Goal: Task Accomplishment & Management: Manage account settings

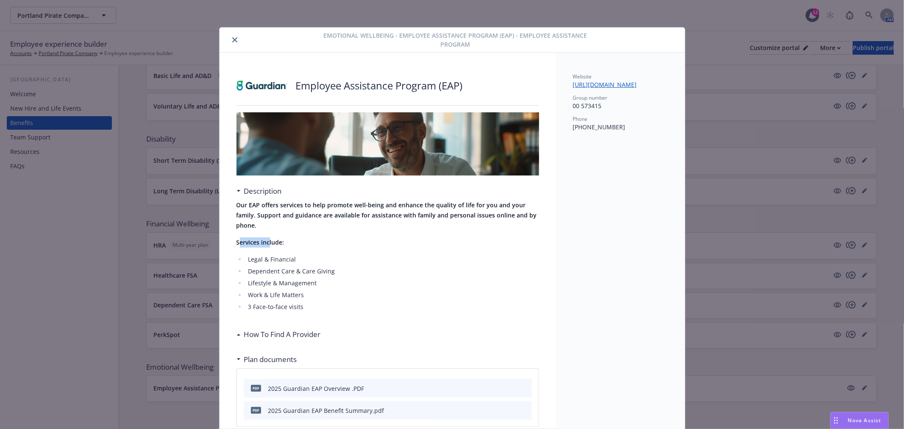
drag, startPoint x: 234, startPoint y: 240, endPoint x: 266, endPoint y: 245, distance: 32.3
click at [266, 245] on strong "Services include:" at bounding box center [261, 242] width 48 height 8
drag, startPoint x: 304, startPoint y: 302, endPoint x: 229, endPoint y: 245, distance: 95.0
click at [229, 245] on div "Employee Assistance Program (EAP) Description Our EAP offers services to help p…" at bounding box center [388, 276] width 337 height 446
copy div "Services include: Legal & Financial Dependent Care & Care Giving Lifestyle & Ma…"
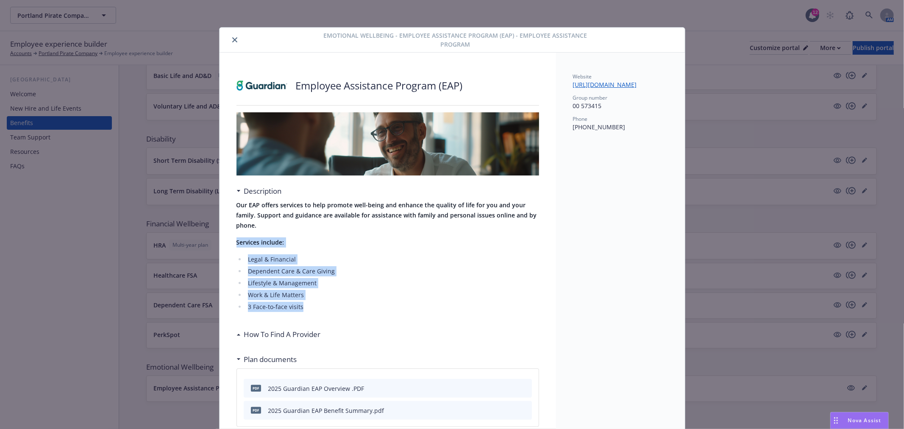
click at [527, 297] on li "Work & Life Matters" at bounding box center [392, 295] width 293 height 10
click at [232, 40] on icon "close" at bounding box center [234, 39] width 5 height 5
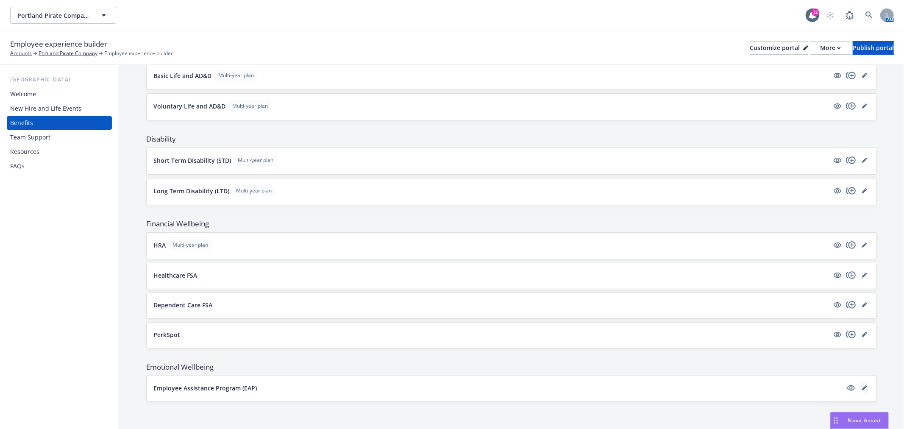
click at [861, 388] on link "editPencil" at bounding box center [865, 388] width 10 height 10
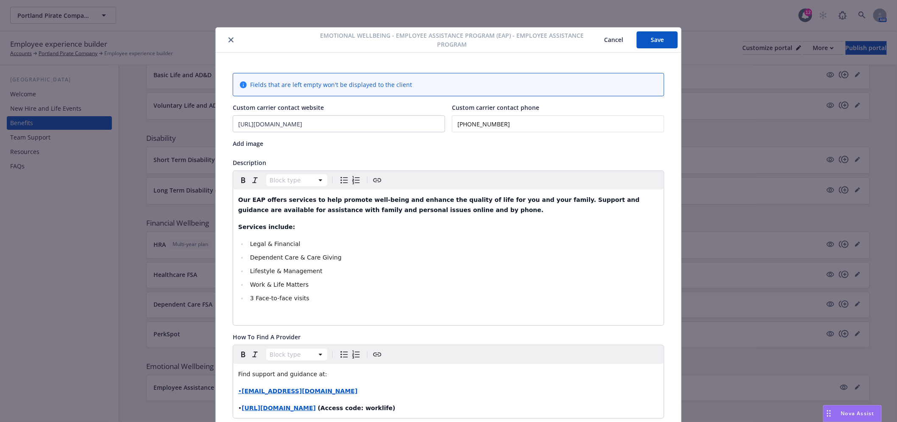
scroll to position [25, 0]
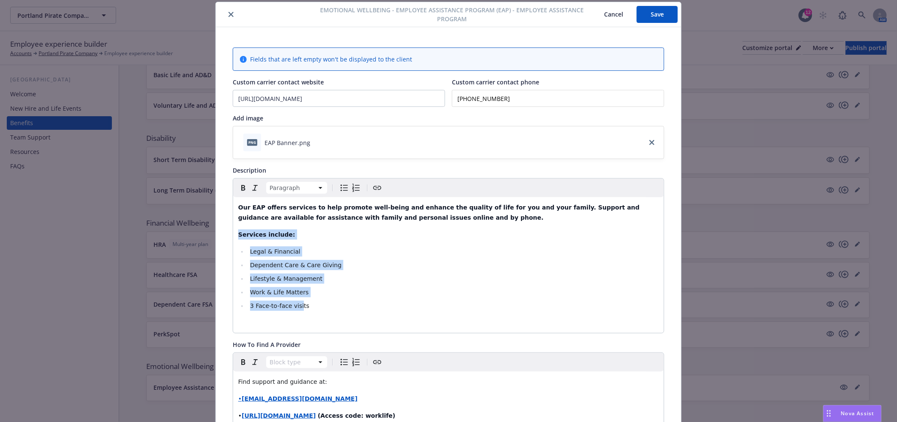
drag, startPoint x: 236, startPoint y: 235, endPoint x: 295, endPoint y: 303, distance: 90.2
click at [295, 303] on div "Our EAP offers services to help promote well-being and enhance the quality of l…" at bounding box center [448, 265] width 431 height 136
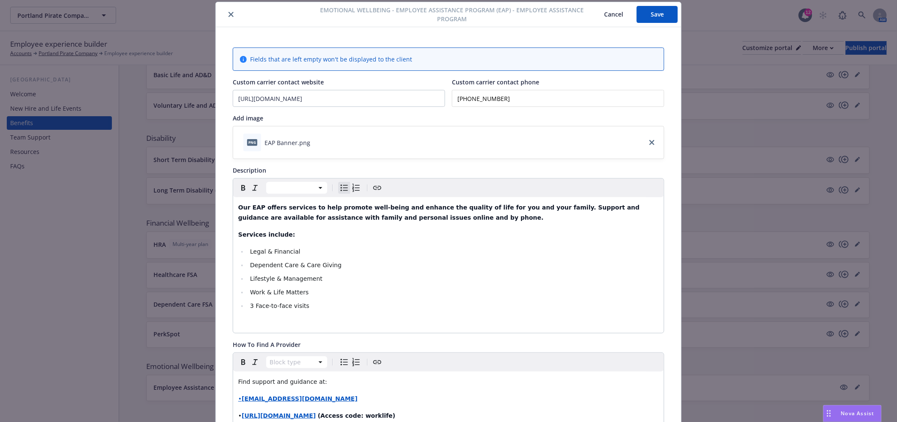
click at [302, 306] on li "3 Face-to-face visits" at bounding box center [453, 306] width 411 height 10
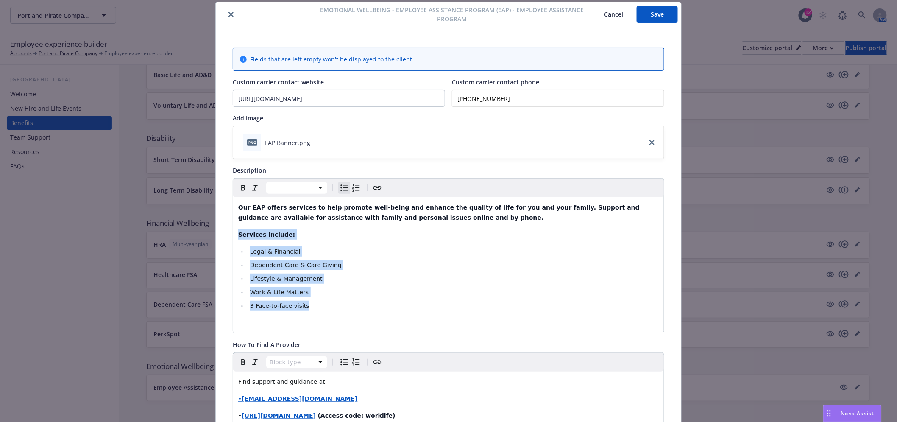
drag, startPoint x: 302, startPoint y: 304, endPoint x: 234, endPoint y: 239, distance: 94.5
click at [234, 239] on div "Our EAP offers services to help promote well-being and enhance the quality of l…" at bounding box center [448, 265] width 431 height 136
copy div "Services include: Legal & Financial Dependent Care & Care Giving Lifestyle & Ma…"
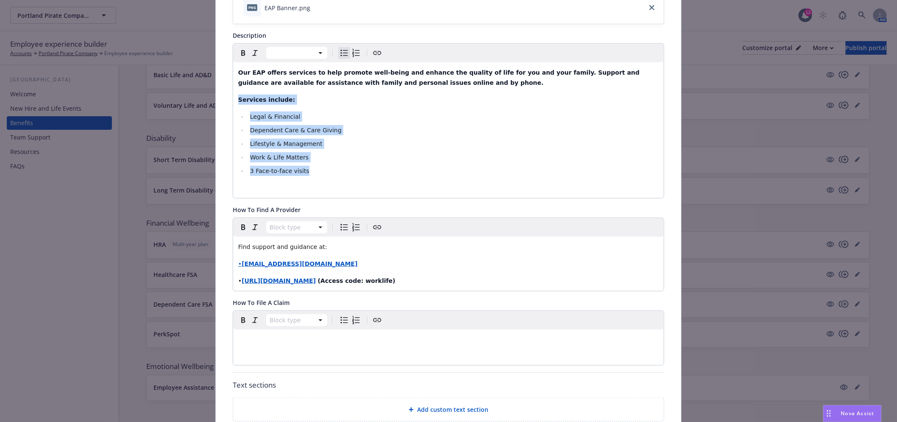
scroll to position [167, 0]
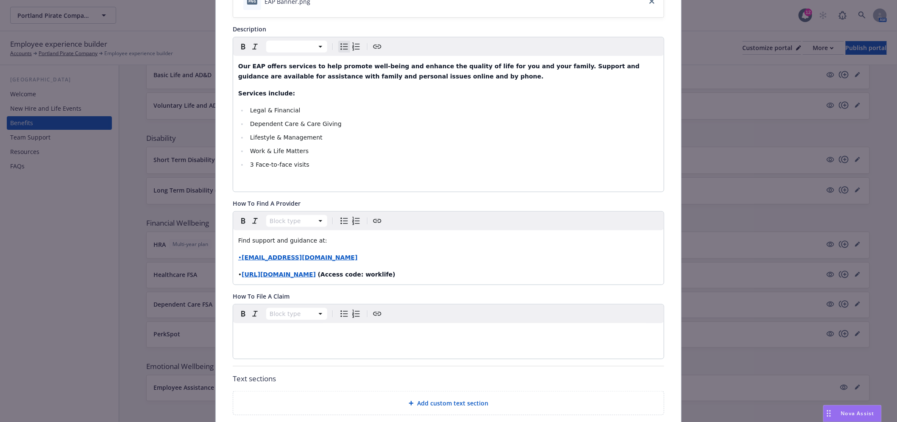
click at [366, 172] on div "Our EAP offers services to help promote well-being and enhance the quality of l…" at bounding box center [448, 124] width 431 height 136
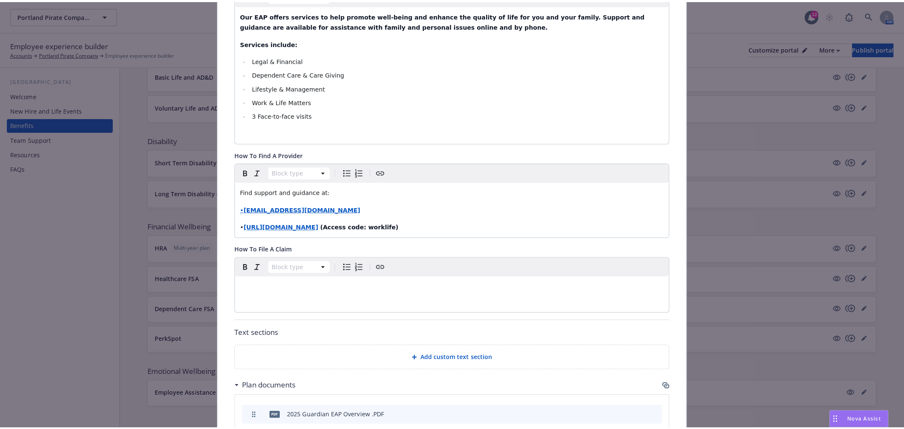
scroll to position [401, 0]
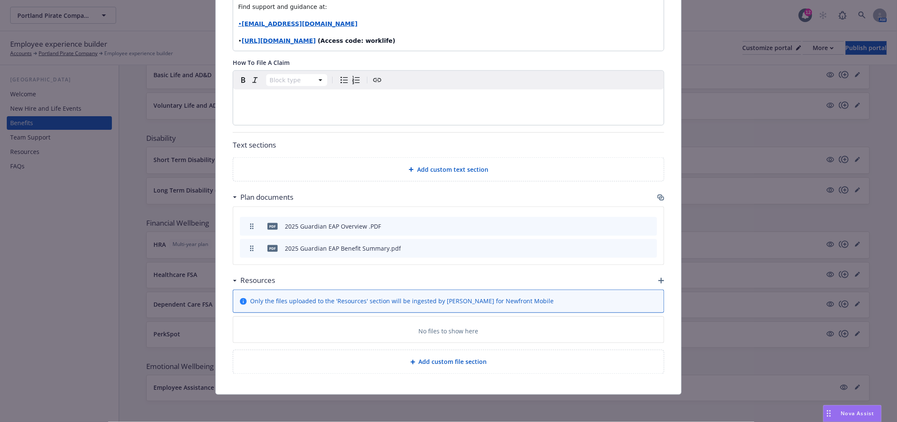
click at [659, 197] on icon "button" at bounding box center [661, 197] width 7 height 7
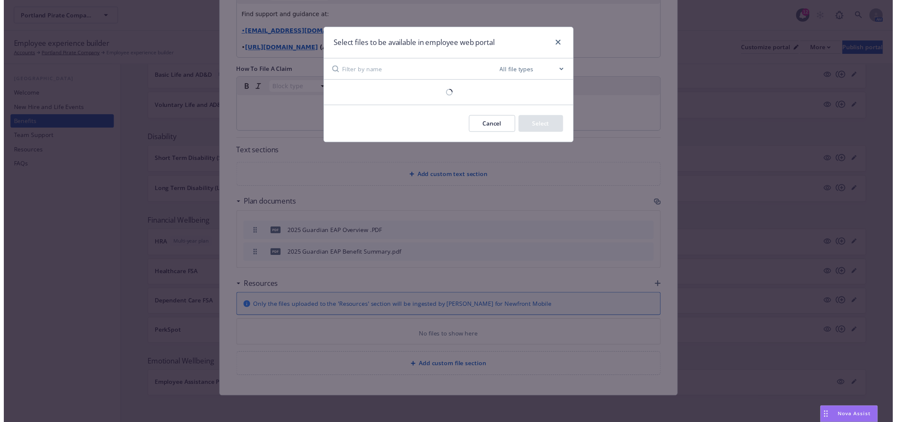
scroll to position [393, 0]
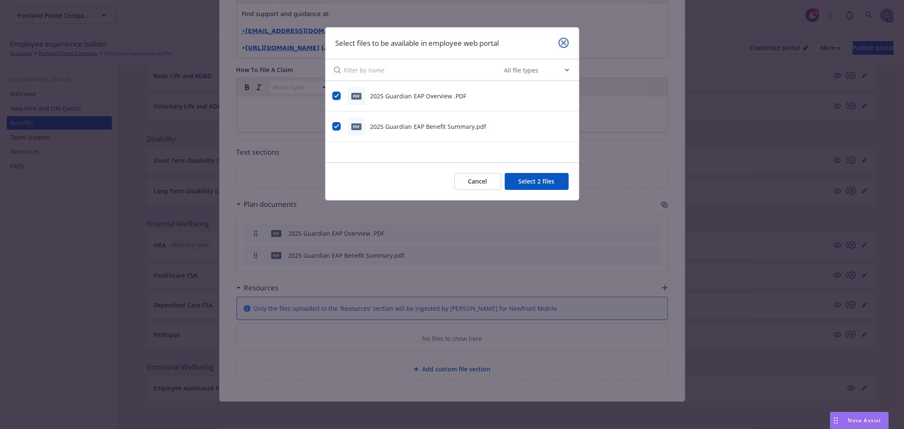
click at [562, 39] on link "close" at bounding box center [564, 43] width 10 height 10
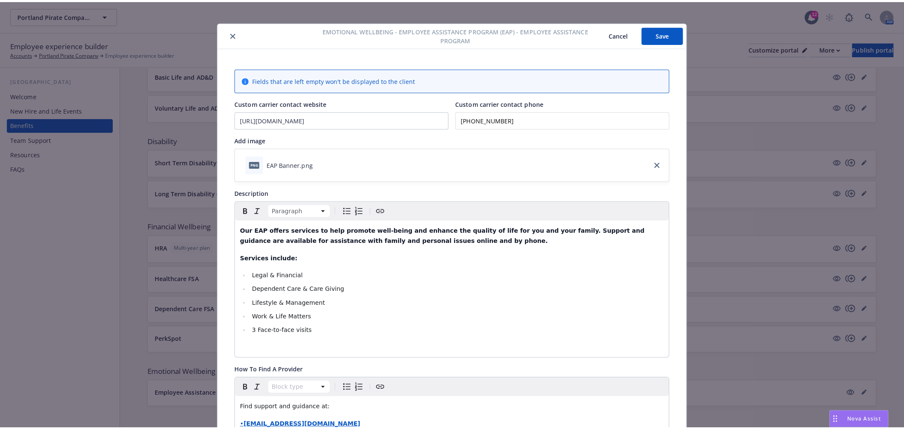
scroll to position [0, 0]
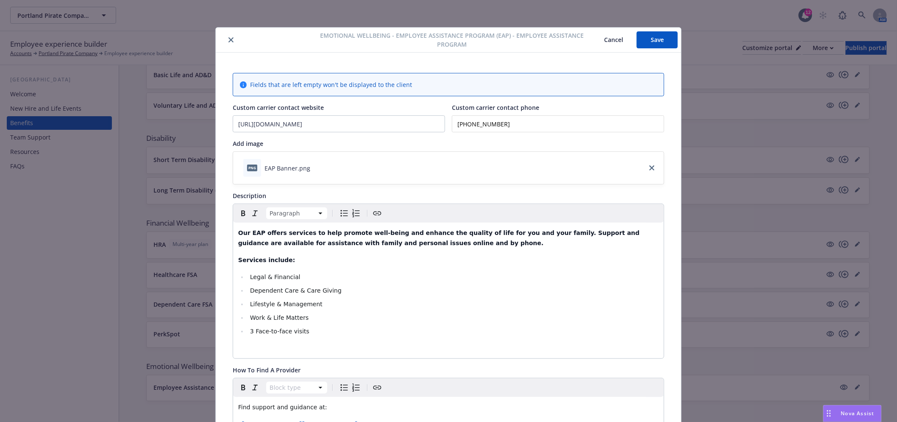
click at [232, 36] on div at bounding box center [266, 40] width 95 height 10
click at [229, 39] on icon "close" at bounding box center [231, 39] width 5 height 5
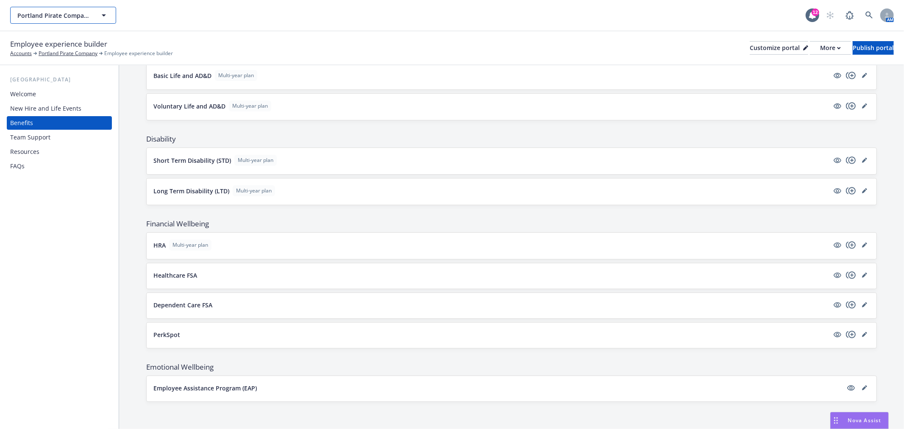
click at [60, 11] on span "Portland Pirate Company" at bounding box center [53, 15] width 73 height 9
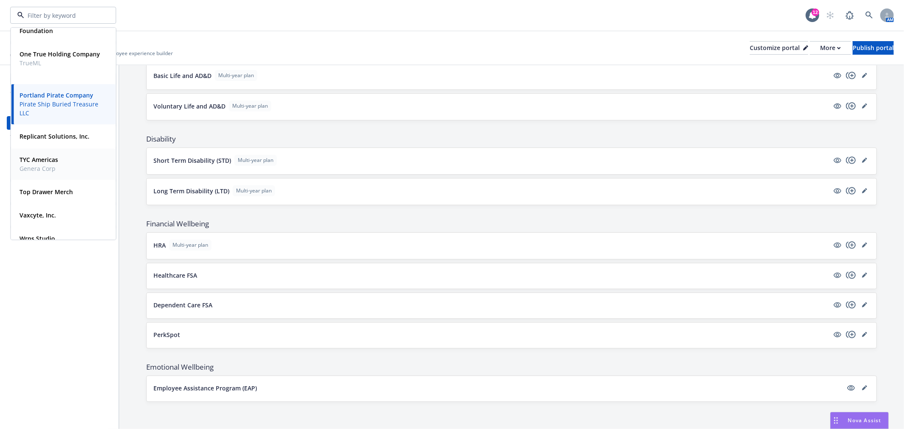
scroll to position [209, 0]
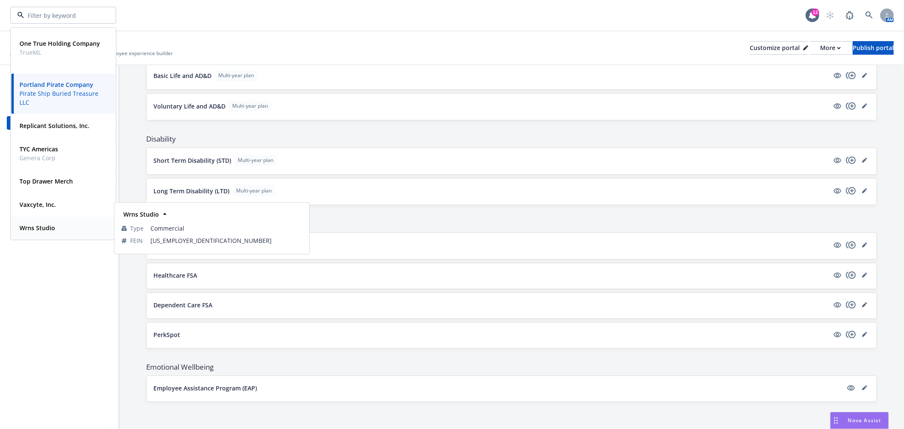
click at [39, 224] on strong "Wrns Studio" at bounding box center [38, 228] width 36 height 8
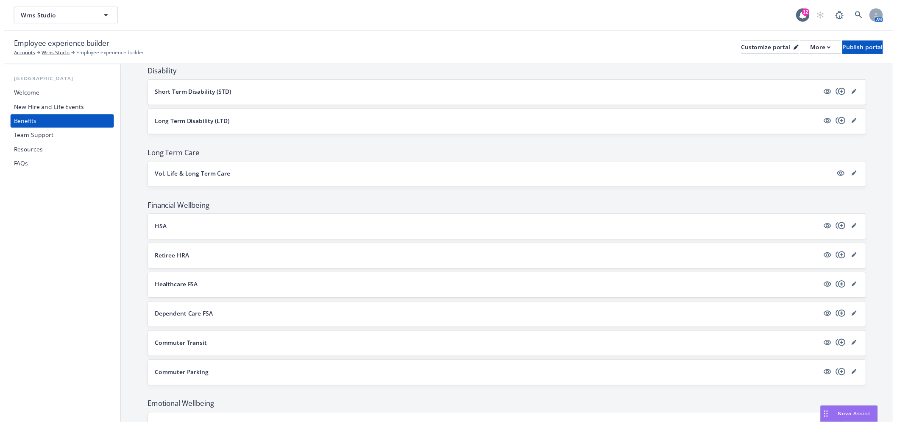
scroll to position [486, 0]
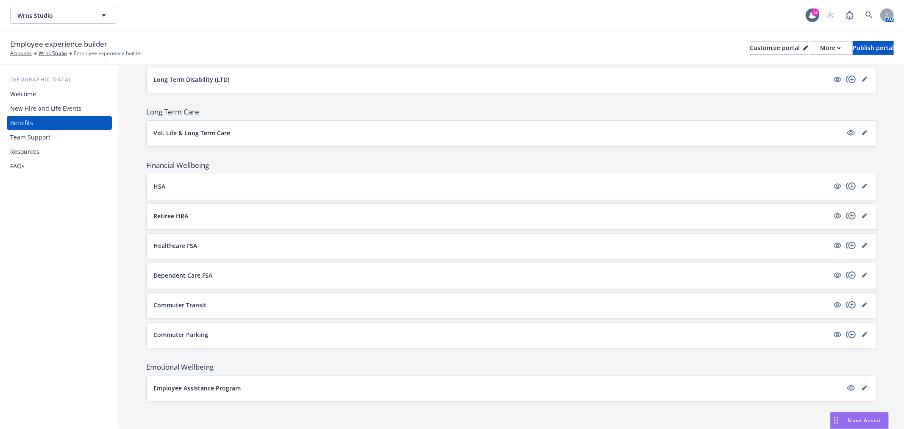
click at [862, 386] on icon "editPencil" at bounding box center [864, 387] width 5 height 5
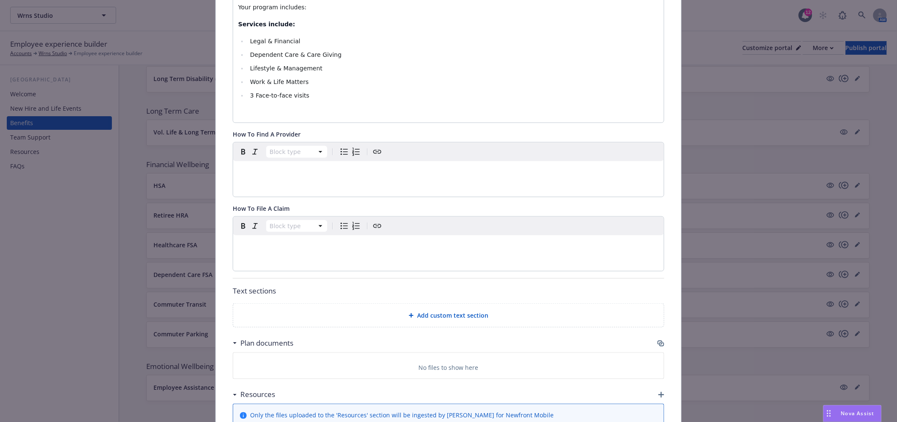
scroll to position [394, 0]
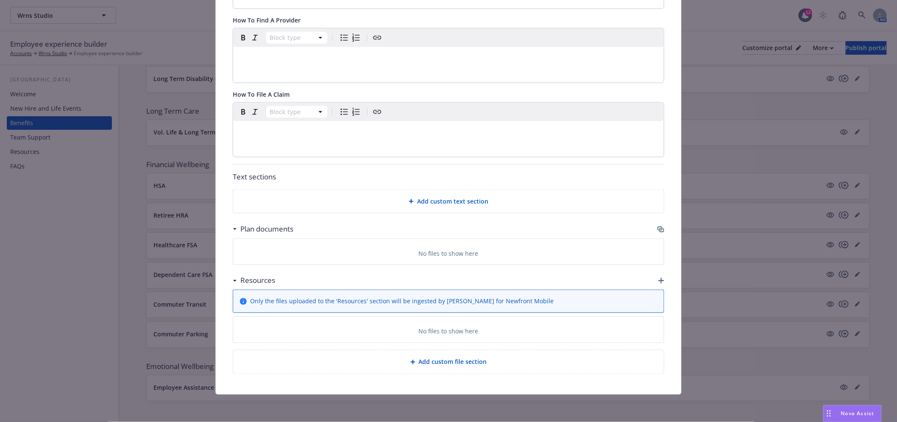
click at [653, 226] on div "Plan documents" at bounding box center [449, 229] width 432 height 18
click at [658, 226] on icon "button" at bounding box center [660, 228] width 5 height 4
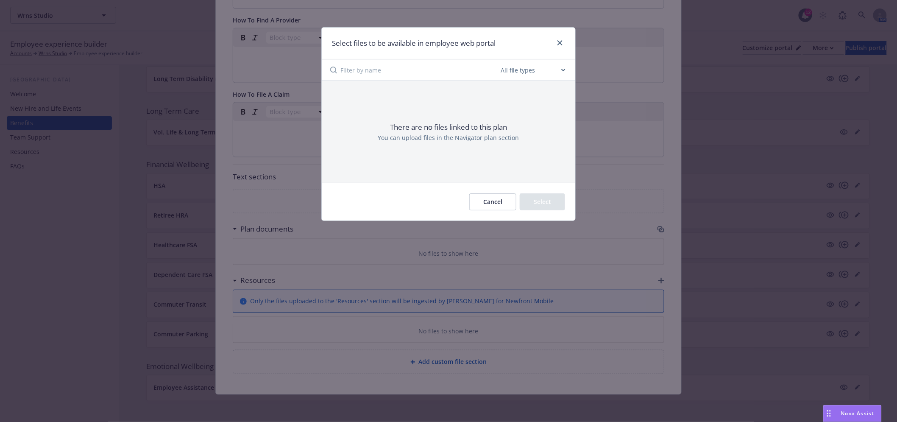
scroll to position [387, 0]
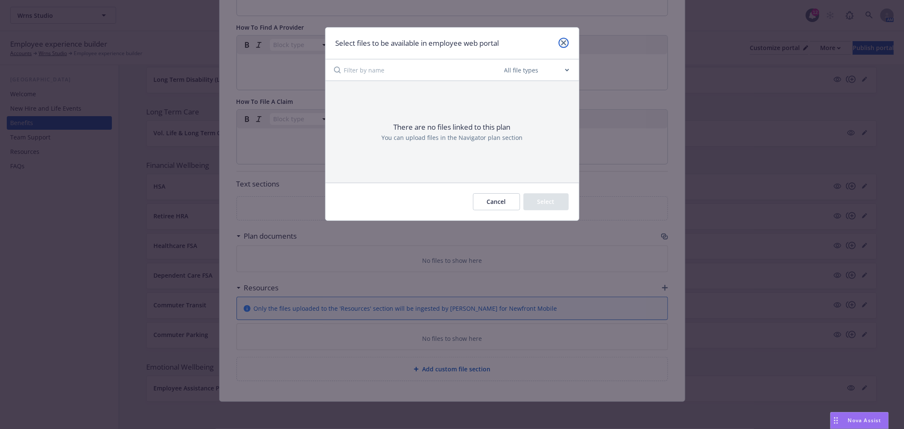
click at [564, 43] on icon "close" at bounding box center [563, 42] width 5 height 5
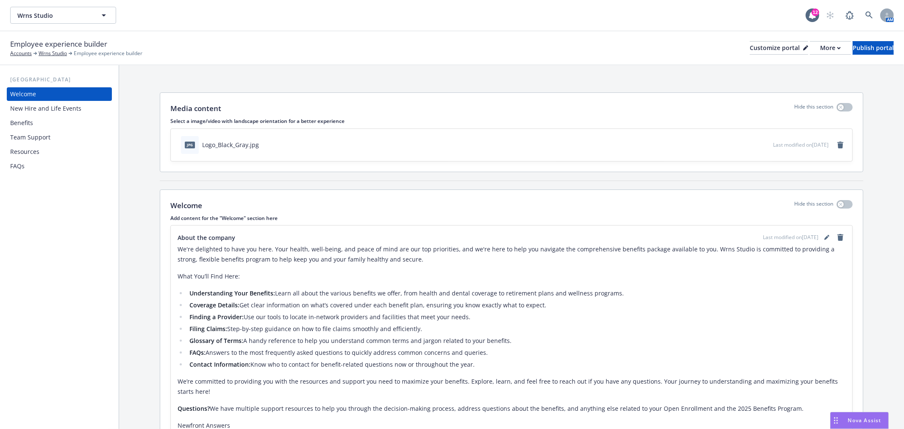
click at [32, 121] on div "Benefits" at bounding box center [21, 123] width 23 height 14
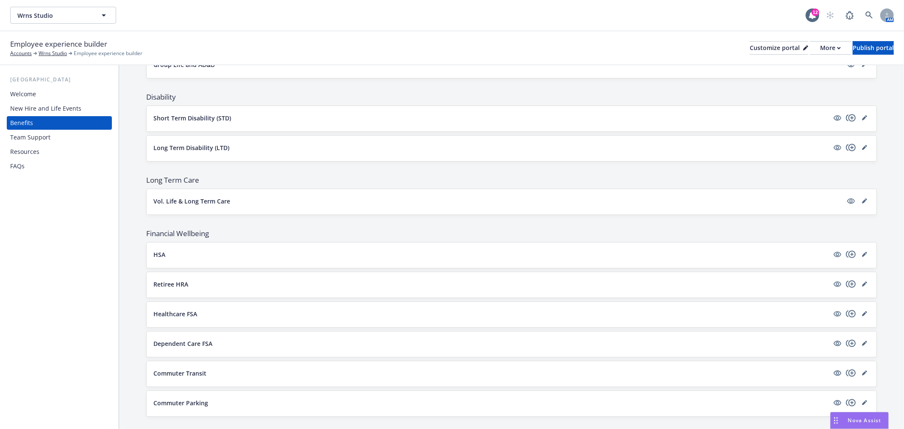
scroll to position [487, 0]
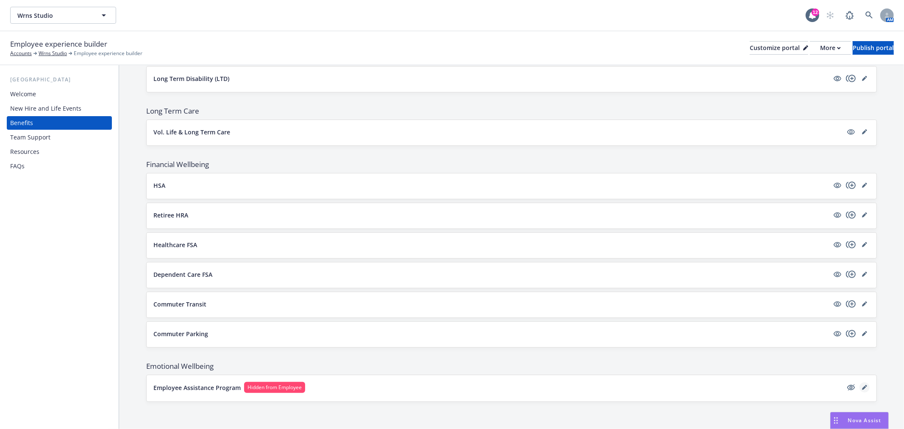
click at [862, 386] on icon "editPencil" at bounding box center [864, 388] width 4 height 4
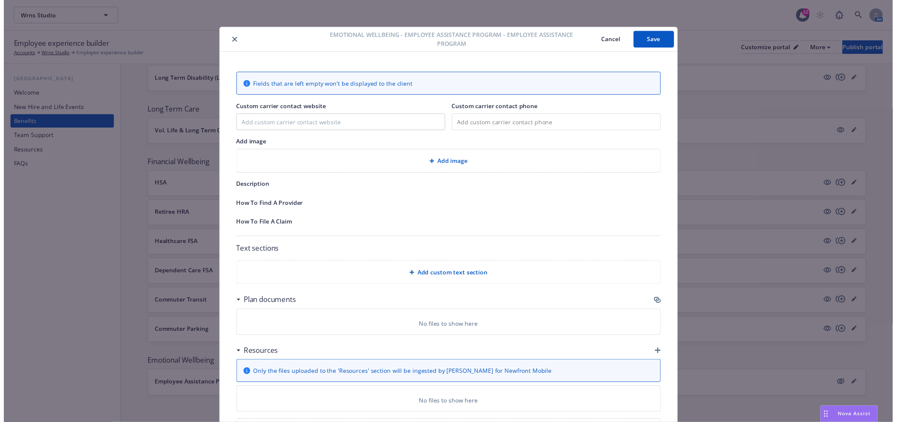
scroll to position [25, 0]
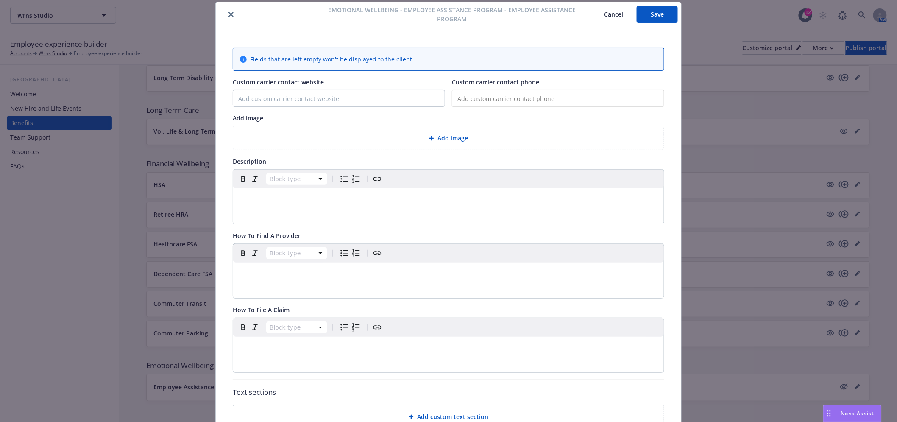
click at [449, 137] on span "Add image" at bounding box center [453, 138] width 31 height 9
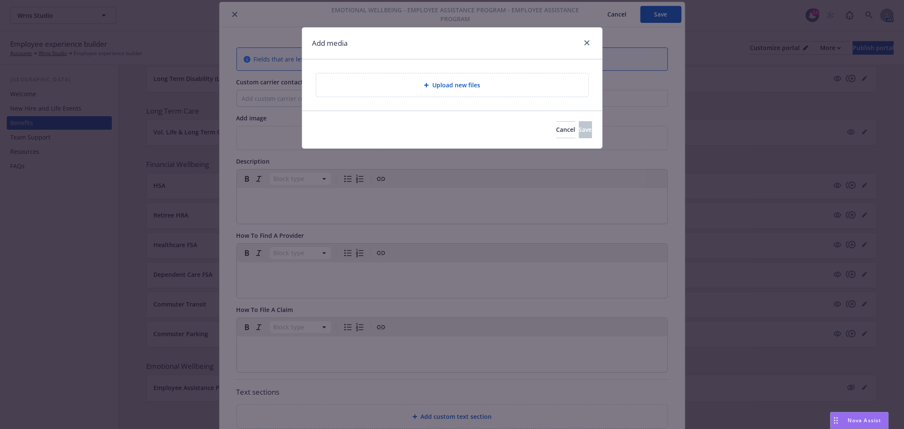
click at [442, 81] on span "Upload new files" at bounding box center [456, 85] width 48 height 9
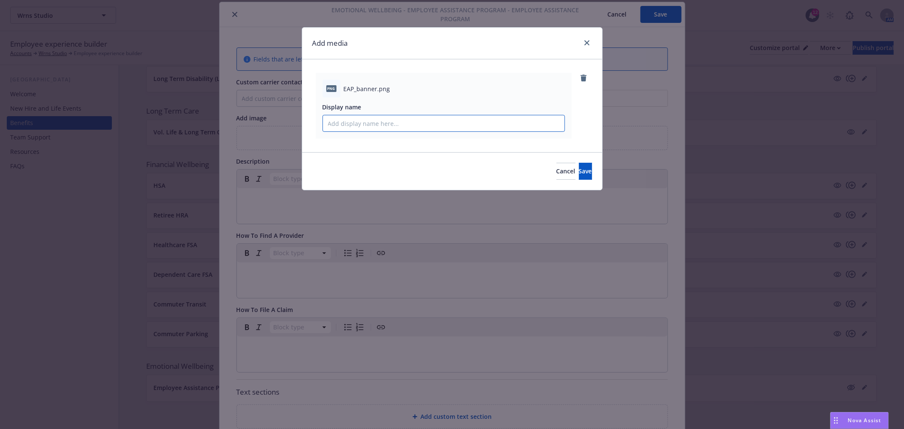
click at [378, 124] on input "Display name" at bounding box center [444, 123] width 242 height 16
type input "EAP Banner"
click at [579, 172] on span "Save" at bounding box center [585, 171] width 13 height 8
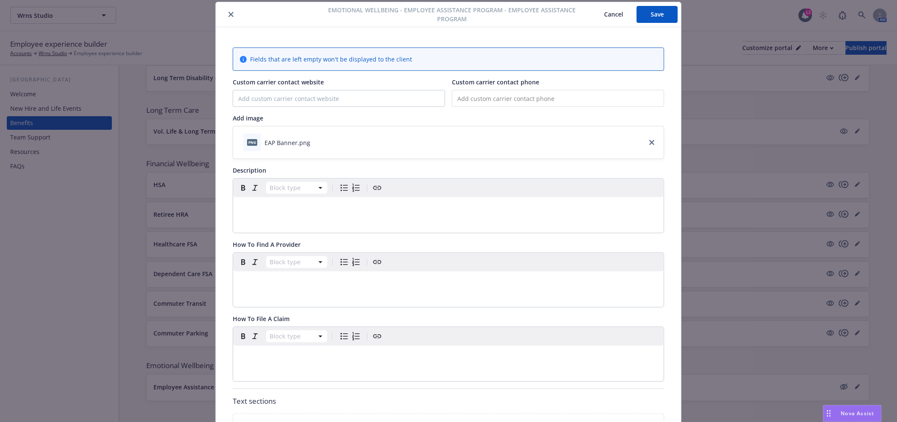
click at [265, 210] on p "editable markdown" at bounding box center [448, 207] width 421 height 10
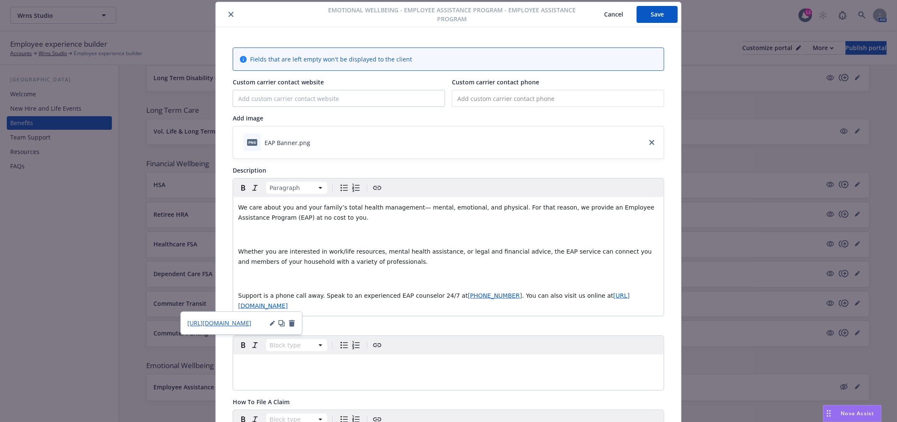
click at [243, 234] on p "editable markdown" at bounding box center [448, 234] width 421 height 10
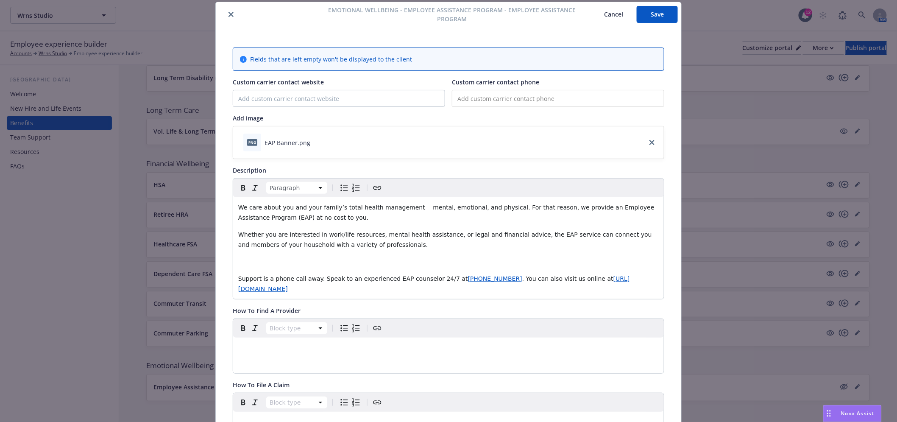
click at [238, 257] on p "​" at bounding box center [448, 262] width 421 height 10
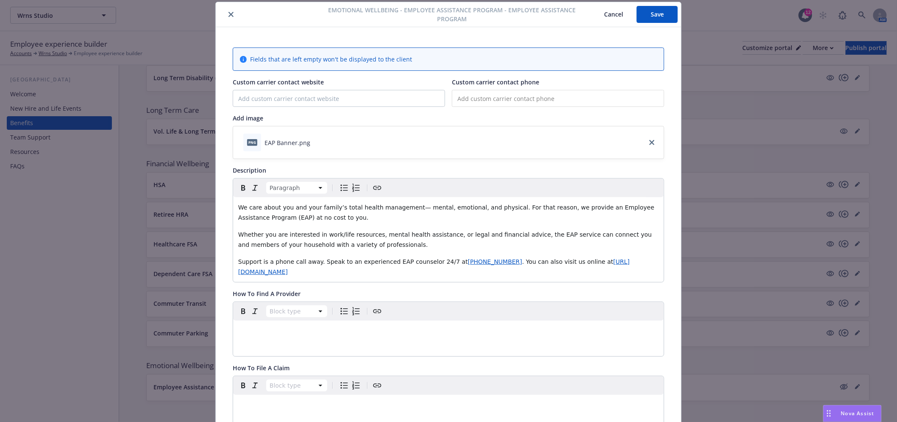
click at [505, 99] on input "tel" at bounding box center [558, 98] width 212 height 17
type input "[PHONE_NUMBER]"
click at [339, 96] on input "Custom carrier contact website" at bounding box center [339, 98] width 212 height 16
paste input "[URL][DOMAIN_NAME]"
type input "[URL][DOMAIN_NAME]"
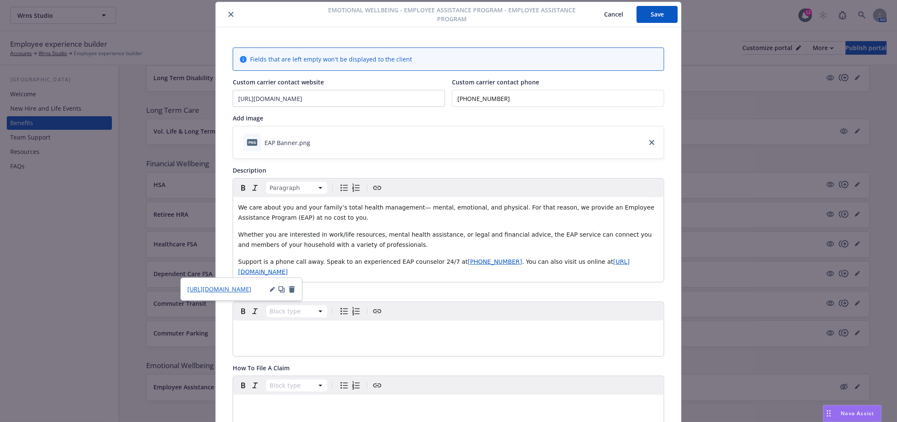
click at [301, 273] on span "[URL][DOMAIN_NAME]" at bounding box center [434, 266] width 392 height 17
click at [306, 272] on span "[URL][DOMAIN_NAME]" at bounding box center [434, 266] width 392 height 17
click at [389, 279] on div "We care about you and your family’s total health management— mental, emotional,…" at bounding box center [448, 239] width 431 height 85
click at [326, 272] on span "[URL][DOMAIN_NAME]" at bounding box center [434, 266] width 392 height 17
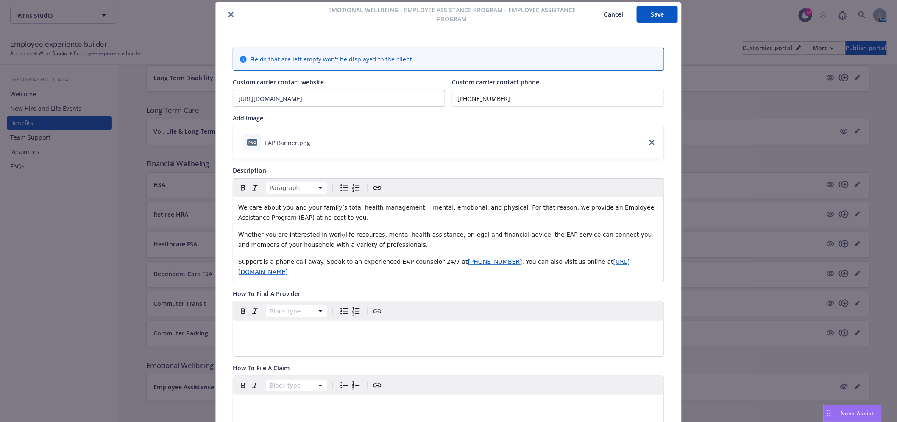
drag, startPoint x: 363, startPoint y: 271, endPoint x: 245, endPoint y: 269, distance: 117.9
click at [245, 269] on p "Support is a phone call away. Speak to an experienced EAP counselor 24/7 at (88…" at bounding box center [448, 267] width 421 height 20
click at [382, 273] on p "Support is a phone call away. Speak to an experienced EAP counselor 24/7 at (88…" at bounding box center [448, 267] width 421 height 20
click at [365, 272] on p "Support is a phone call away. Speak to an experienced EAP counselor 24/7 at (88…" at bounding box center [448, 267] width 421 height 20
drag, startPoint x: 360, startPoint y: 272, endPoint x: 242, endPoint y: 271, distance: 118.3
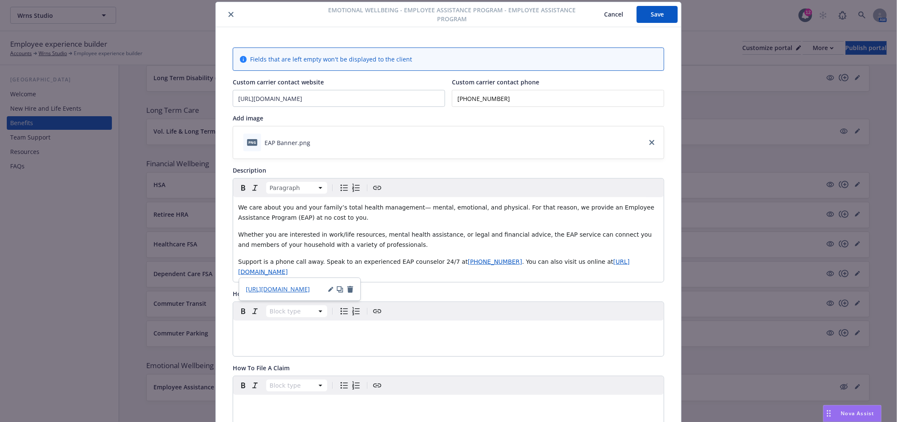
click at [242, 271] on p "Support is a phone call away. Speak to an experienced EAP counselor 24/7 at (88…" at bounding box center [448, 267] width 421 height 20
copy span "[URL][DOMAIN_NAME]"
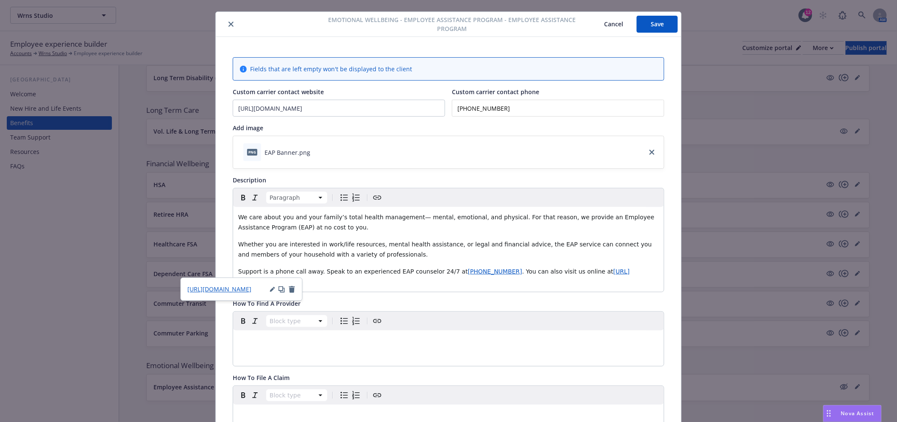
scroll to position [0, 0]
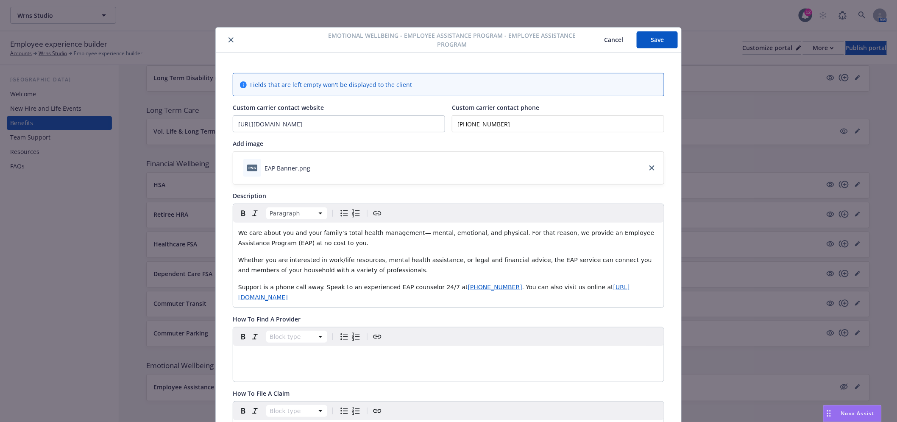
click at [343, 247] on p "We care about you and your family’s total health management— mental, emotional,…" at bounding box center [448, 238] width 421 height 20
drag, startPoint x: 380, startPoint y: 297, endPoint x: 229, endPoint y: 283, distance: 151.2
click at [233, 283] on div "Paragraph We care about you and your family’s total health management— mental, …" at bounding box center [449, 256] width 432 height 104
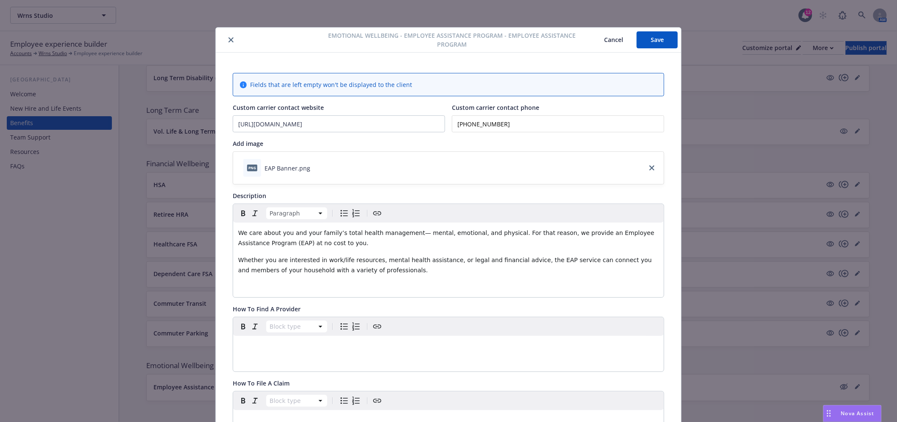
click at [247, 281] on div "We care about you and your family’s total health management— mental, emotional,…" at bounding box center [448, 260] width 431 height 75
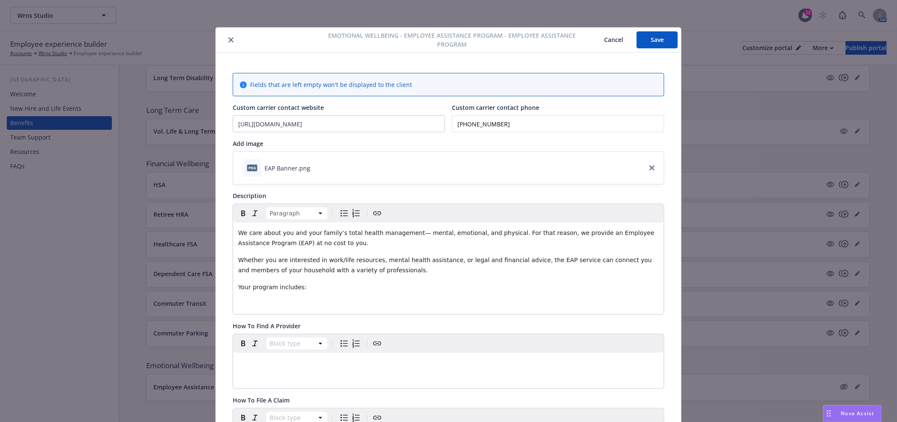
click at [253, 301] on p "editable markdown" at bounding box center [448, 304] width 421 height 10
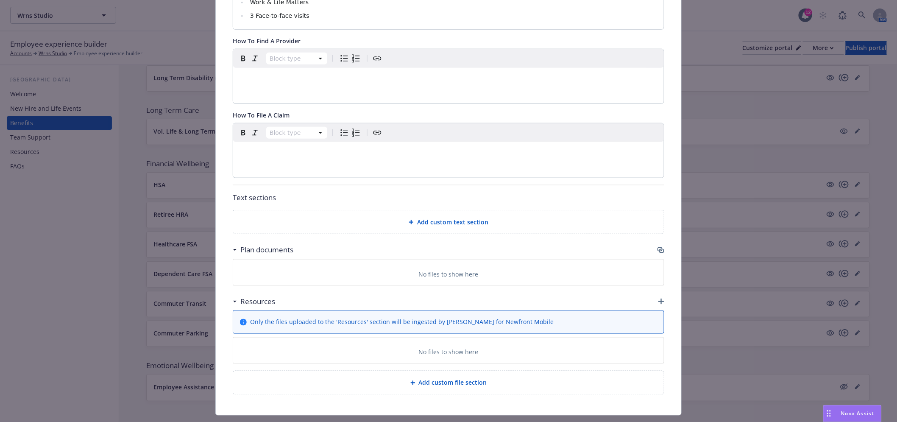
scroll to position [377, 0]
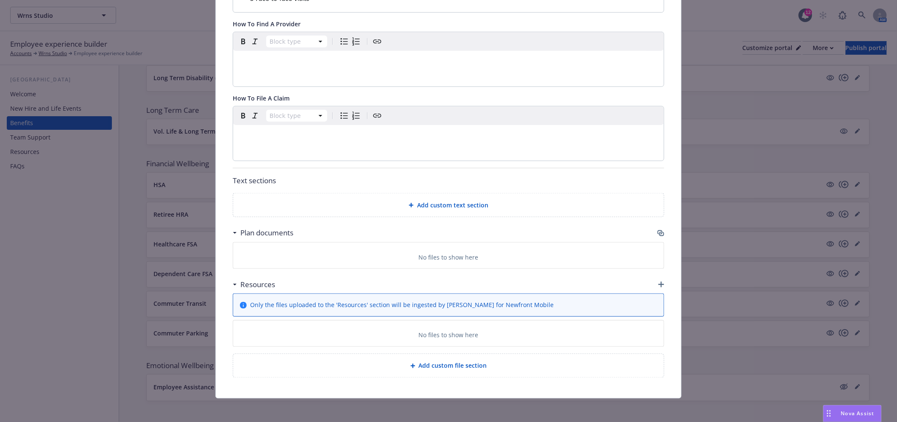
click at [658, 230] on icon "button" at bounding box center [661, 233] width 7 height 7
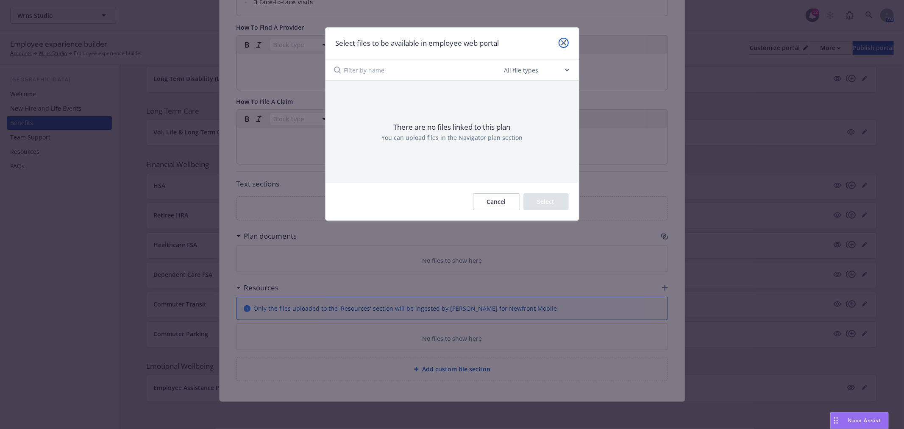
click at [561, 40] on icon "close" at bounding box center [563, 42] width 5 height 5
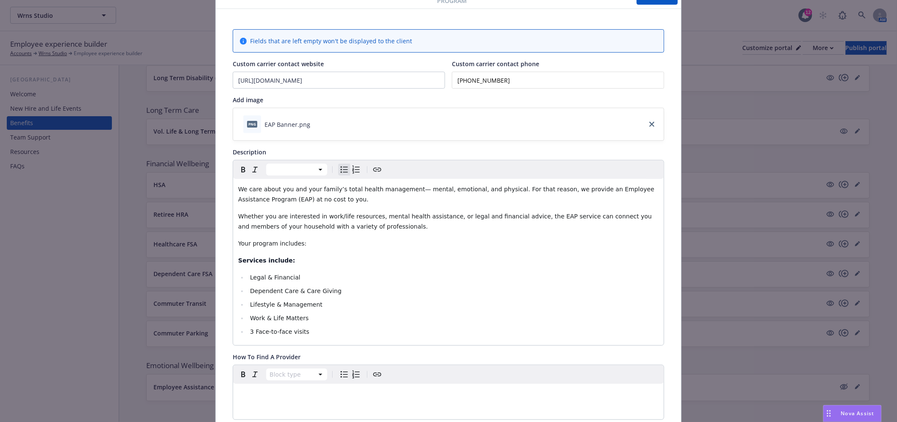
scroll to position [0, 0]
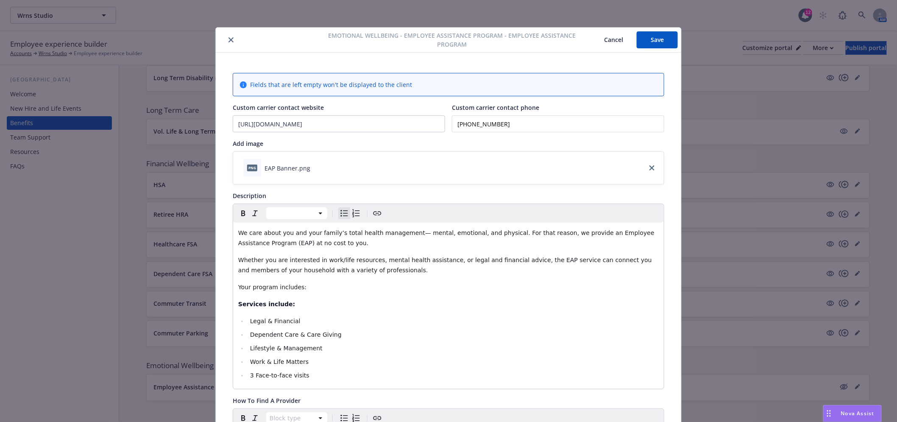
click at [646, 37] on button "Save" at bounding box center [657, 39] width 41 height 17
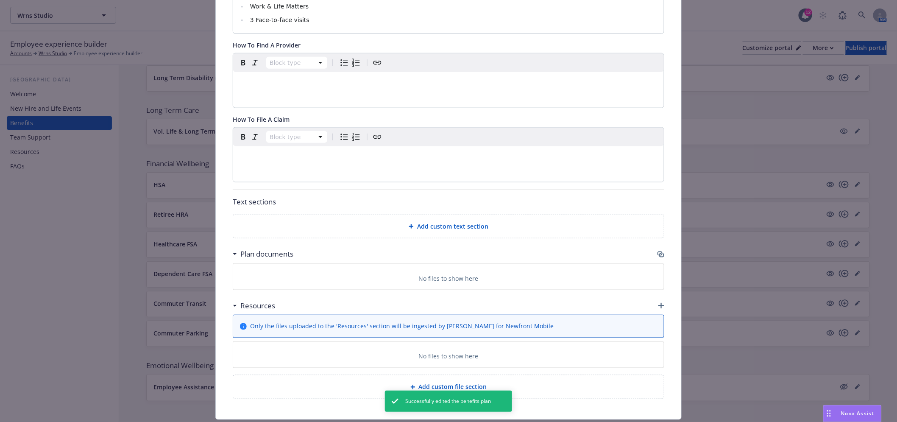
scroll to position [380, 0]
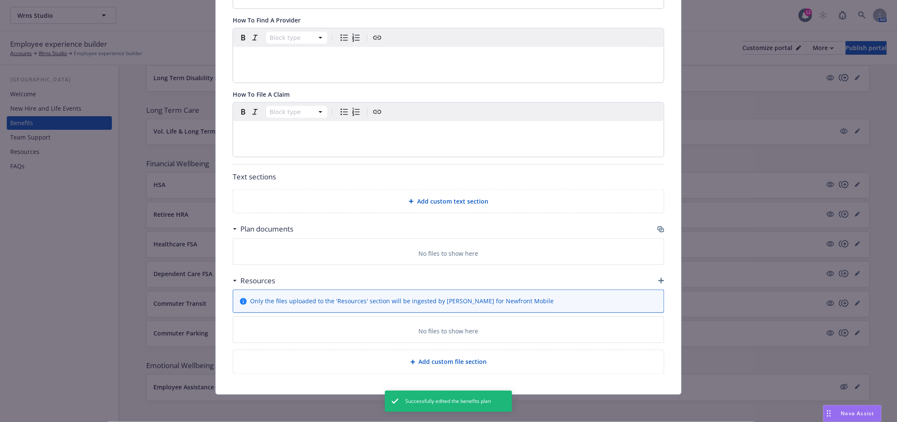
click at [658, 226] on icon "button" at bounding box center [661, 229] width 7 height 7
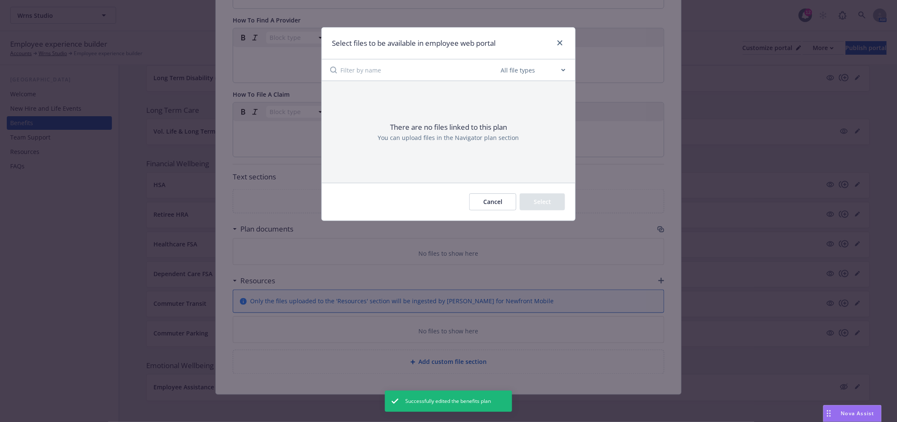
scroll to position [374, 0]
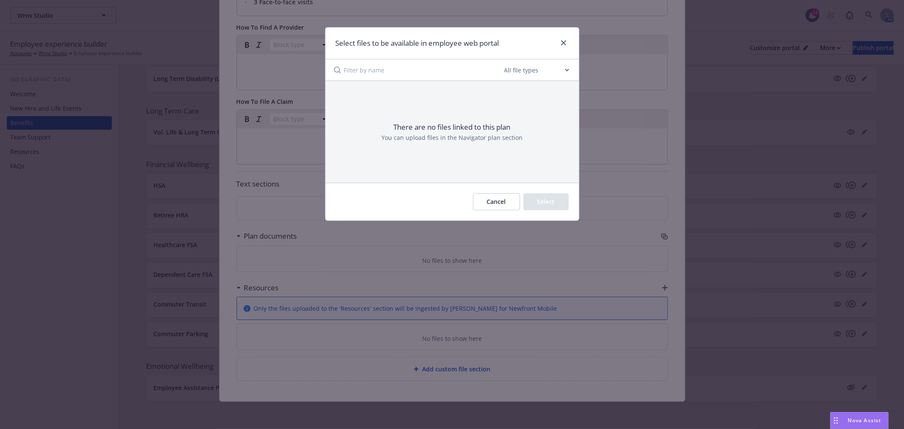
click at [558, 39] on div at bounding box center [562, 43] width 14 height 11
click at [561, 41] on icon "close" at bounding box center [563, 42] width 5 height 5
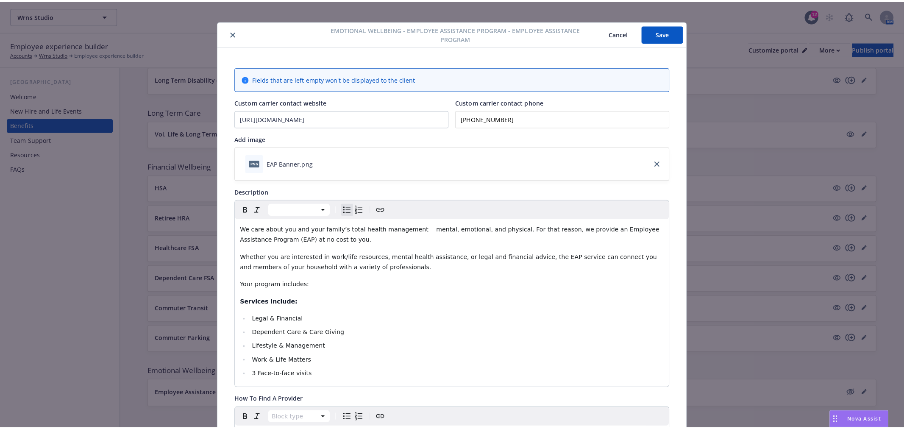
scroll to position [0, 0]
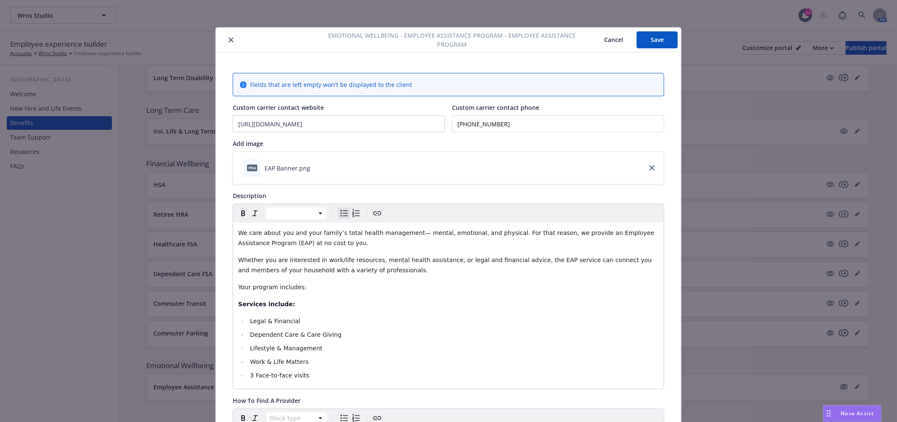
click at [229, 40] on icon "close" at bounding box center [231, 39] width 5 height 5
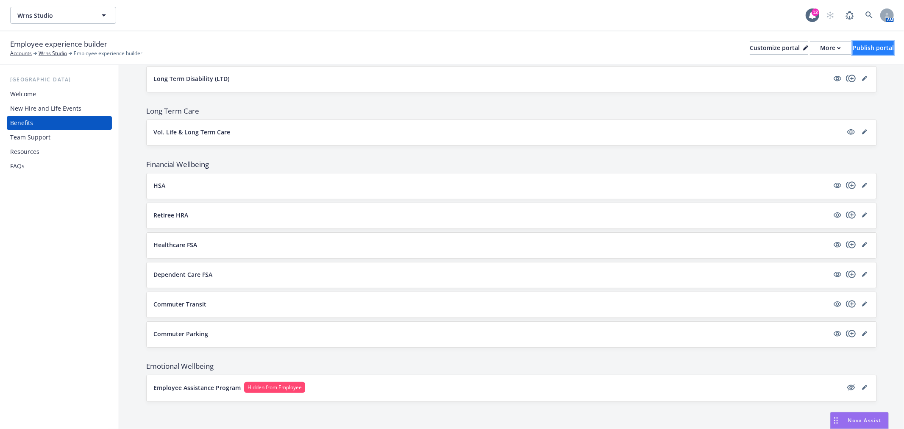
click at [853, 44] on div "Publish portal" at bounding box center [873, 48] width 41 height 13
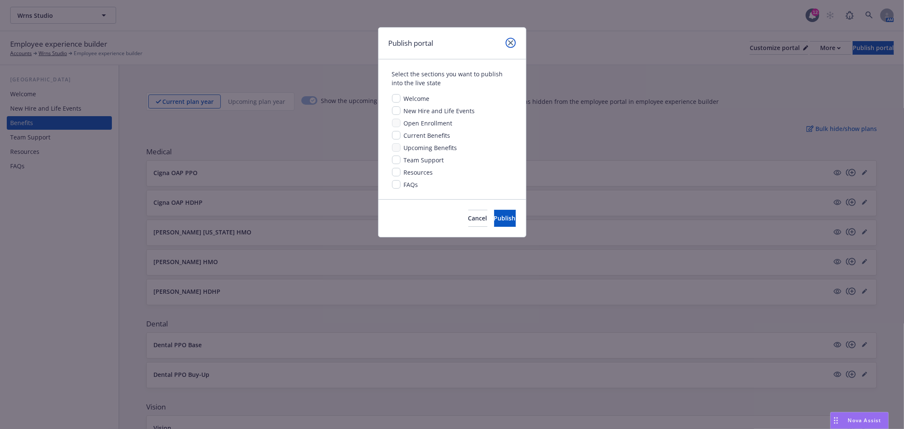
click at [510, 42] on icon "close" at bounding box center [510, 42] width 5 height 5
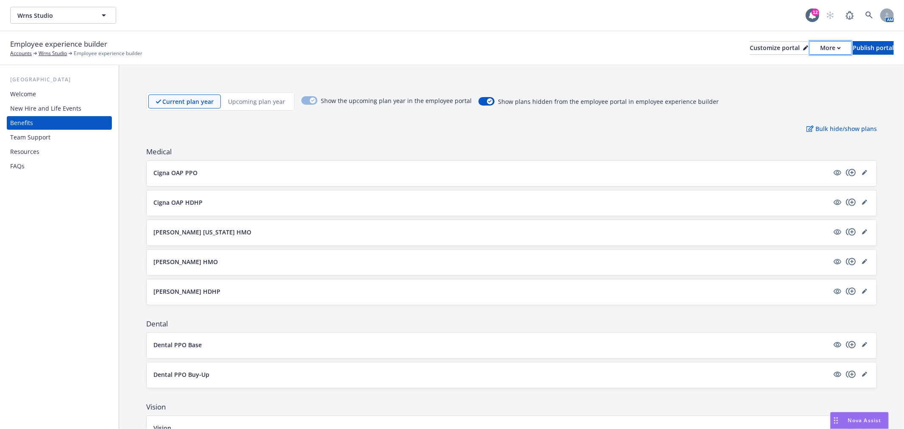
click at [820, 49] on div "More" at bounding box center [830, 48] width 21 height 13
click at [605, 49] on div "Employee experience builder Accounts Wrns Studio Employee experience builder Cu…" at bounding box center [452, 48] width 884 height 19
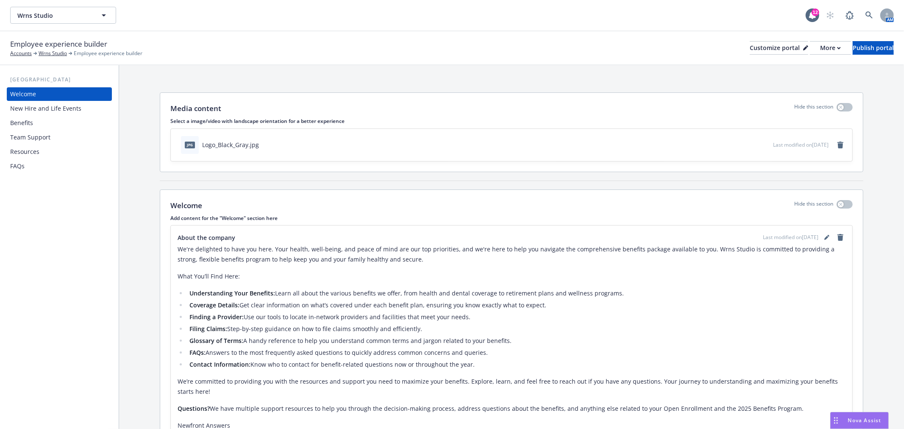
click at [34, 119] on div "Benefits" at bounding box center [59, 123] width 98 height 14
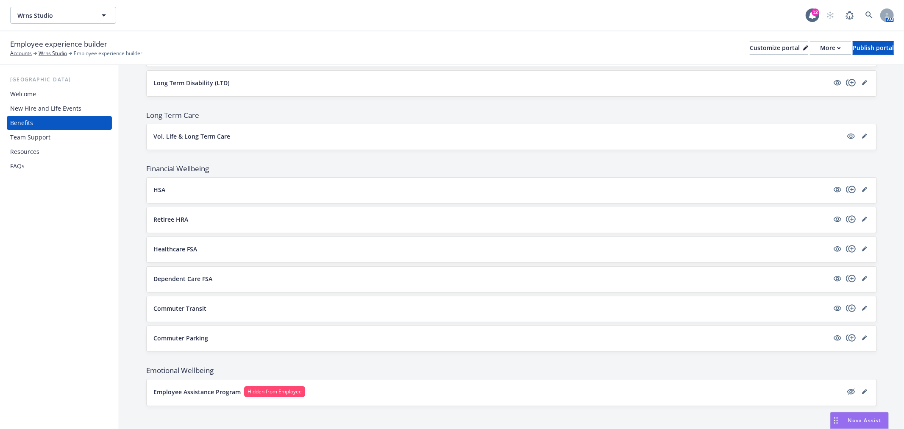
scroll to position [487, 0]
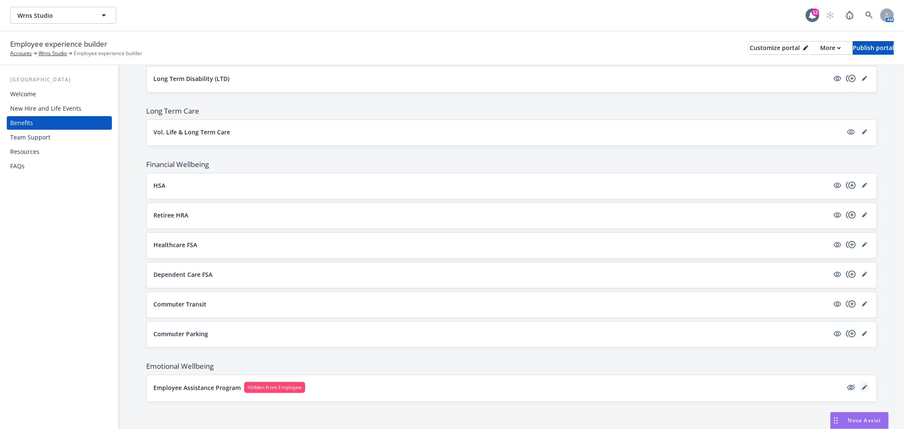
click at [862, 386] on icon "editPencil" at bounding box center [864, 387] width 5 height 5
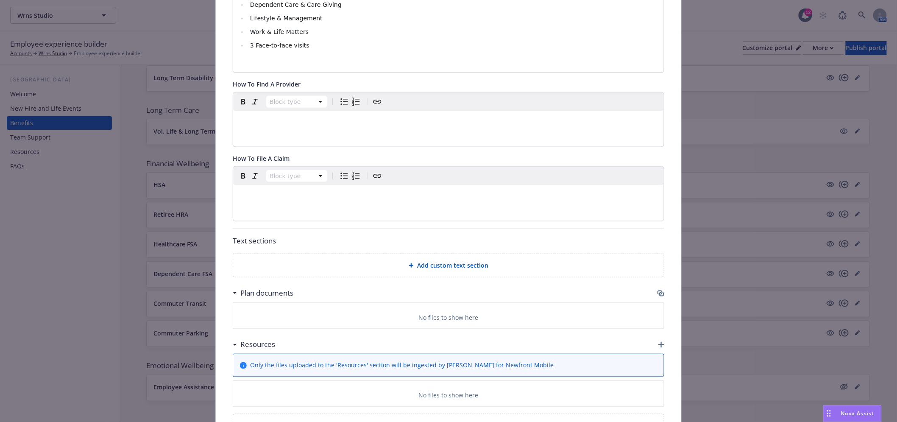
scroll to position [345, 0]
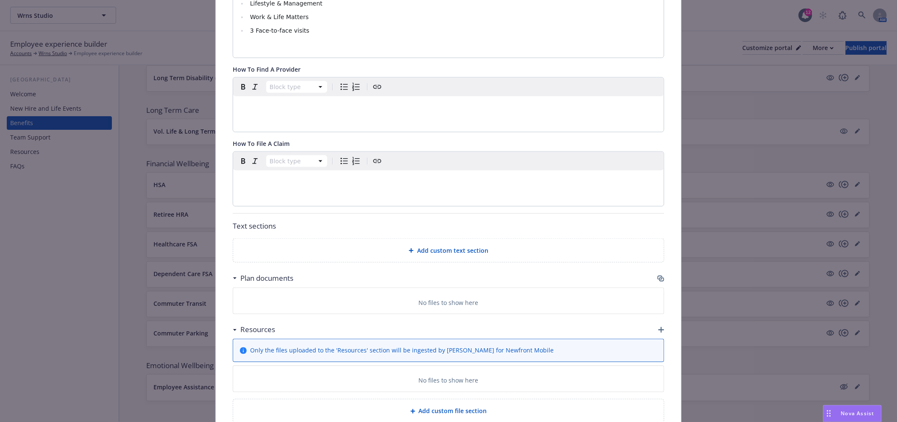
click at [659, 277] on icon "button" at bounding box center [661, 279] width 5 height 4
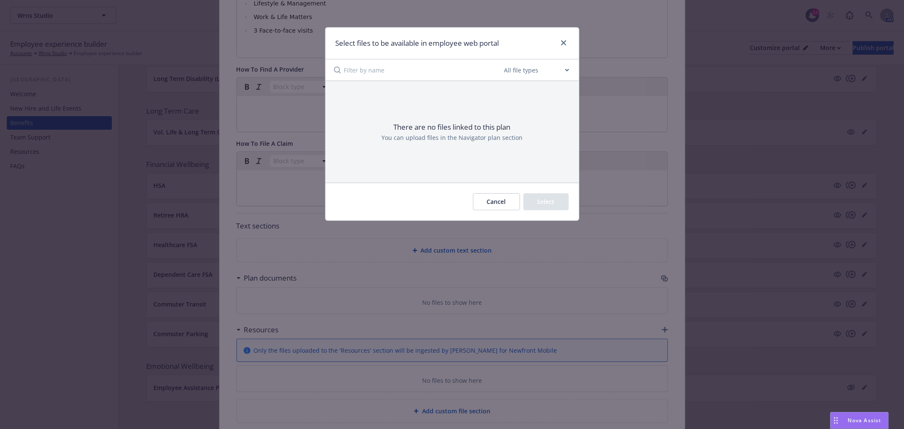
click at [562, 67] on select "All file types Agreements Allocations Annual Service Cycle - Financial snapshot…" at bounding box center [537, 69] width 68 height 17
click at [560, 38] on div at bounding box center [562, 43] width 14 height 11
click at [490, 200] on button "Cancel" at bounding box center [496, 201] width 47 height 17
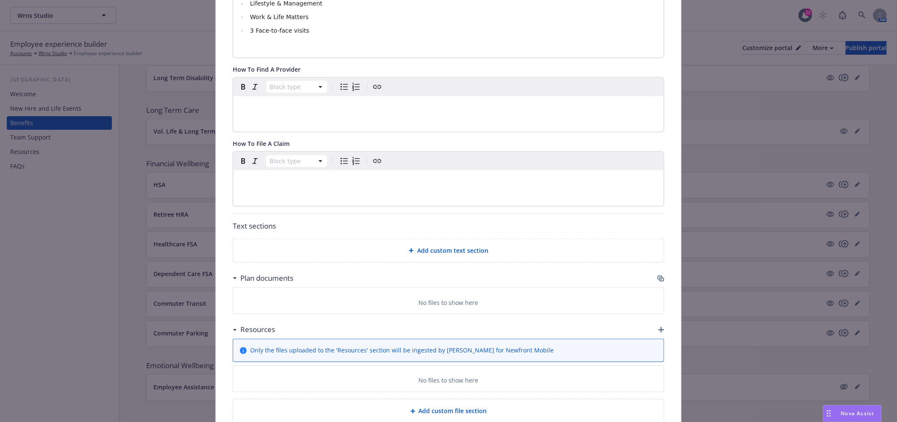
click at [659, 278] on icon "button" at bounding box center [661, 279] width 5 height 4
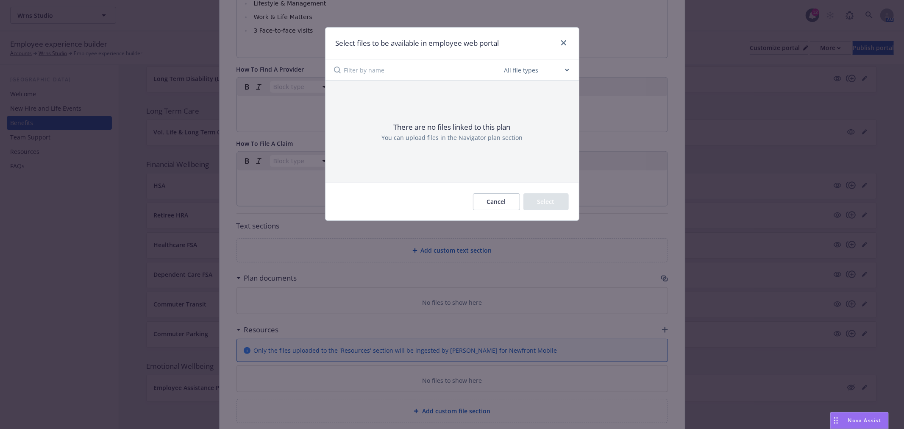
click at [498, 199] on button "Cancel" at bounding box center [496, 201] width 47 height 17
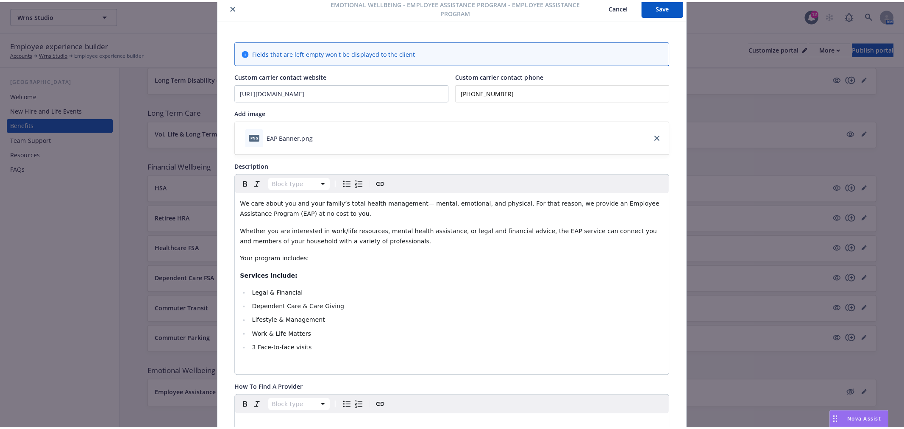
scroll to position [0, 0]
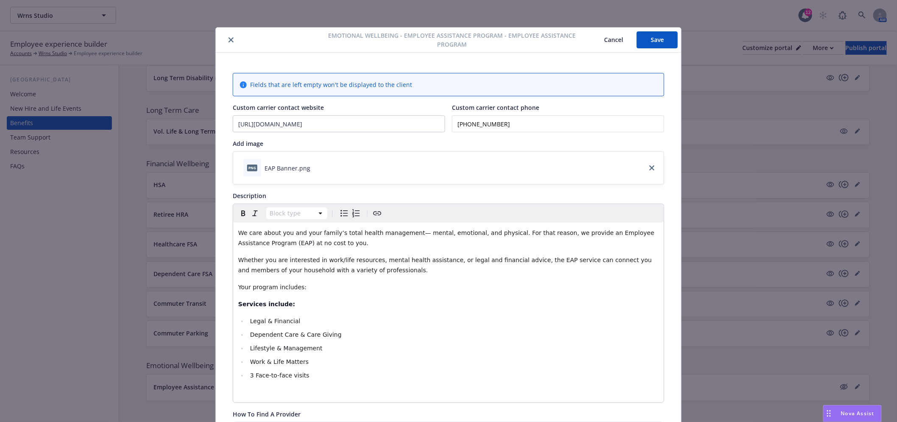
click at [654, 39] on button "Save" at bounding box center [657, 39] width 41 height 17
click at [229, 37] on icon "close" at bounding box center [231, 39] width 5 height 5
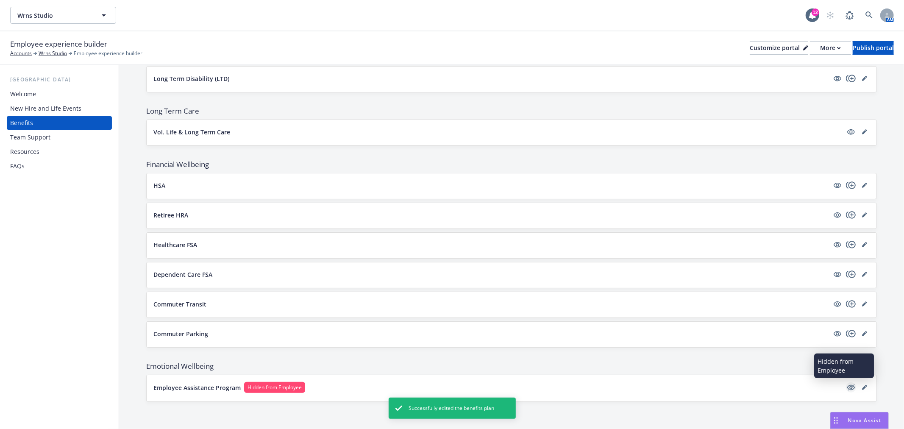
click at [846, 387] on icon "hidden" at bounding box center [851, 387] width 10 height 10
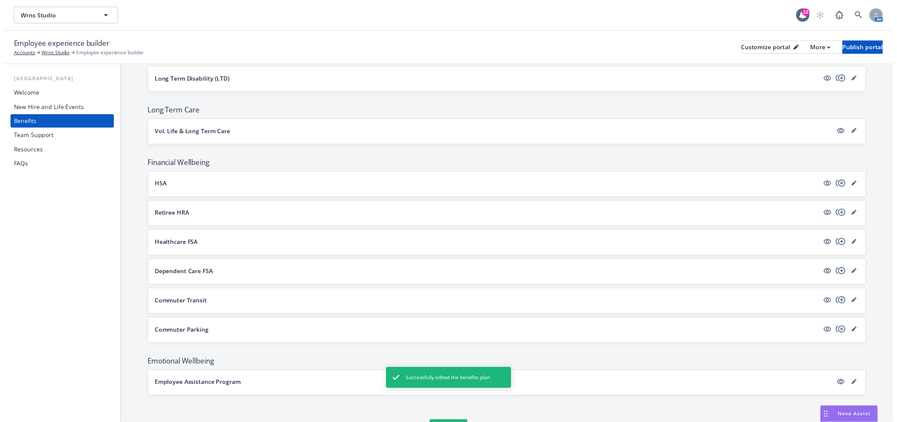
scroll to position [486, 0]
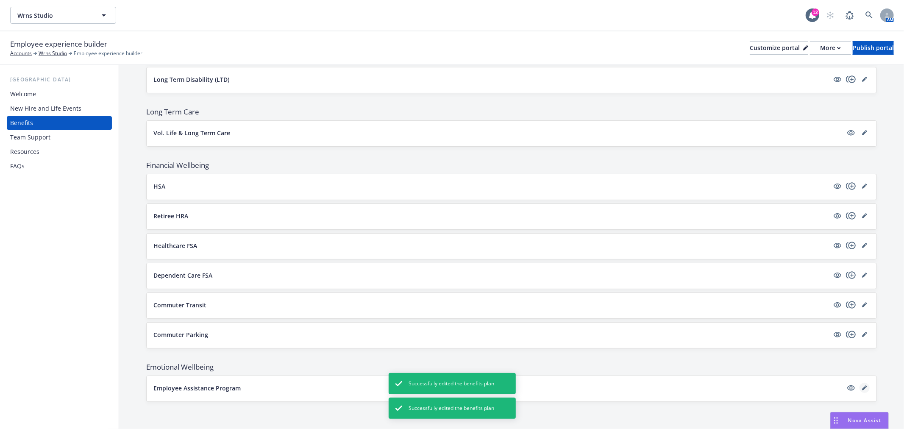
click at [862, 385] on icon "editPencil" at bounding box center [864, 387] width 5 height 5
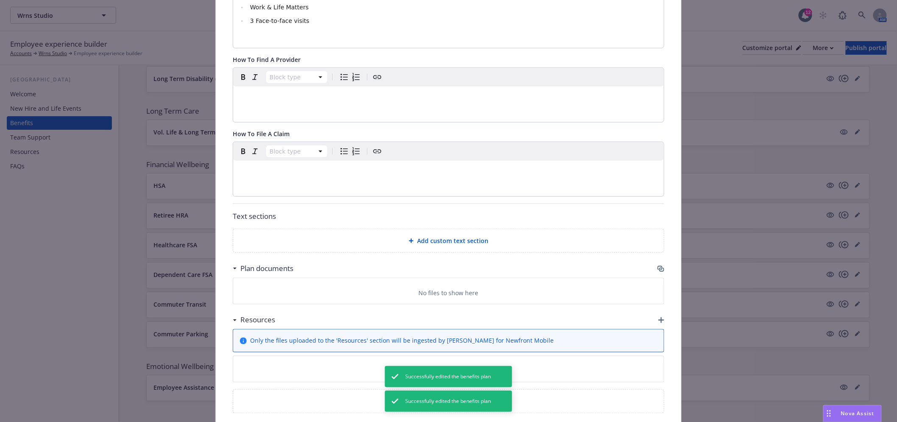
scroll to position [355, 0]
click at [658, 268] on icon "button" at bounding box center [661, 268] width 7 height 7
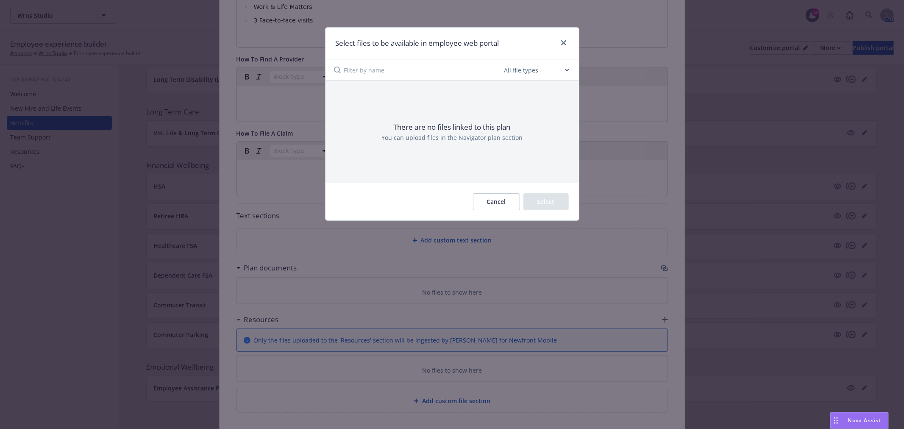
click at [509, 206] on button "Cancel" at bounding box center [496, 201] width 47 height 17
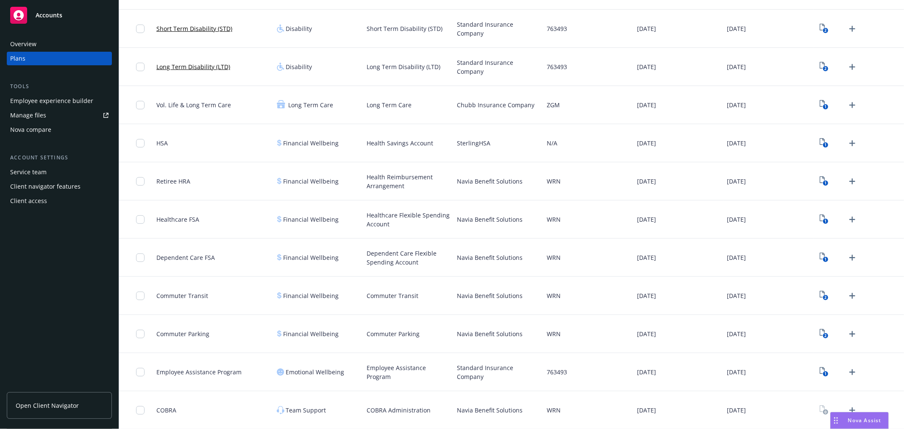
scroll to position [417, 0]
click at [199, 370] on span "Employee Assistance Program" at bounding box center [198, 371] width 85 height 9
click at [820, 367] on icon "1" at bounding box center [824, 372] width 9 height 10
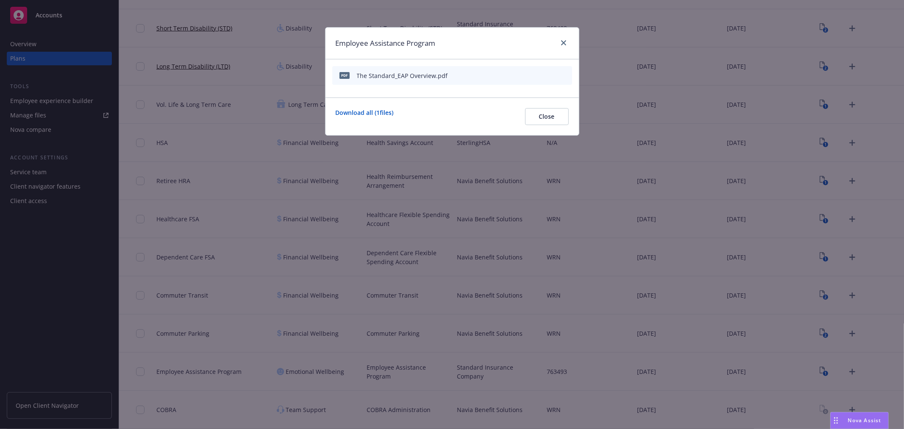
click at [466, 109] on div "Download all ( 1 files) Close" at bounding box center [452, 116] width 233 height 17
click at [544, 113] on span "Close" at bounding box center [547, 116] width 16 height 8
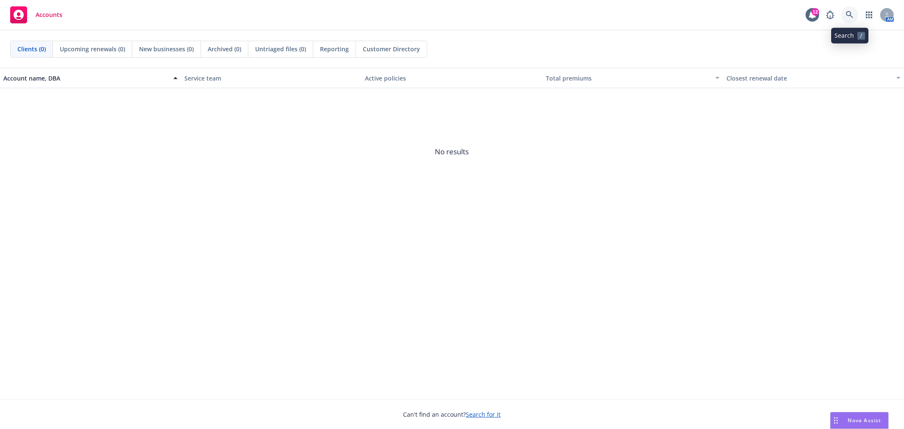
click at [848, 14] on icon at bounding box center [850, 15] width 8 height 8
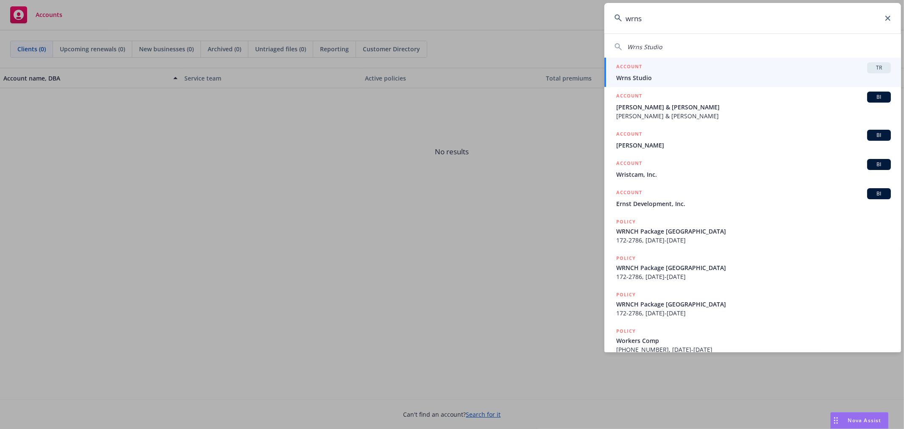
type input "wrns"
click at [840, 67] on div "ACCOUNT TR" at bounding box center [753, 67] width 275 height 11
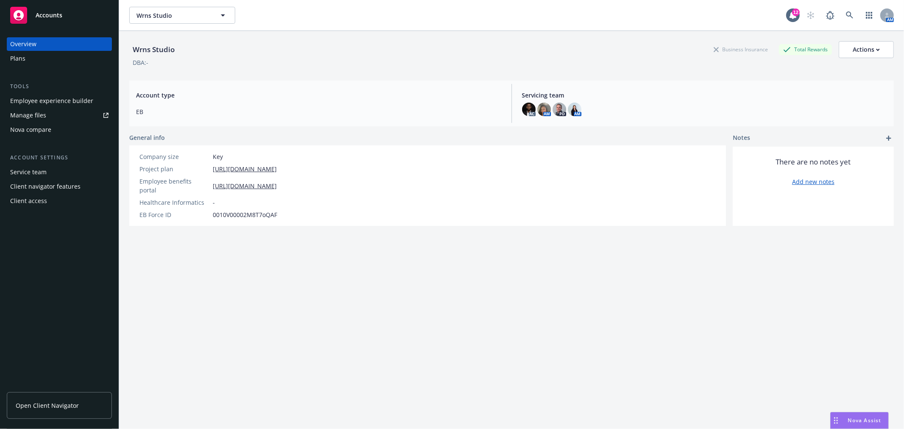
click at [40, 59] on div "Plans" at bounding box center [59, 59] width 98 height 14
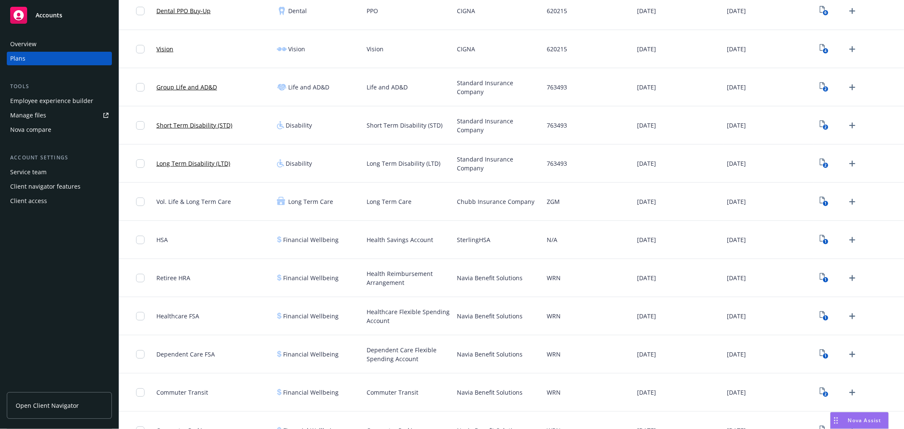
scroll to position [417, 0]
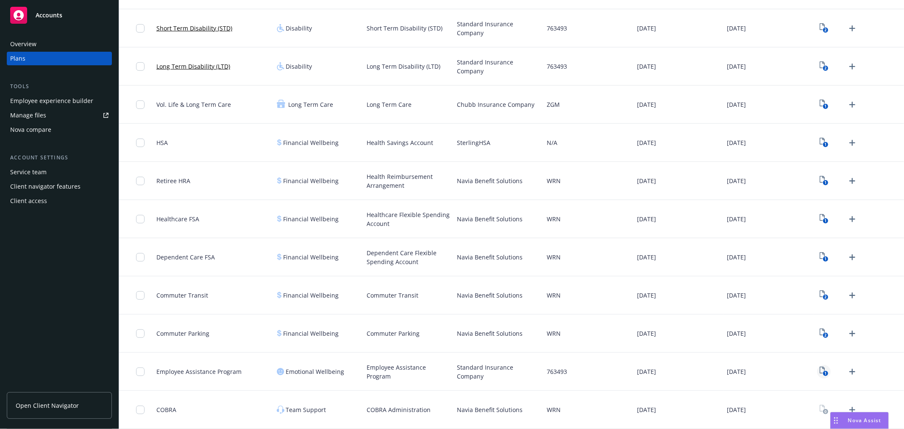
click at [820, 370] on icon "1" at bounding box center [824, 372] width 9 height 10
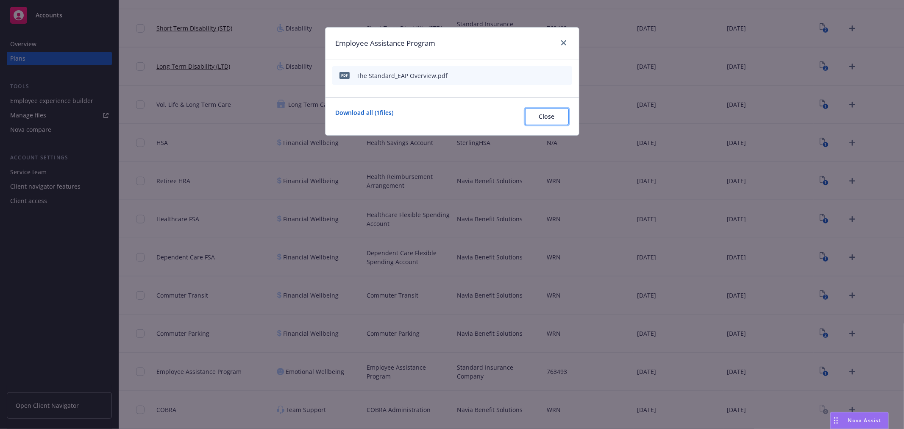
click at [552, 114] on span "Close" at bounding box center [547, 116] width 16 height 8
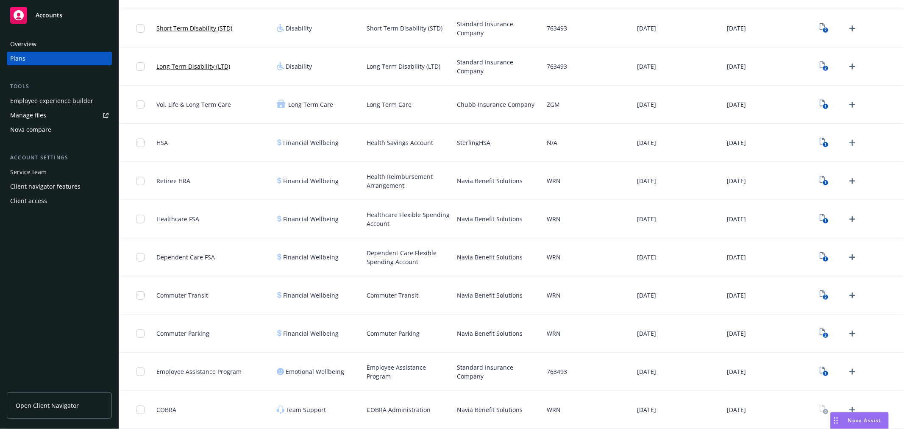
click at [69, 95] on div "Employee experience builder" at bounding box center [51, 101] width 83 height 14
click at [820, 370] on icon "View Plan Documents" at bounding box center [822, 370] width 5 height 7
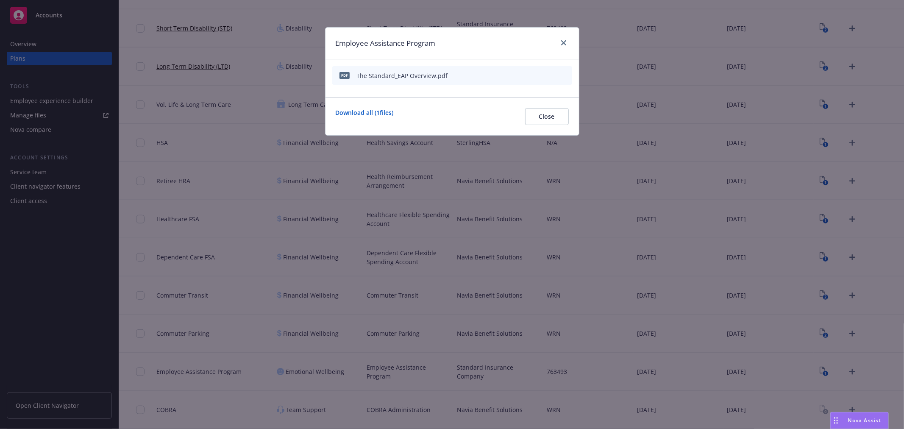
click at [565, 72] on icon "archive file" at bounding box center [565, 75] width 6 height 7
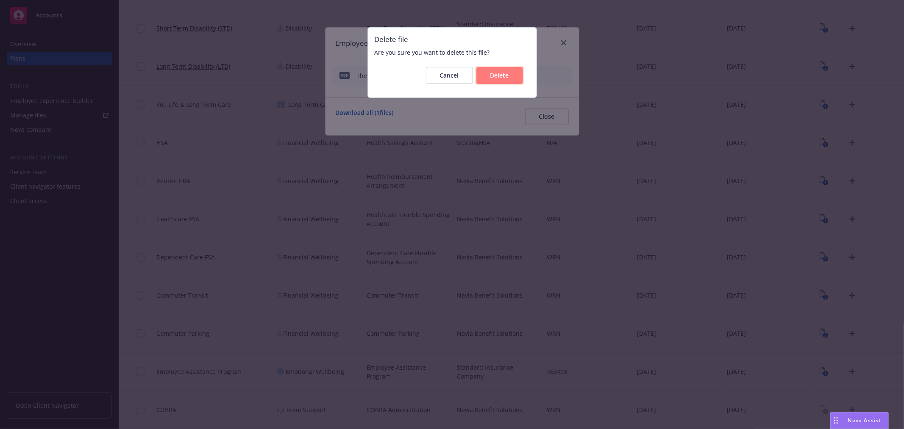
click at [498, 78] on span "Delete" at bounding box center [500, 75] width 19 height 8
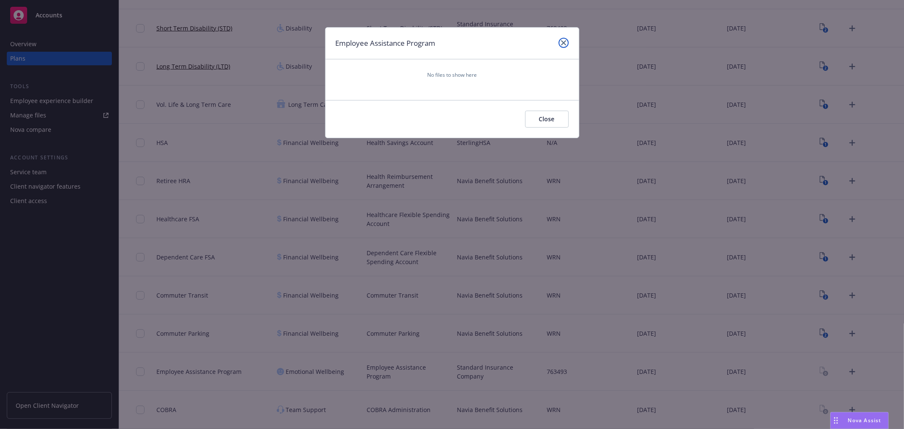
click at [565, 38] on link "close" at bounding box center [564, 43] width 10 height 10
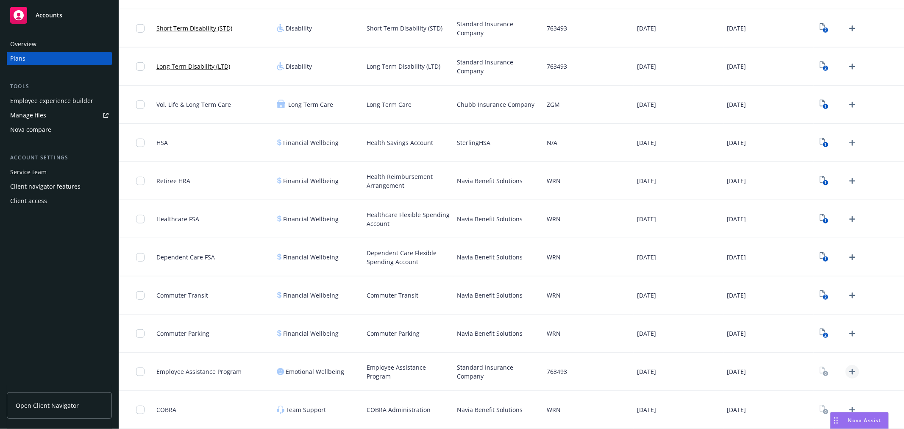
click at [850, 370] on icon "Upload Plan Documents" at bounding box center [853, 372] width 6 height 6
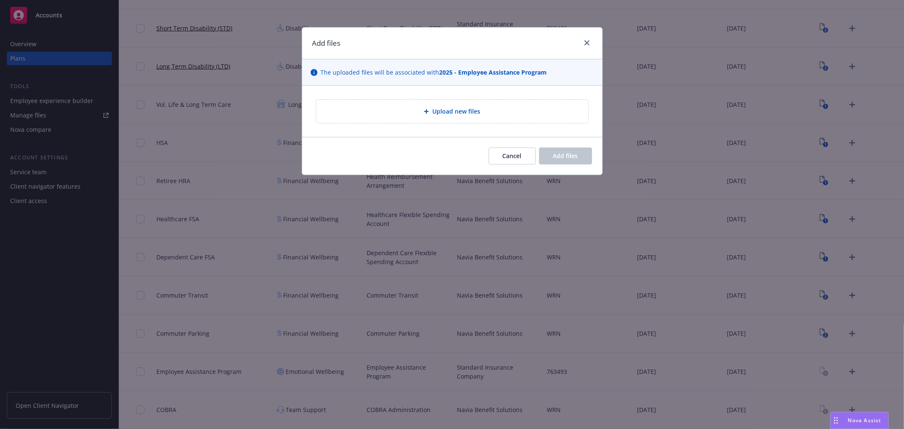
click at [449, 105] on div "Upload new files" at bounding box center [452, 111] width 272 height 23
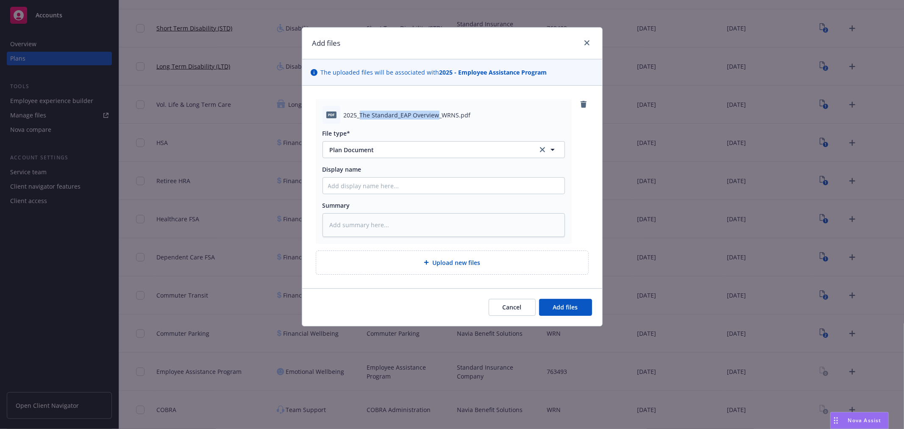
drag, startPoint x: 361, startPoint y: 114, endPoint x: 436, endPoint y: 116, distance: 74.6
click at [436, 116] on span "2025_The Standard_EAP Overview_WRNS.pdf" at bounding box center [407, 115] width 127 height 9
copy span "The Standard_EAP Overview"
click at [354, 183] on input "Display name" at bounding box center [444, 186] width 242 height 16
paste input "The Standard_EAP Overview"
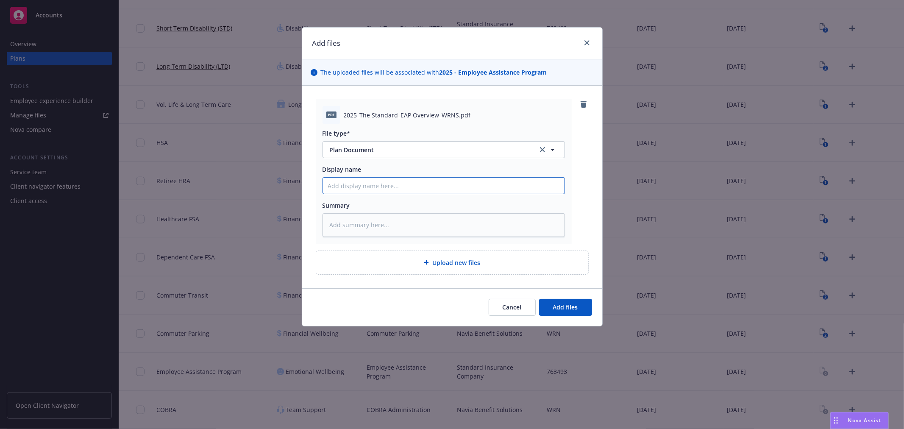
type textarea "x"
type input "The Standard_EAP Overview"
click at [369, 181] on input "The Standard_EAP Overview" at bounding box center [444, 186] width 242 height 16
type textarea "x"
type input "The StandardEAP Overview"
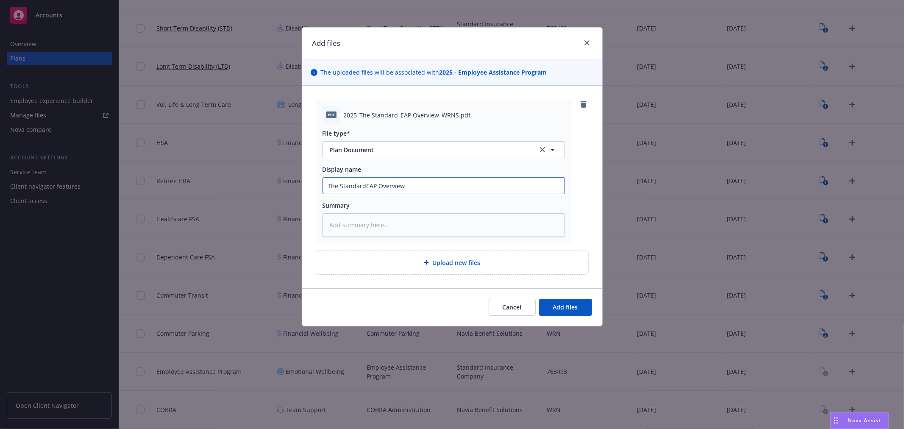
type textarea "x"
type input "The Standard EAP Overview"
click at [573, 302] on button "Add files" at bounding box center [565, 307] width 53 height 17
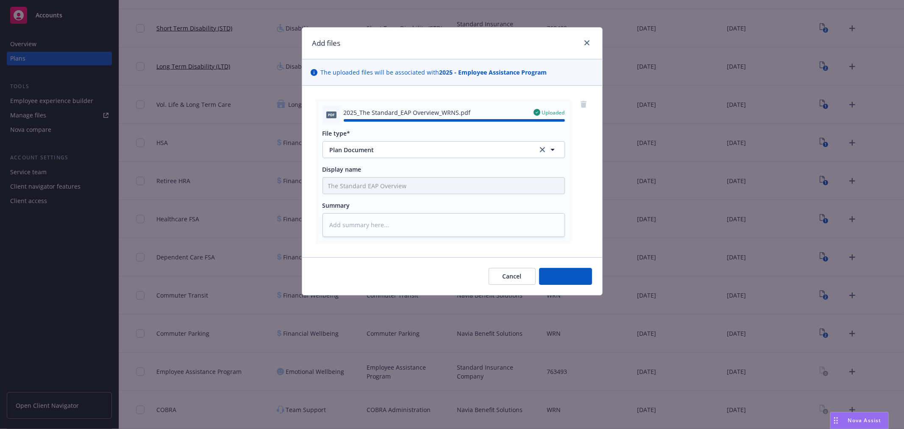
type textarea "x"
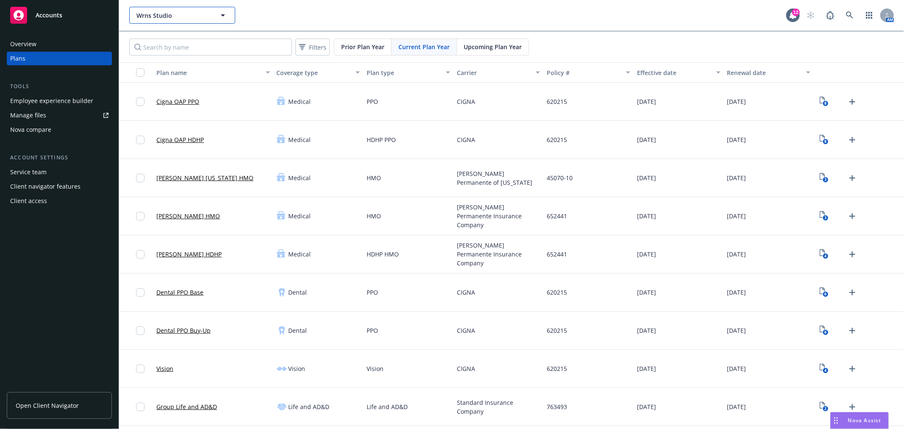
click at [199, 17] on span "Wrns Studio" at bounding box center [173, 15] width 73 height 9
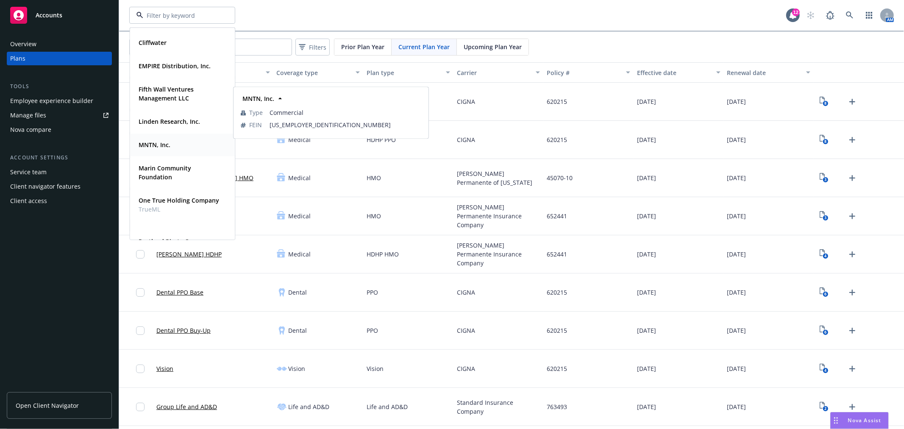
scroll to position [94, 0]
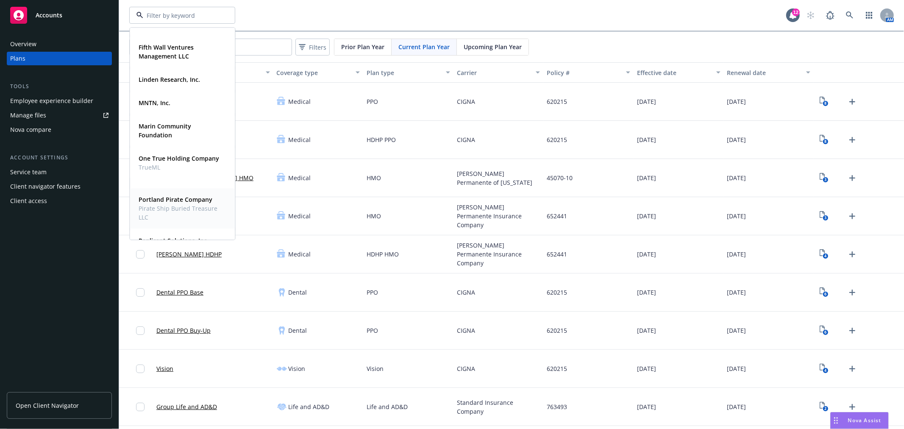
click at [168, 201] on strong "Portland Pirate Company" at bounding box center [176, 199] width 74 height 8
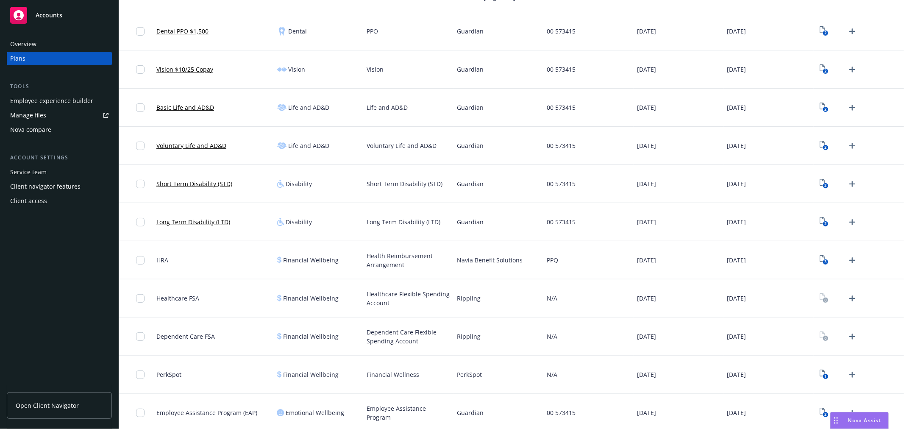
scroll to position [150, 0]
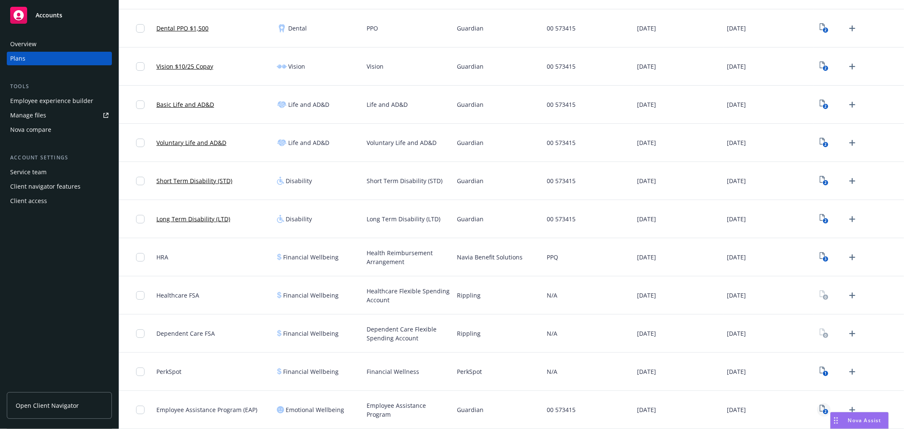
click at [820, 409] on icon "2" at bounding box center [824, 410] width 9 height 10
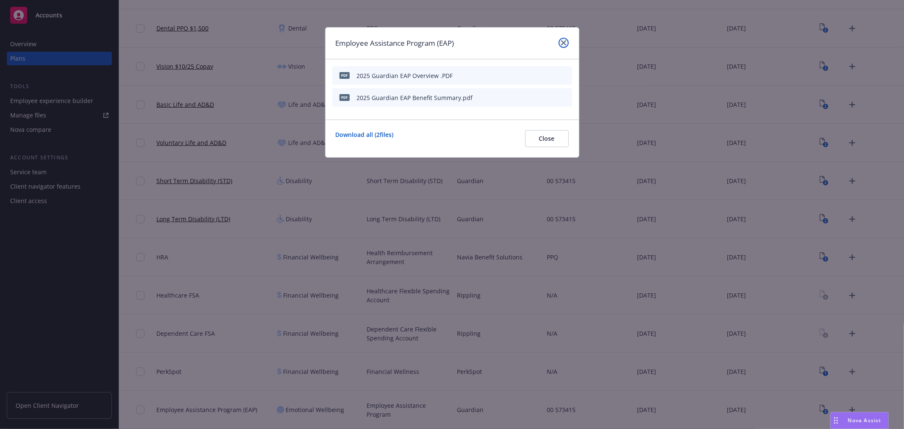
click at [563, 39] on link "close" at bounding box center [564, 43] width 10 height 10
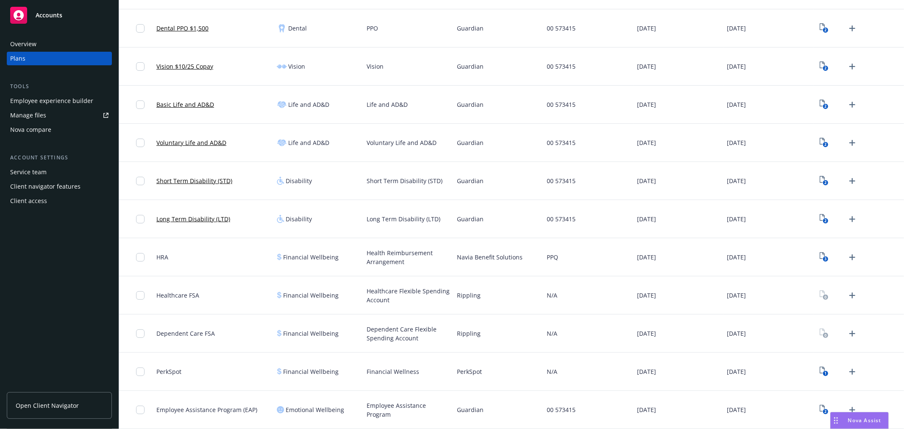
click at [50, 103] on div "Employee experience builder" at bounding box center [51, 101] width 83 height 14
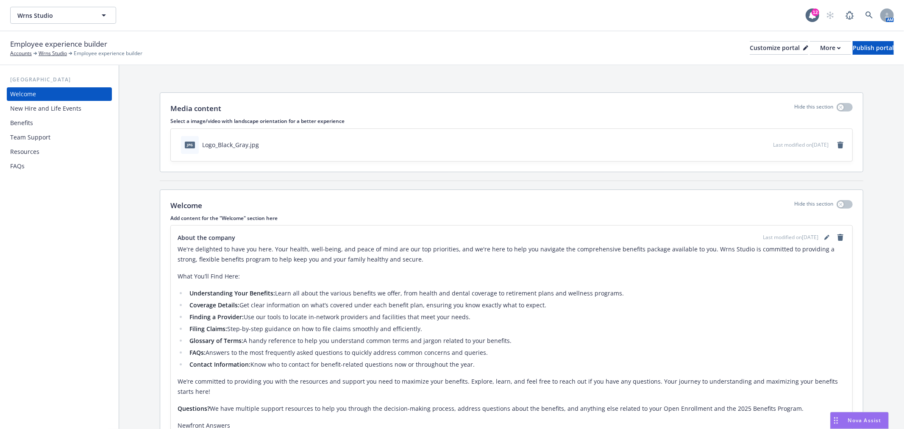
click at [20, 122] on div "Benefits" at bounding box center [21, 123] width 23 height 14
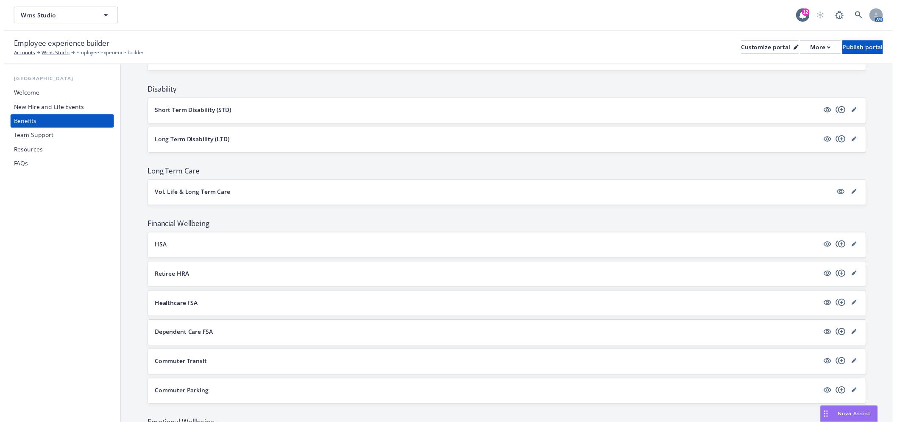
scroll to position [486, 0]
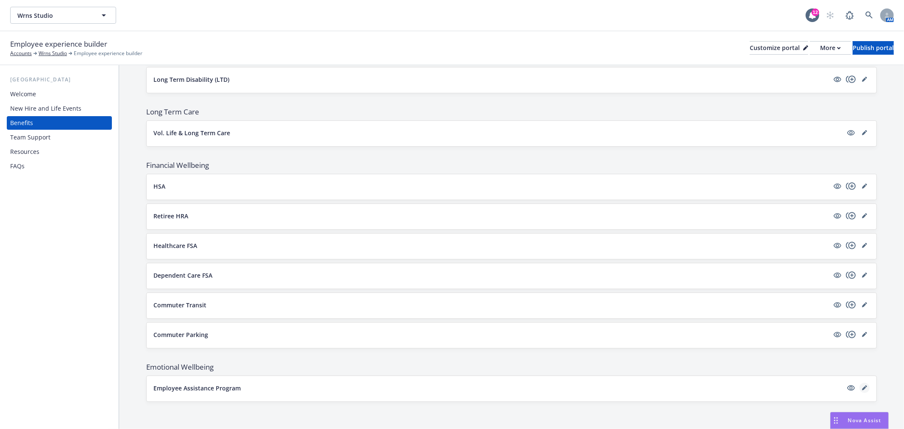
click at [862, 388] on icon "editPencil" at bounding box center [864, 388] width 4 height 4
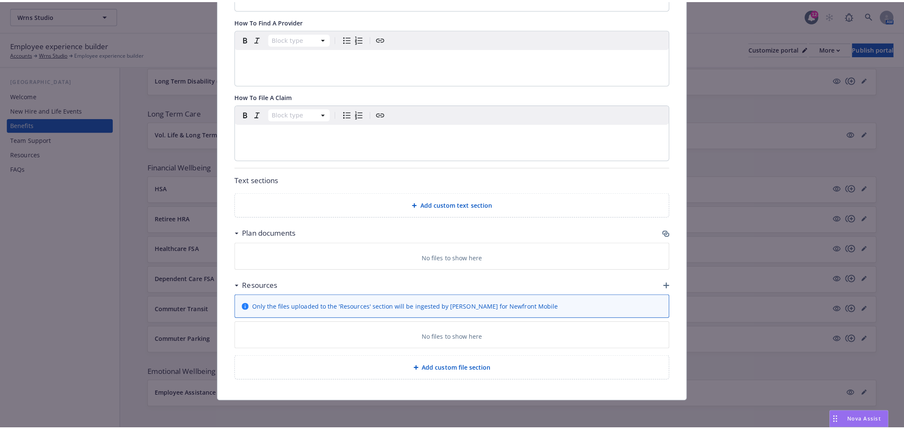
scroll to position [394, 0]
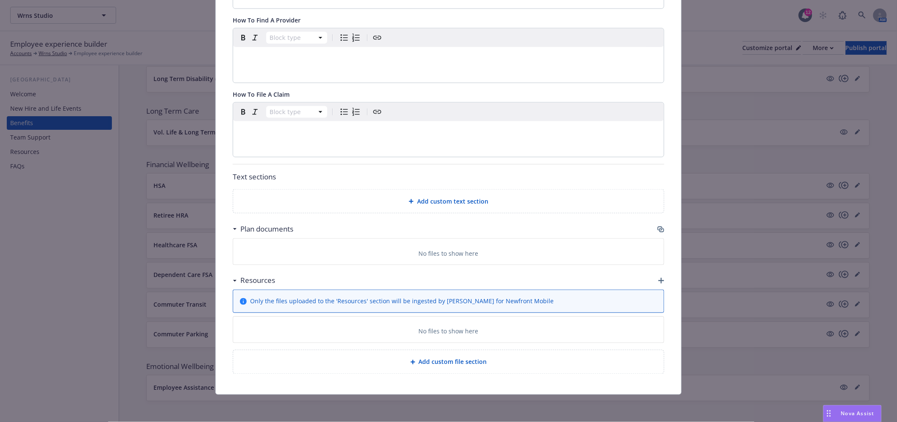
click at [658, 228] on icon "button" at bounding box center [660, 228] width 5 height 4
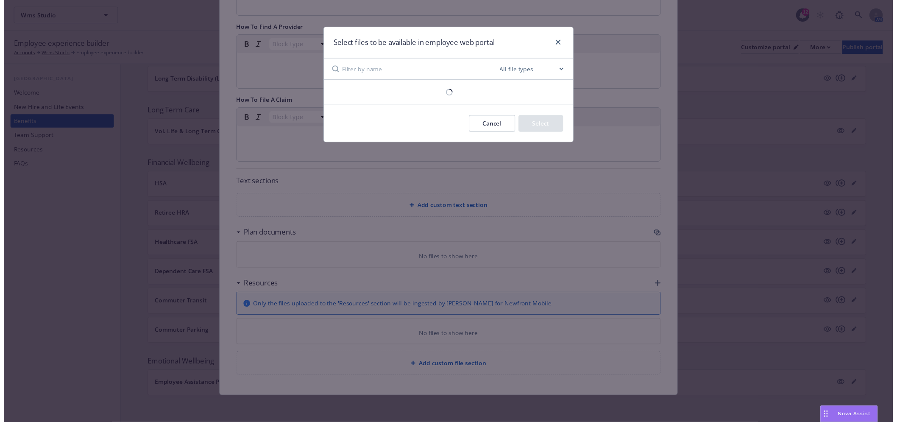
scroll to position [387, 0]
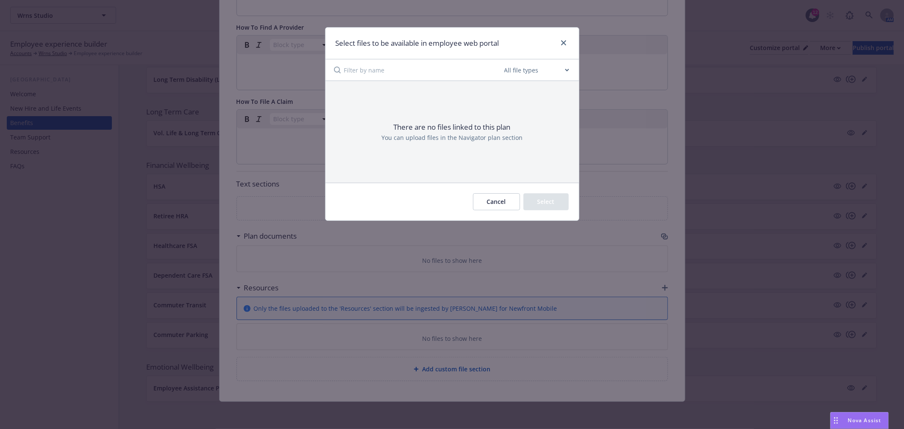
click at [493, 204] on button "Cancel" at bounding box center [496, 201] width 47 height 17
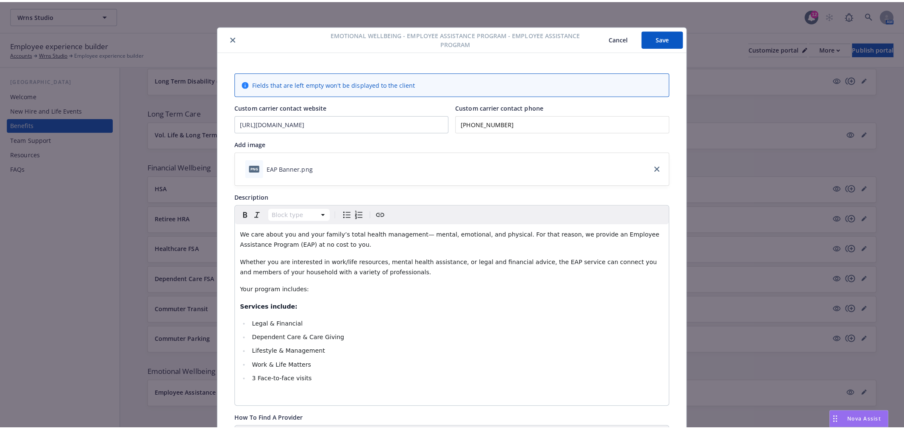
scroll to position [0, 0]
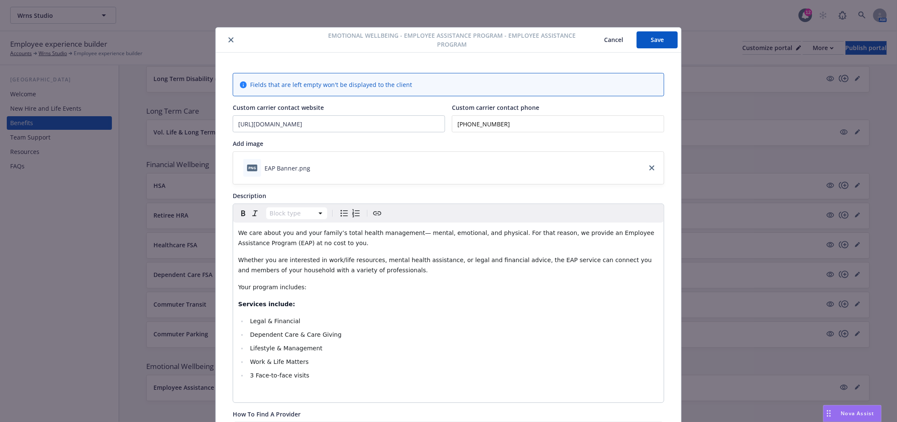
click at [235, 39] on div at bounding box center [266, 40] width 95 height 10
click at [226, 42] on button "close" at bounding box center [231, 40] width 10 height 10
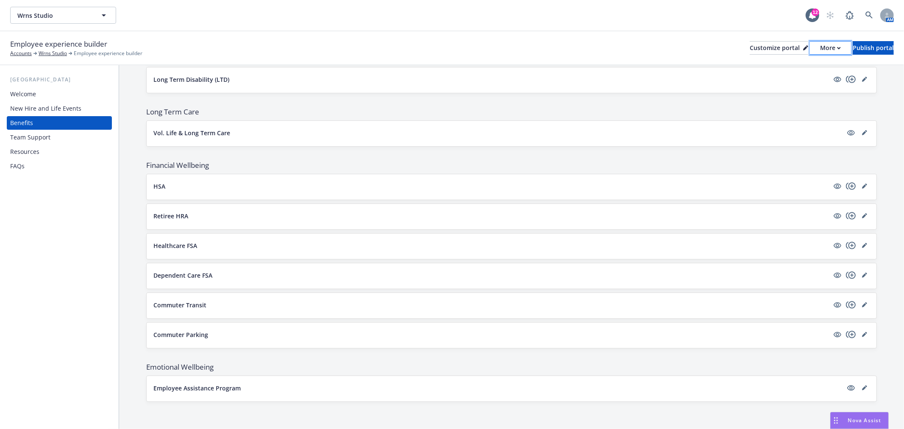
click at [820, 49] on div "More" at bounding box center [830, 48] width 21 height 13
click at [783, 67] on link "Copy preview link" at bounding box center [785, 67] width 77 height 17
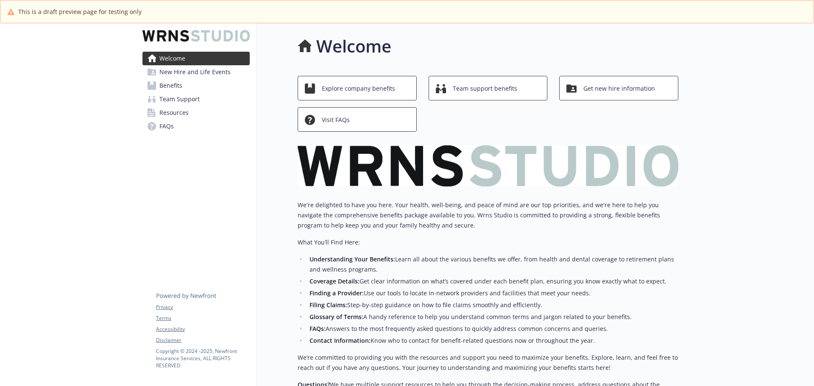
click at [171, 88] on span "Benefits" at bounding box center [170, 86] width 23 height 14
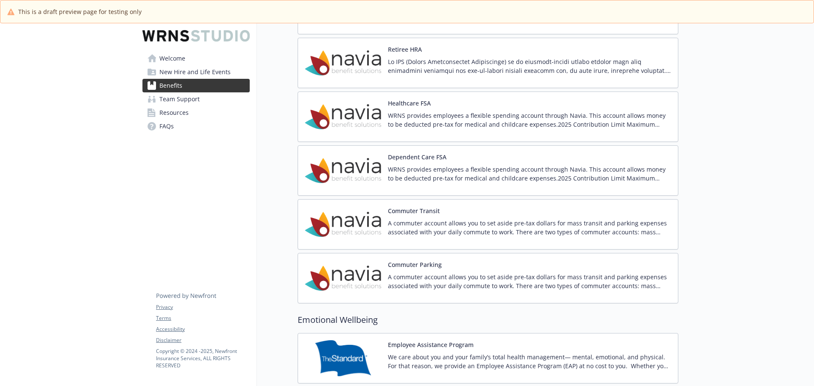
scroll to position [1002, 0]
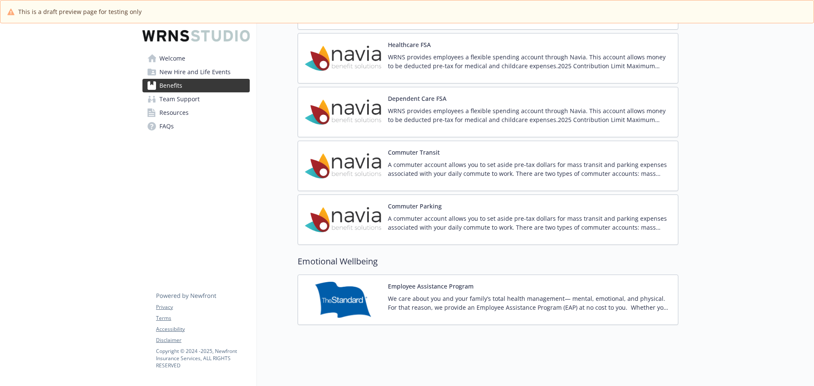
click at [583, 282] on div "Employee Assistance Program We care about you and your family’s total health ma…" at bounding box center [529, 300] width 283 height 36
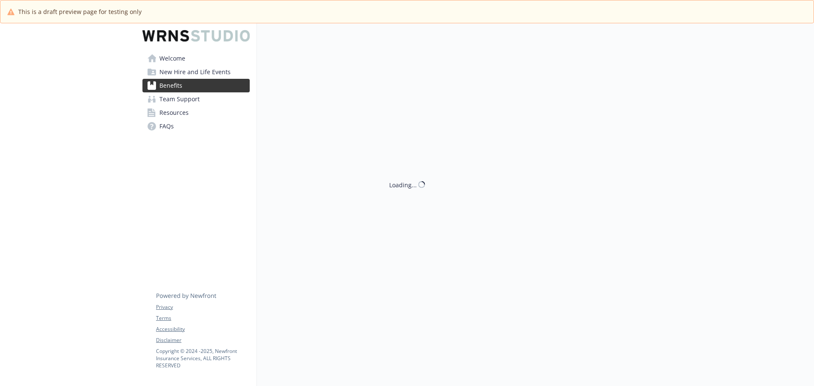
scroll to position [1002, 0]
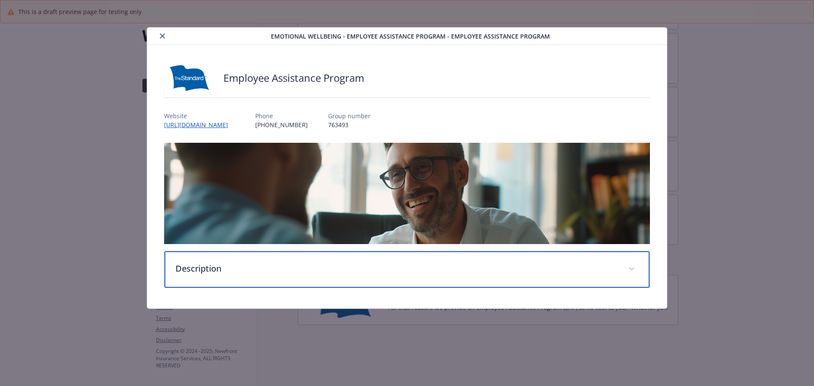
click at [455, 267] on p "Description" at bounding box center [397, 268] width 443 height 13
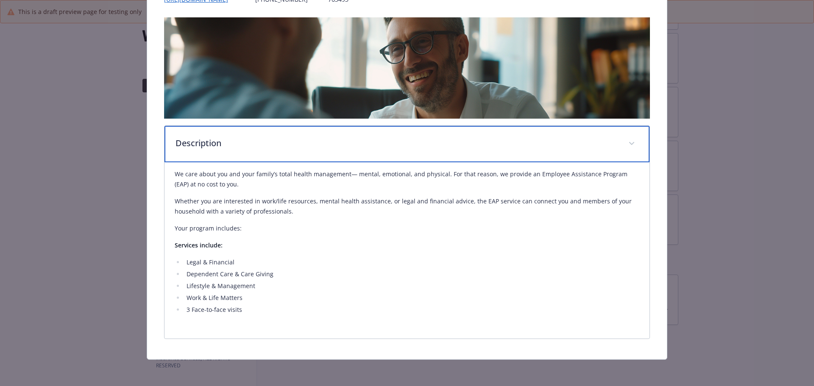
scroll to position [83, 0]
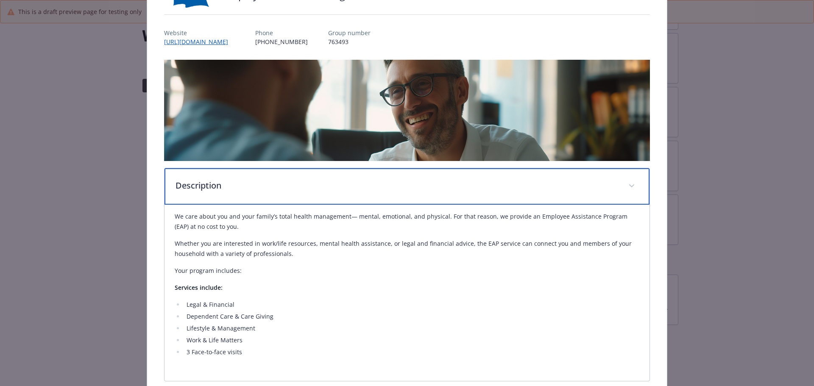
click at [625, 187] on span "details for plan Emotional Wellbeing - Employee Assistance Program - Employee A…" at bounding box center [632, 186] width 14 height 14
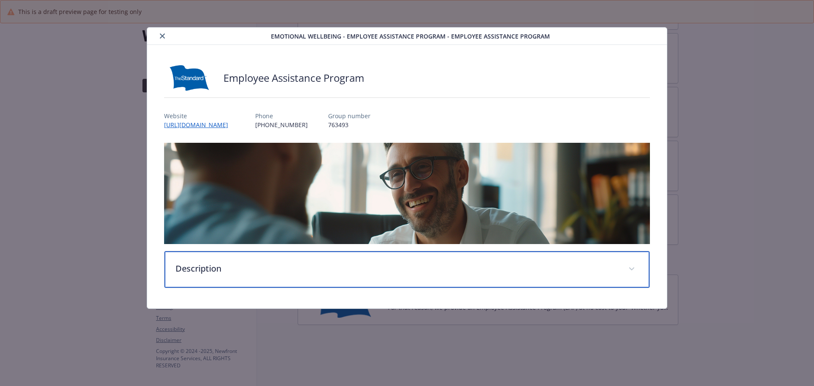
scroll to position [0, 0]
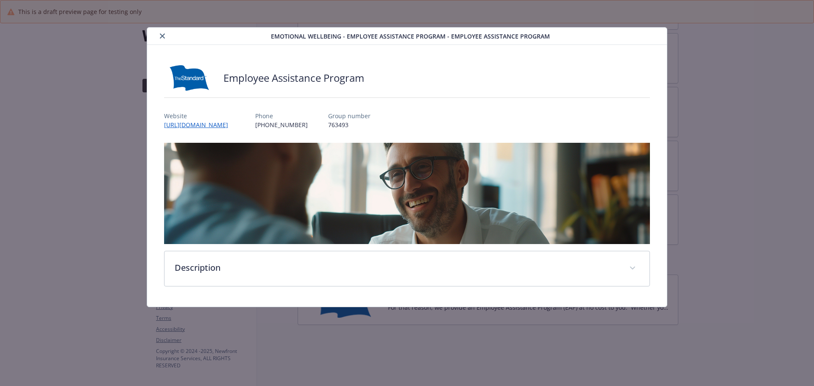
click at [164, 33] on icon "close" at bounding box center [162, 35] width 5 height 5
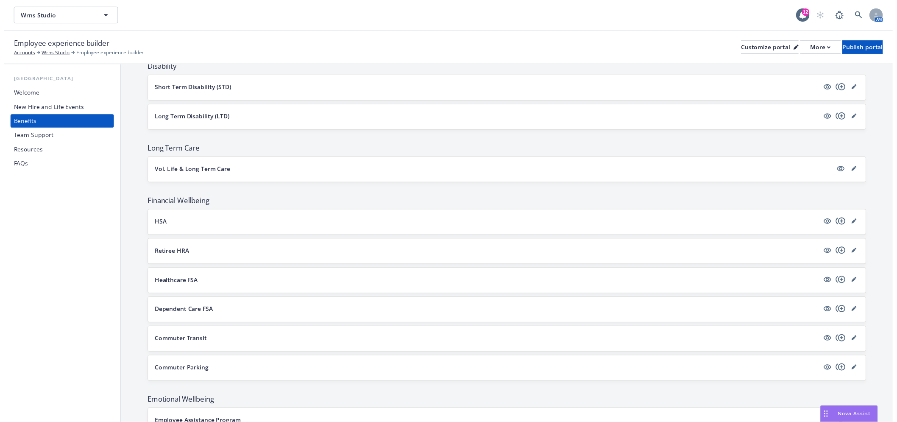
scroll to position [486, 0]
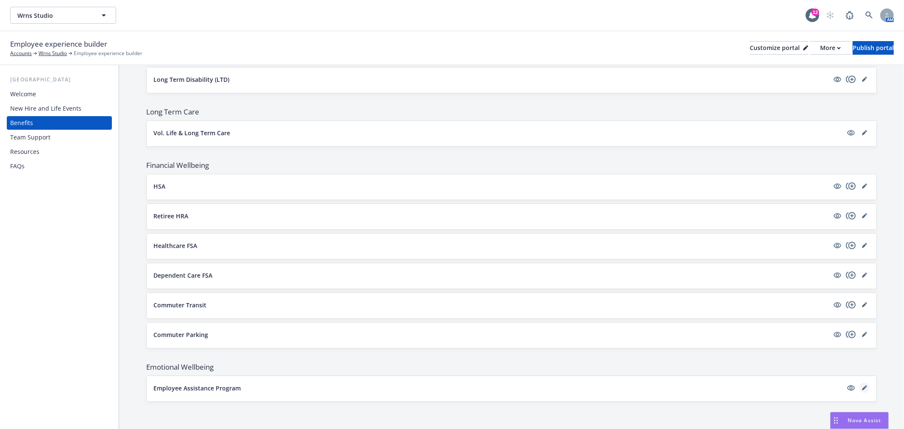
click at [862, 387] on icon "editPencil" at bounding box center [864, 387] width 5 height 5
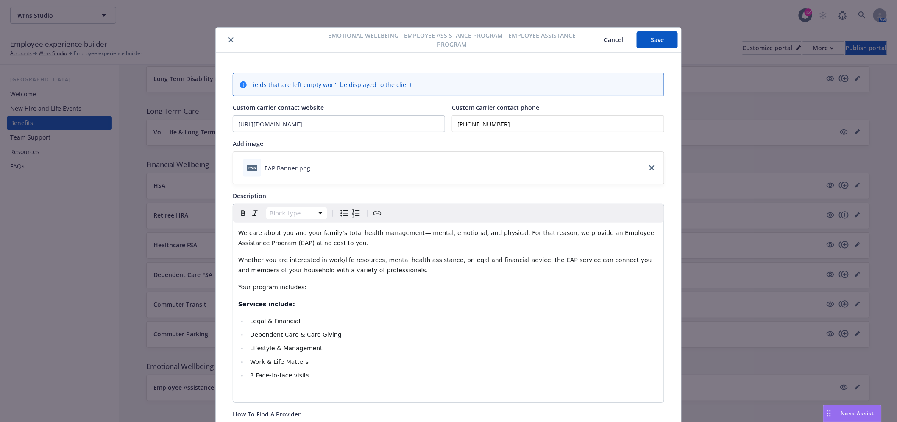
scroll to position [15, 0]
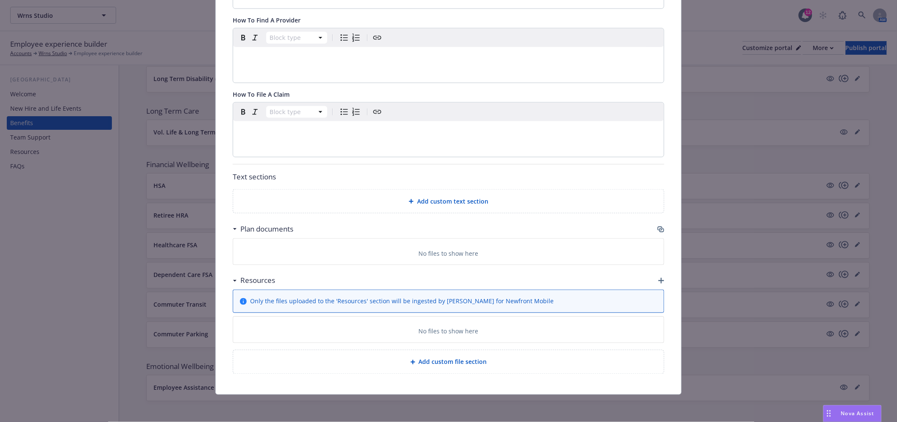
click at [658, 226] on icon "button" at bounding box center [661, 229] width 7 height 7
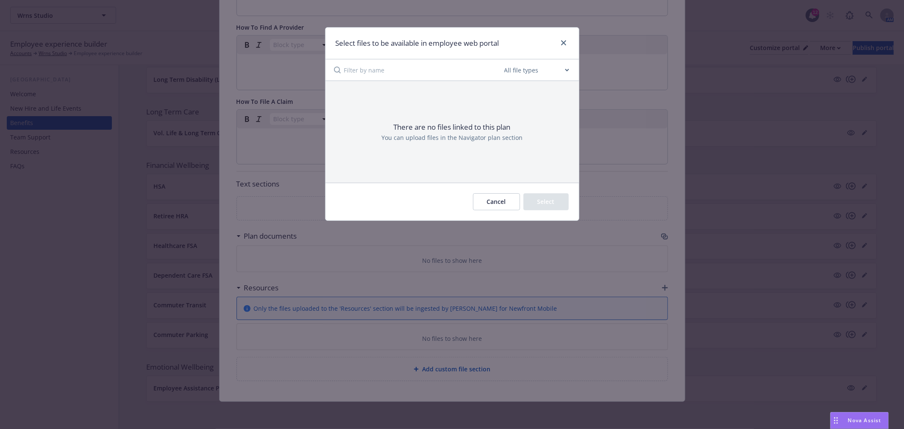
click at [489, 201] on button "Cancel" at bounding box center [496, 201] width 47 height 17
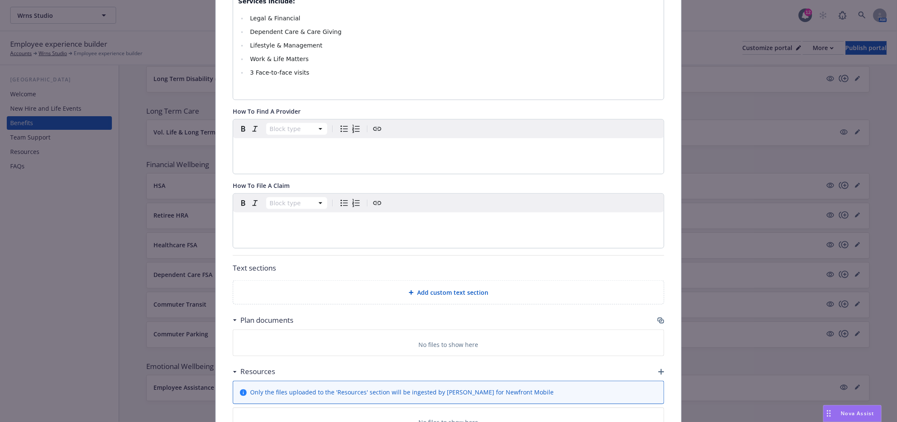
scroll to position [293, 0]
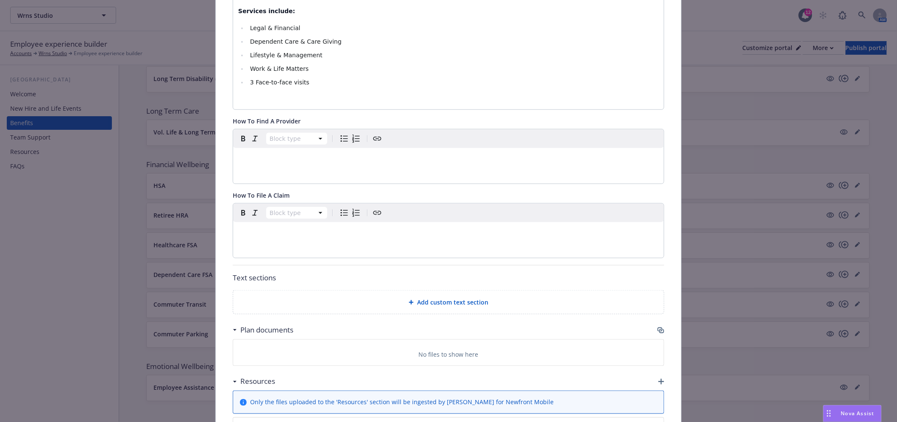
click at [285, 160] on p "editable markdown" at bounding box center [448, 158] width 421 height 10
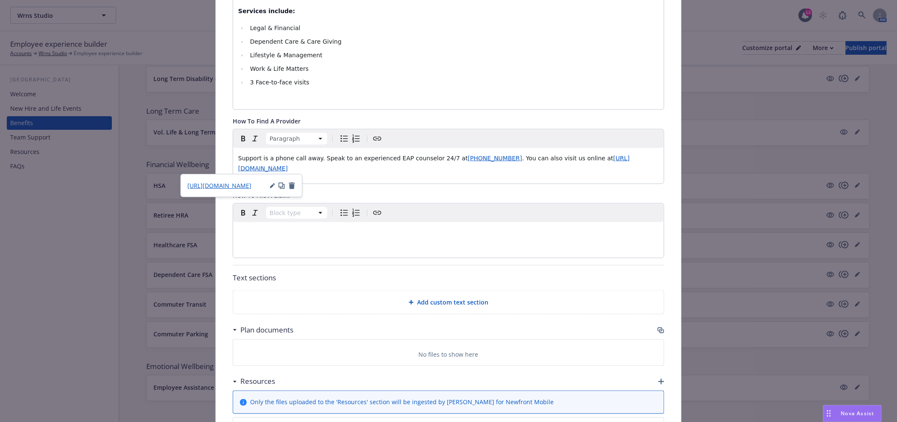
click at [414, 171] on p "Support is a phone call away. Speak to an experienced EAP counselor 24/7 at [PH…" at bounding box center [448, 163] width 421 height 20
click at [220, 260] on div "Fields that are left empty won't be displayed to the client Custom carrier cont…" at bounding box center [449, 128] width 466 height 736
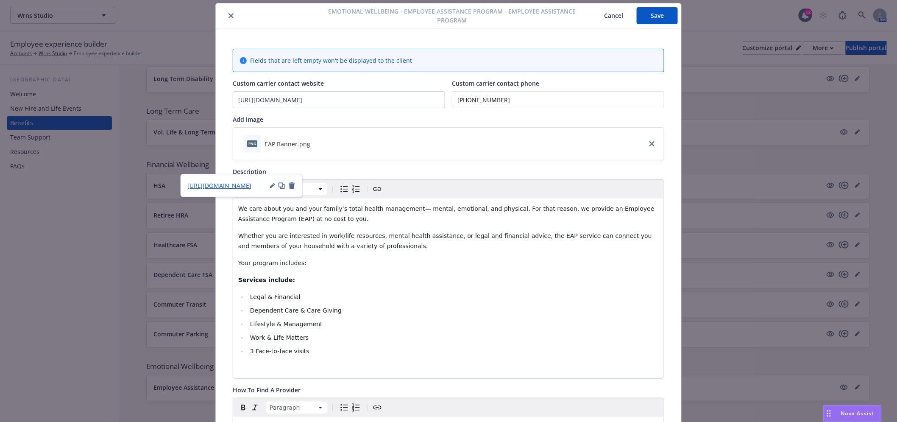
scroll to position [0, 0]
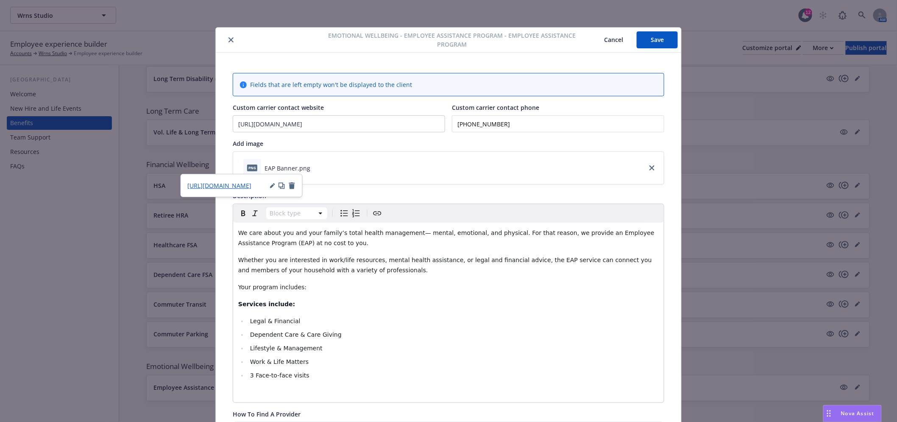
click at [639, 41] on button "Save" at bounding box center [657, 39] width 41 height 17
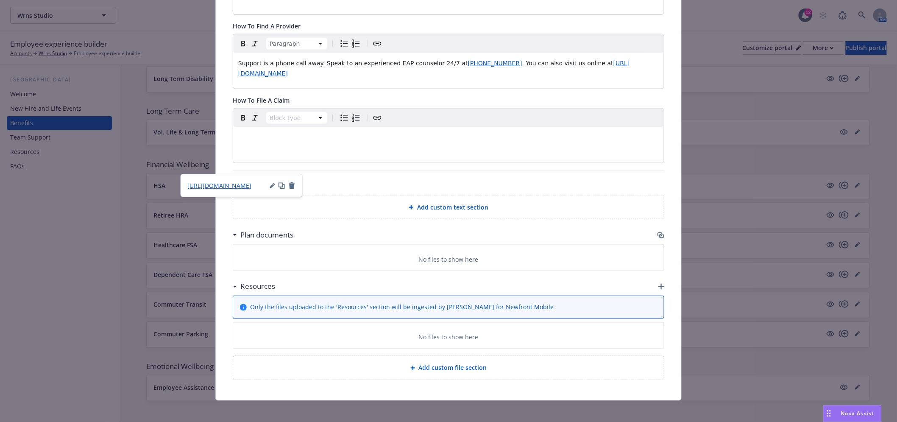
scroll to position [394, 0]
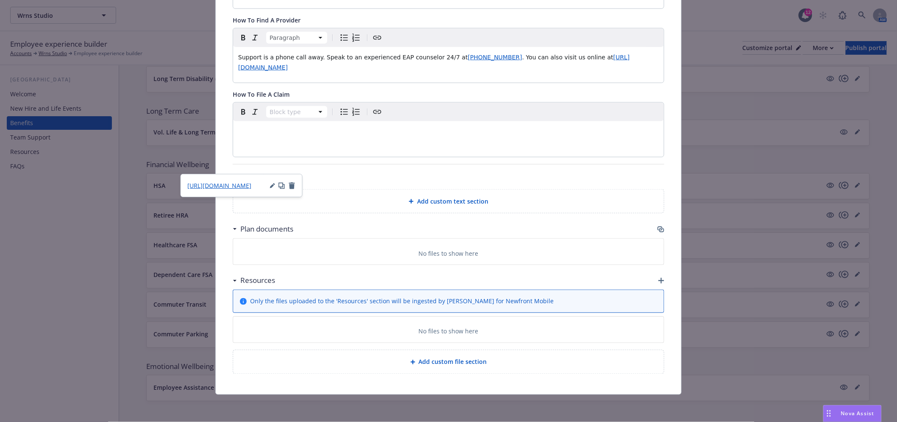
click at [233, 228] on icon at bounding box center [235, 229] width 4 height 2
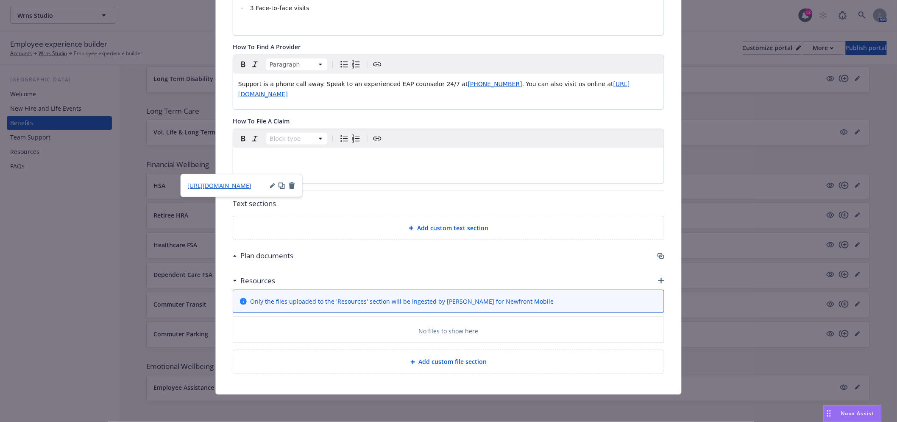
scroll to position [367, 0]
click at [233, 257] on icon at bounding box center [234, 256] width 3 height 2
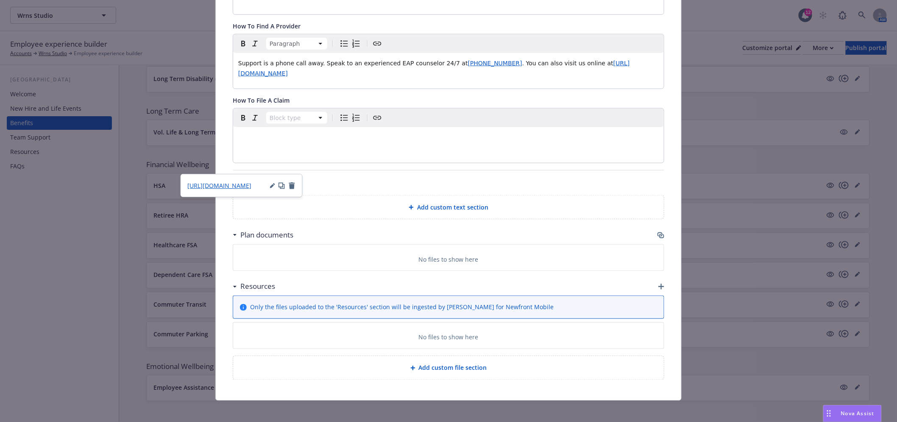
scroll to position [394, 0]
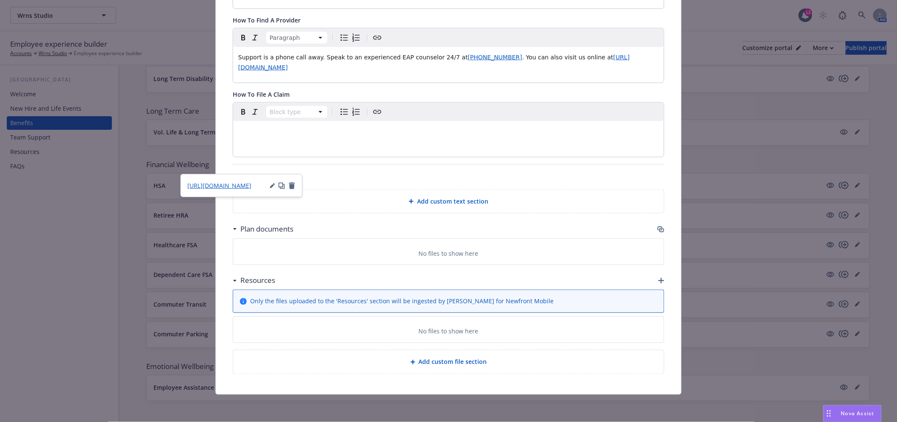
click at [237, 280] on div "Resources" at bounding box center [256, 280] width 38 height 11
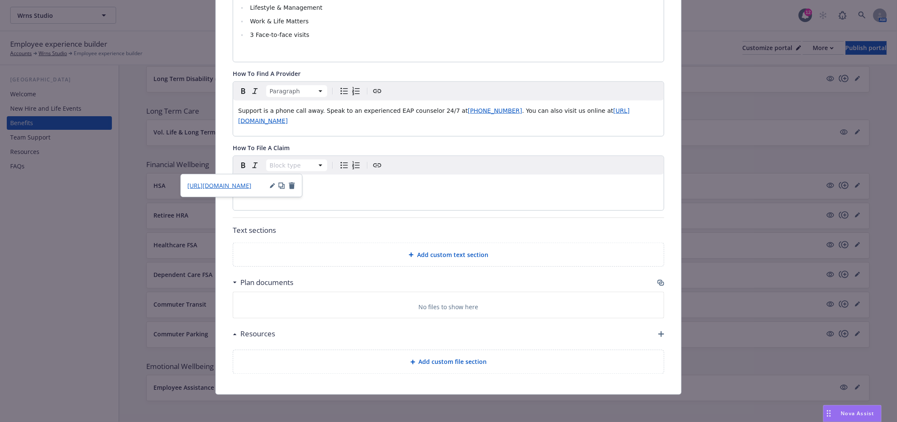
scroll to position [341, 0]
click at [233, 334] on icon at bounding box center [234, 334] width 3 height 2
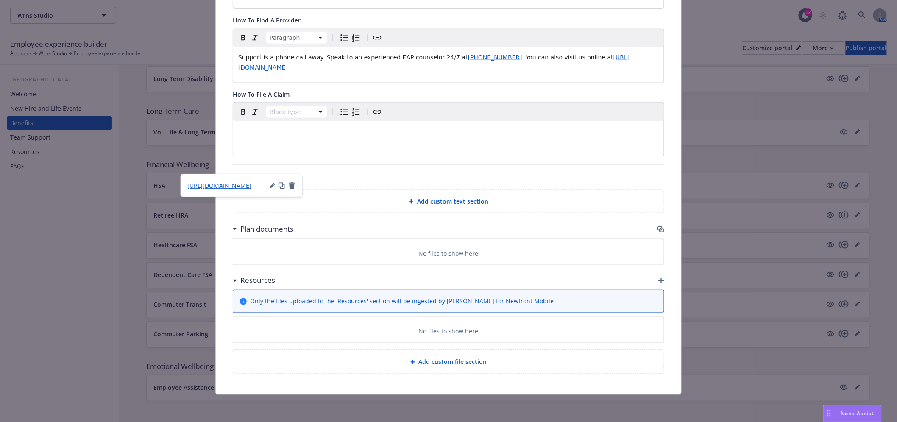
scroll to position [394, 0]
click at [659, 279] on icon "button" at bounding box center [661, 281] width 6 height 6
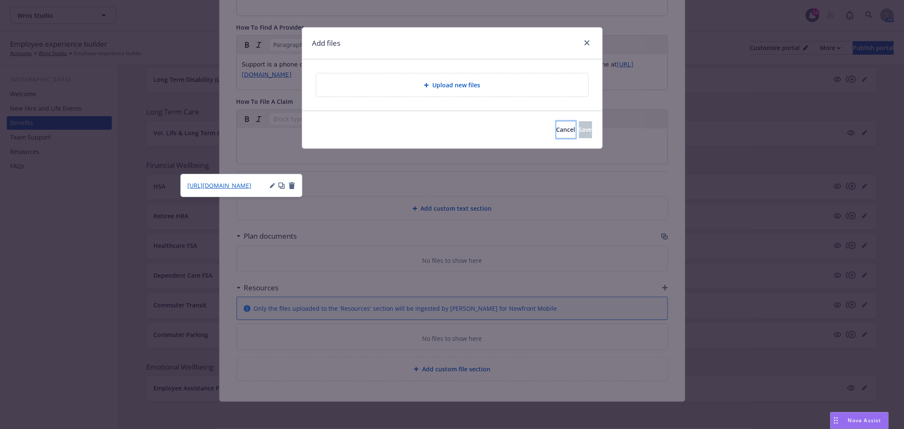
click at [557, 129] on span "Cancel" at bounding box center [566, 130] width 19 height 8
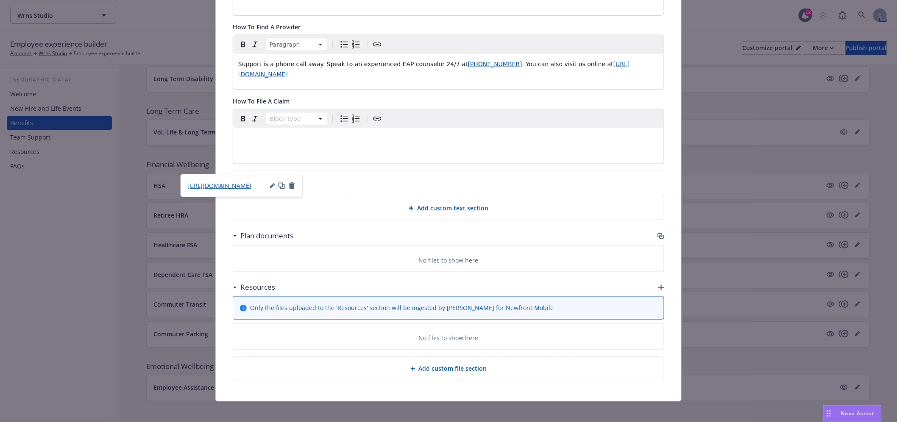
click at [658, 236] on icon "button" at bounding box center [660, 235] width 5 height 4
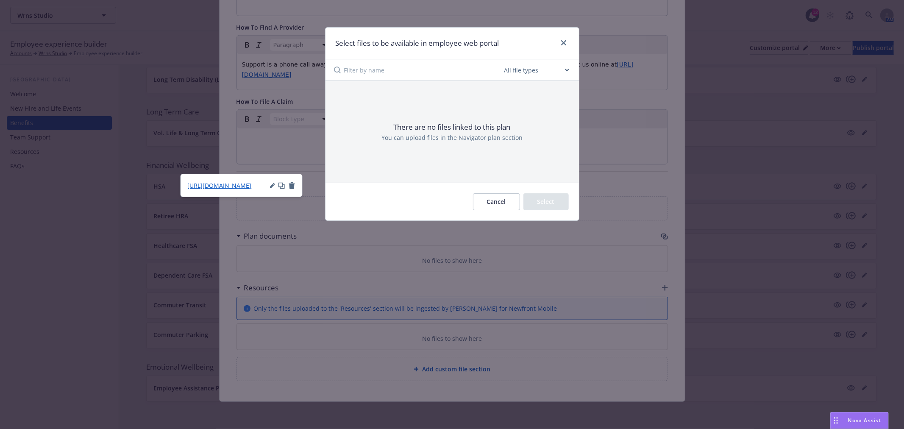
click at [464, 122] on p "There are no files linked to this plan" at bounding box center [452, 127] width 117 height 11
click at [465, 143] on div "There are no files linked to this plan You can upload files in the Navigator pl…" at bounding box center [453, 131] width 254 height 101
click at [495, 198] on button "Cancel" at bounding box center [496, 201] width 47 height 17
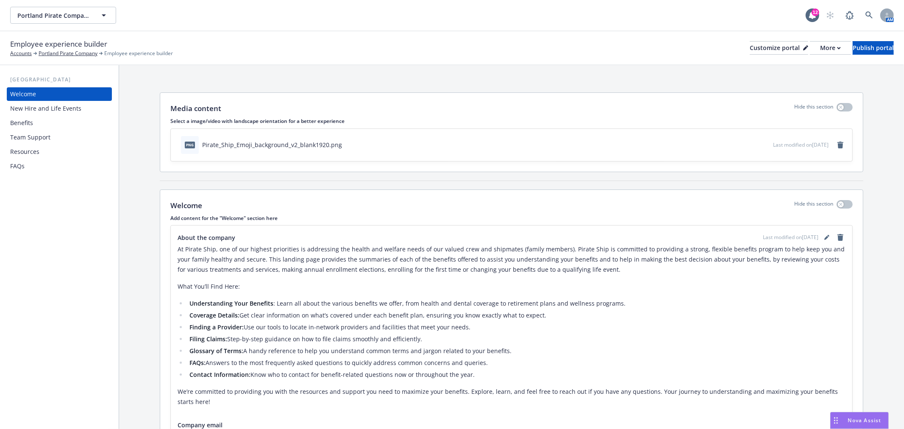
click at [22, 117] on div "Benefits" at bounding box center [21, 123] width 23 height 14
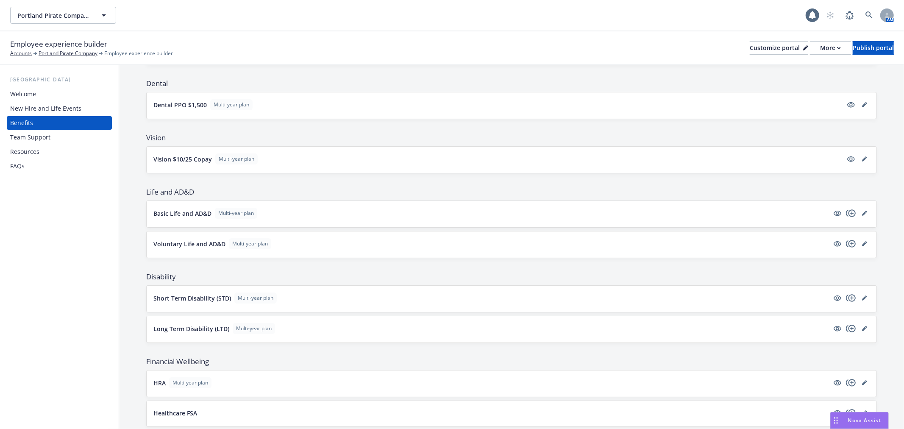
scroll to position [327, 0]
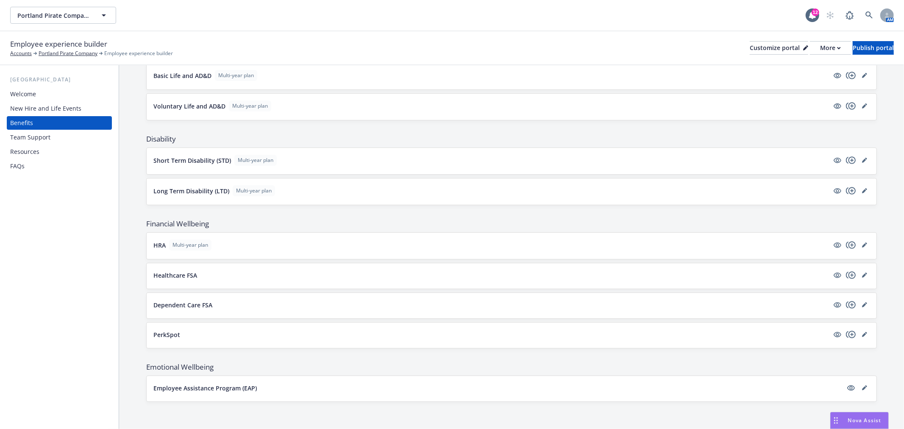
click at [385, 388] on button "Employee Assistance Program (EAP)" at bounding box center [497, 388] width 689 height 9
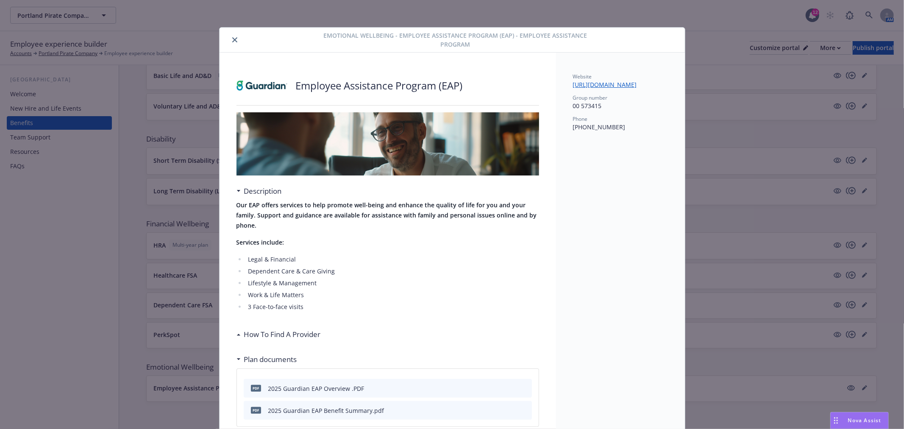
click at [237, 334] on icon at bounding box center [238, 335] width 3 height 2
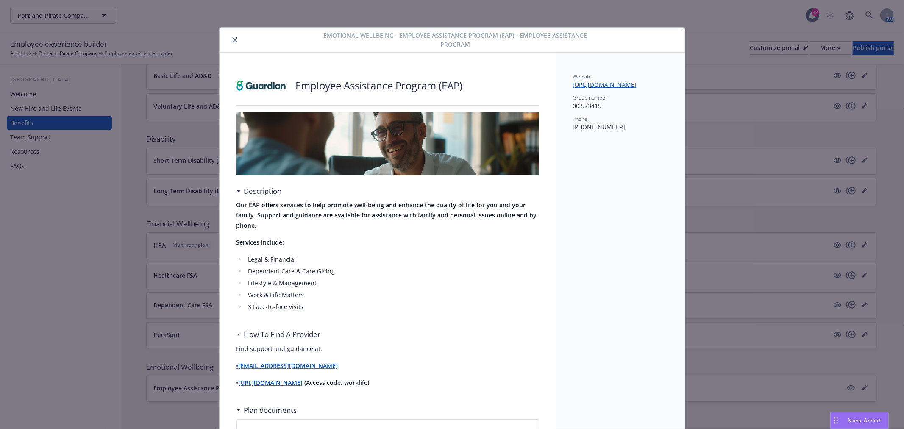
click at [232, 40] on icon "close" at bounding box center [234, 39] width 5 height 5
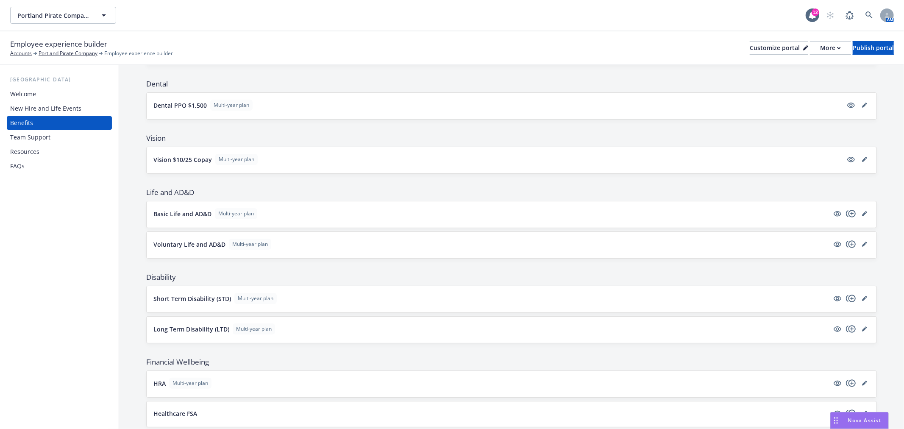
scroll to position [138, 0]
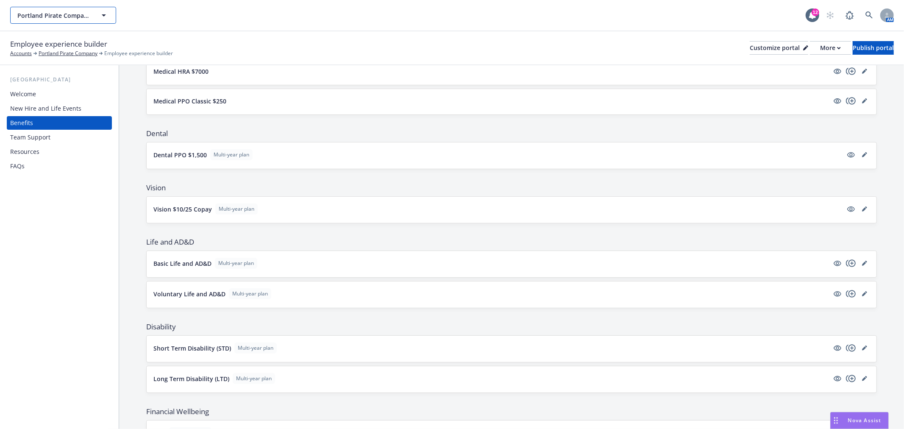
click at [52, 11] on span "Portland Pirate Company" at bounding box center [53, 15] width 73 height 9
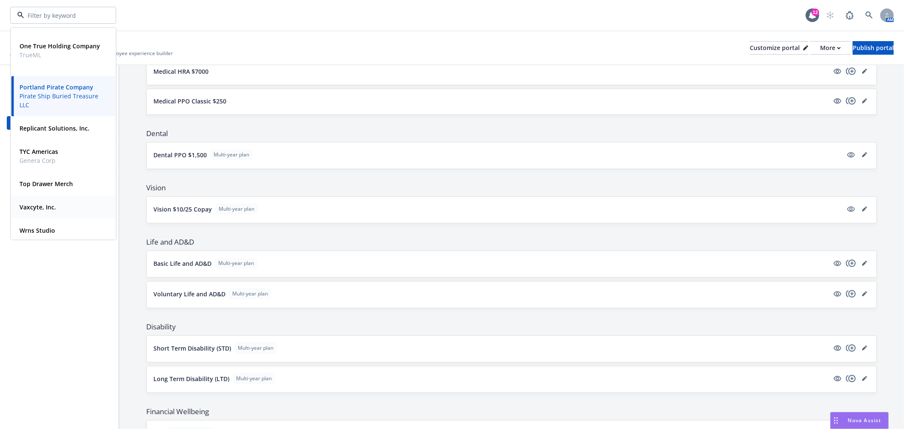
scroll to position [209, 0]
click at [36, 227] on strong "Wrns Studio" at bounding box center [38, 228] width 36 height 8
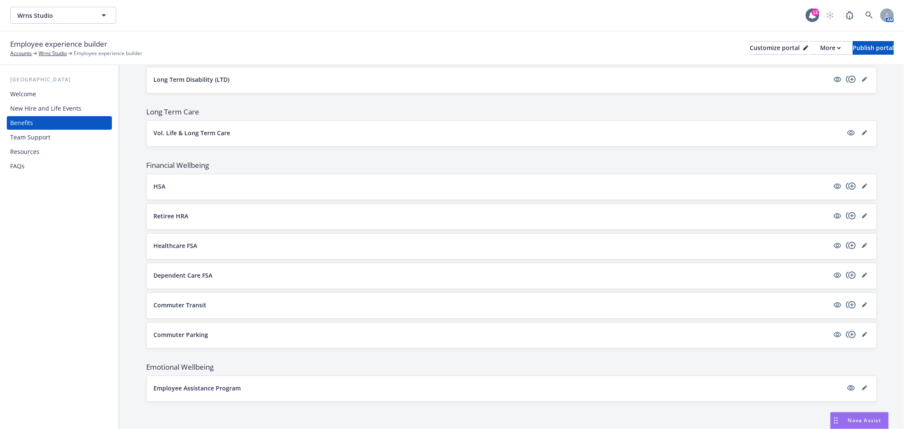
scroll to position [486, 0]
click at [414, 394] on div "Employee Assistance Program" at bounding box center [511, 389] width 717 height 12
click at [220, 387] on p "Employee Assistance Program" at bounding box center [196, 388] width 87 height 9
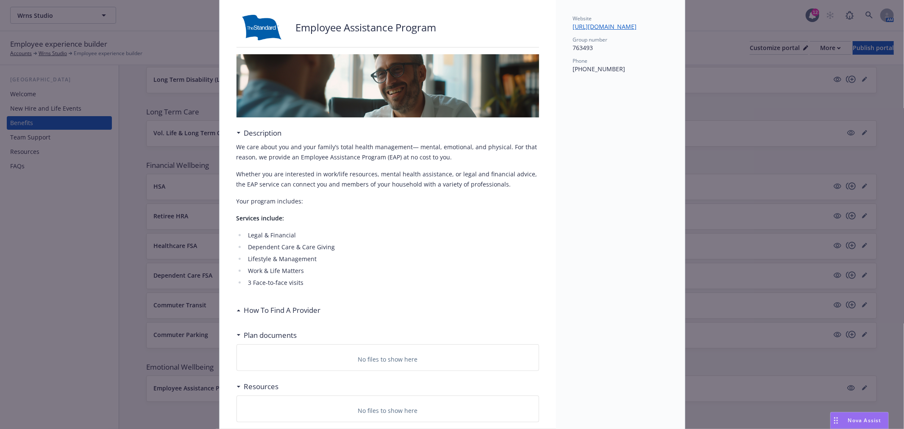
scroll to position [99, 0]
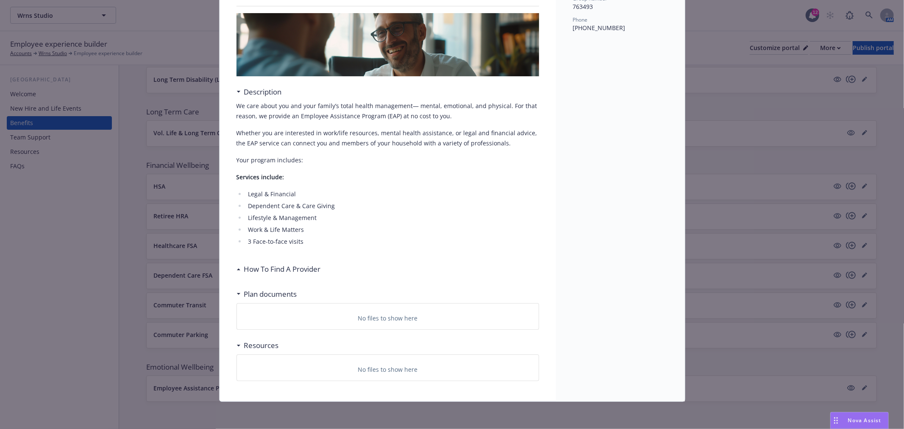
click at [314, 317] on div "No files to show here" at bounding box center [388, 318] width 288 height 9
click at [237, 290] on div "Plan documents" at bounding box center [267, 294] width 61 height 11
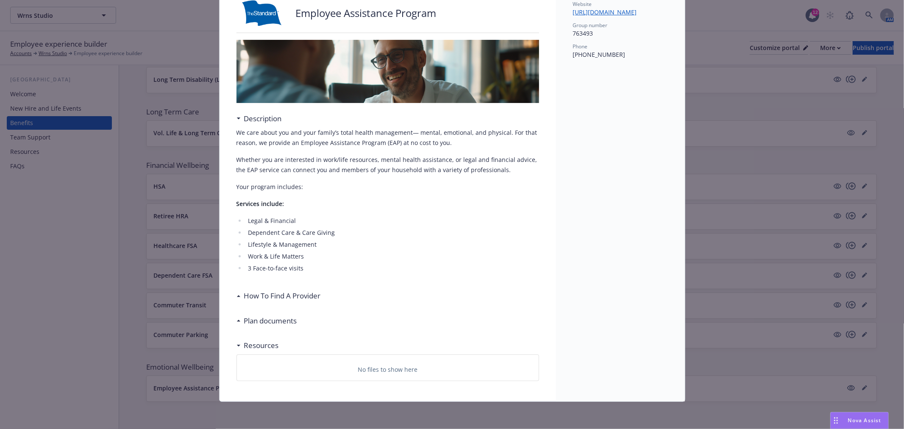
scroll to position [73, 0]
click at [241, 316] on div "Plan documents" at bounding box center [269, 320] width 56 height 11
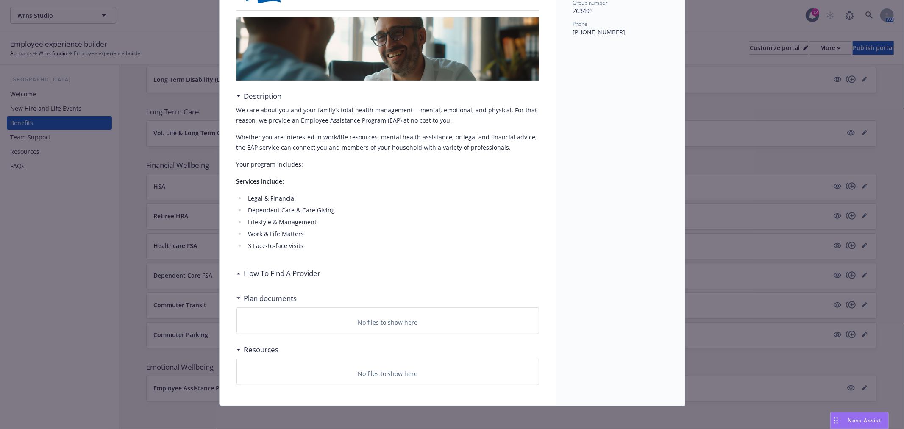
scroll to position [99, 0]
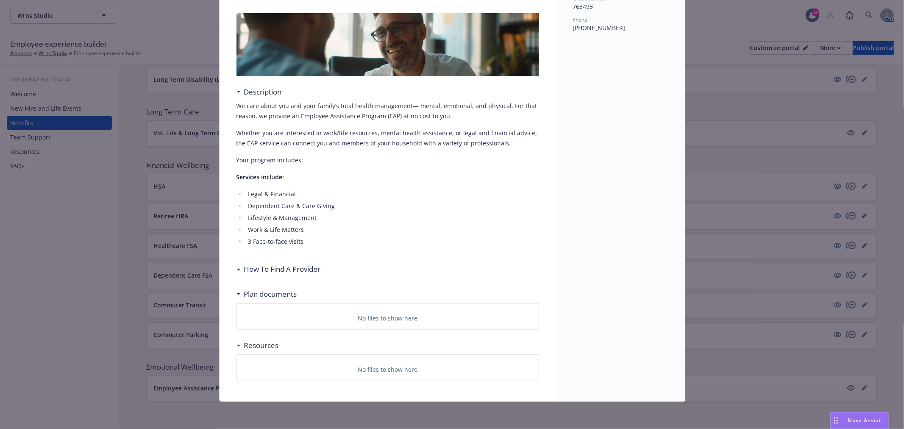
click at [237, 271] on div "How To Find A Provider" at bounding box center [279, 269] width 84 height 11
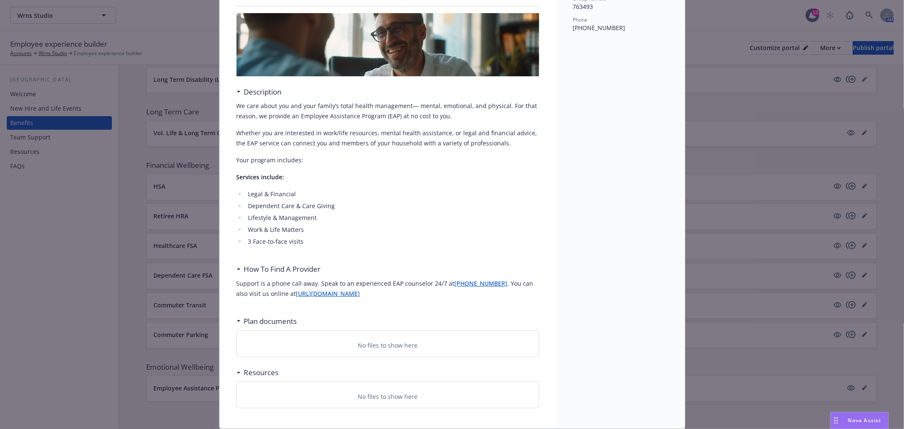
click at [237, 325] on div "Plan documents" at bounding box center [267, 321] width 61 height 11
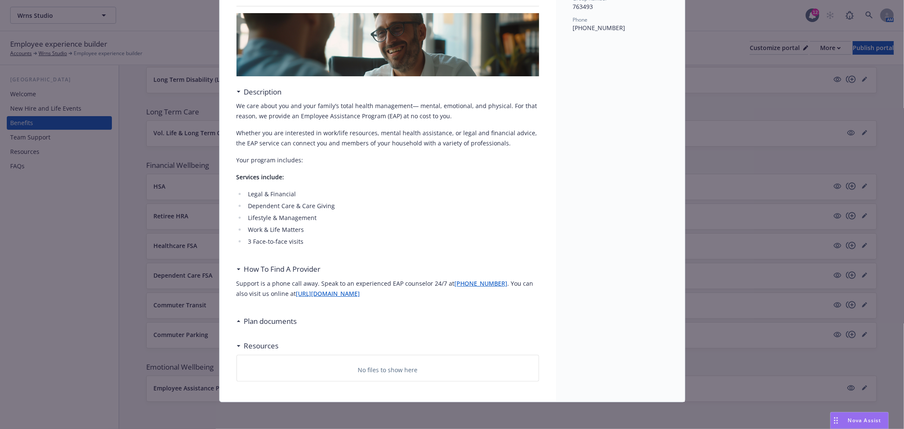
click at [237, 322] on div "Plan documents" at bounding box center [267, 321] width 61 height 11
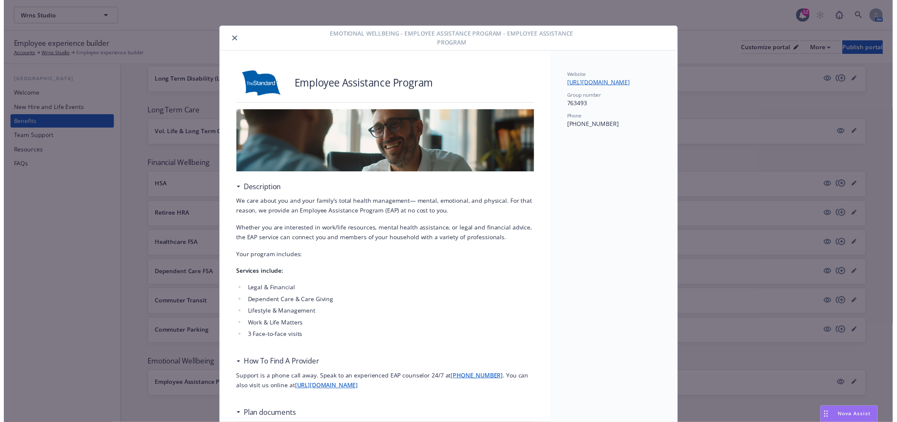
scroll to position [0, 0]
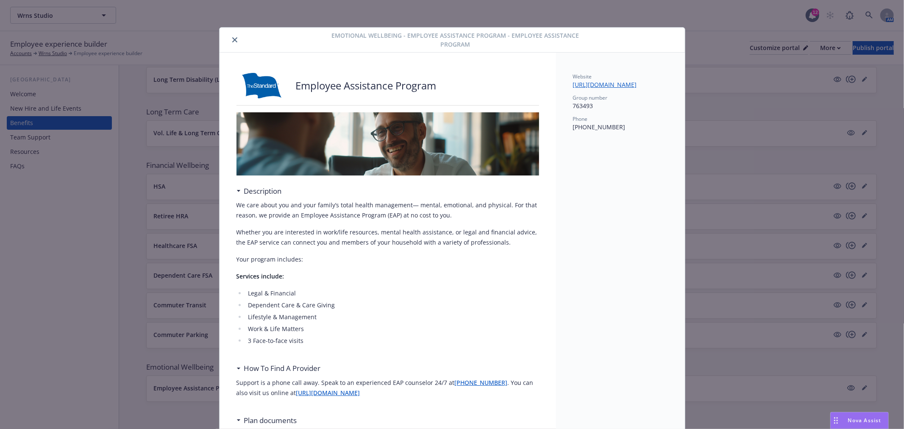
click at [232, 40] on icon "close" at bounding box center [234, 39] width 5 height 5
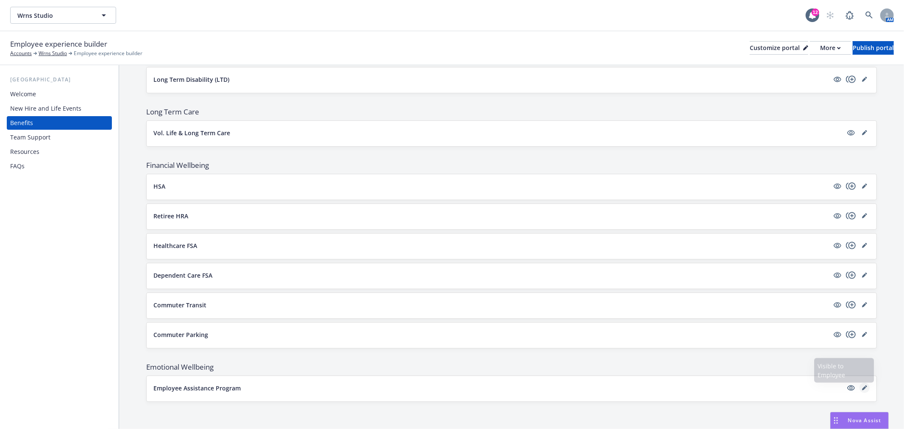
click at [862, 389] on icon "editPencil" at bounding box center [864, 388] width 4 height 4
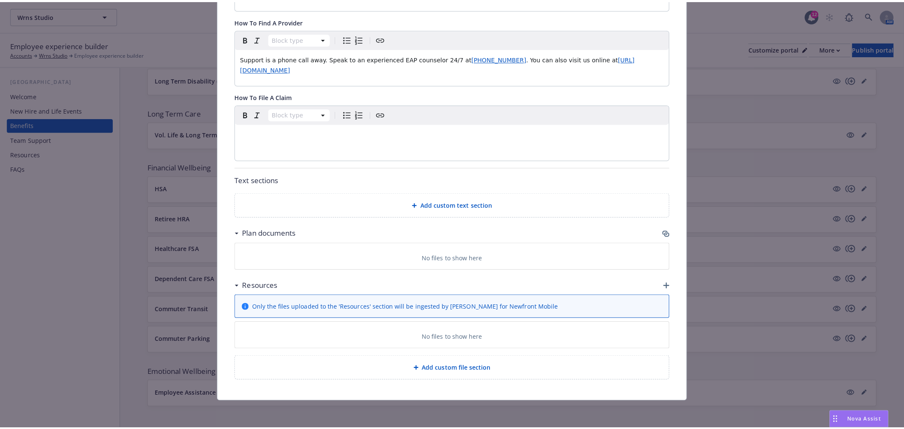
scroll to position [394, 0]
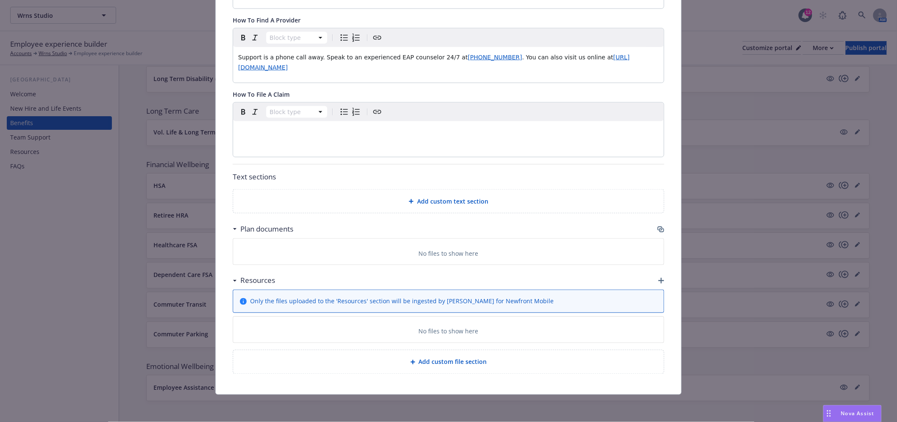
click at [658, 227] on icon "button" at bounding box center [661, 229] width 7 height 7
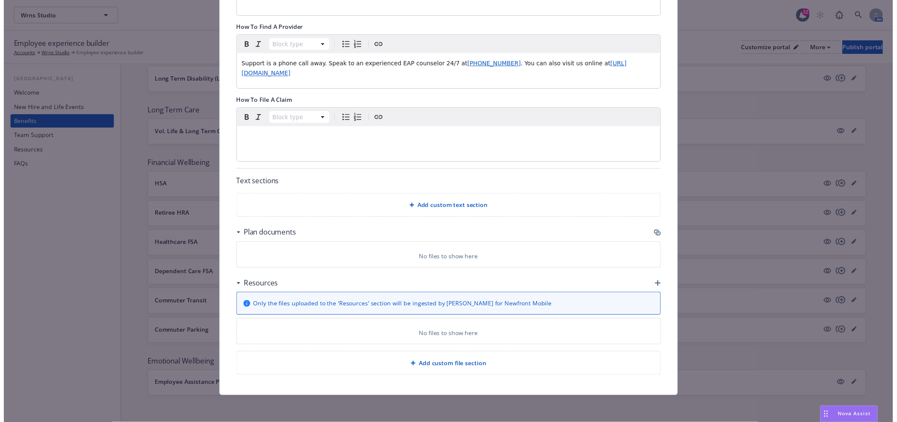
scroll to position [387, 0]
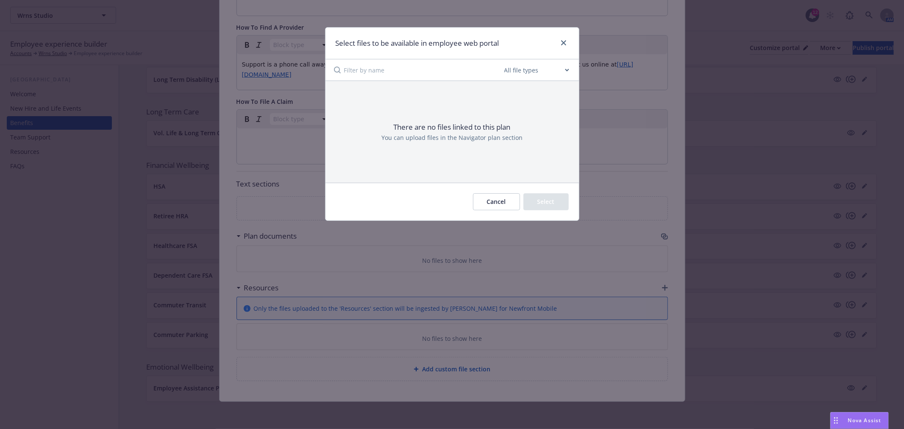
click at [488, 199] on button "Cancel" at bounding box center [496, 201] width 47 height 17
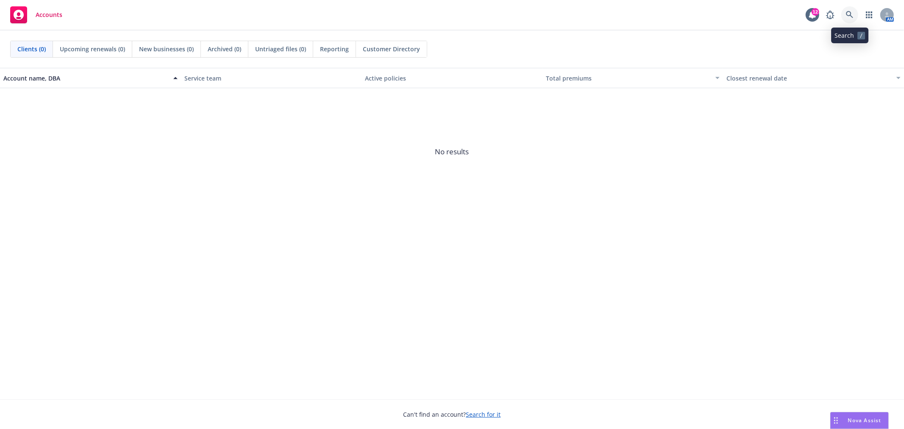
click at [848, 13] on icon at bounding box center [850, 15] width 8 height 8
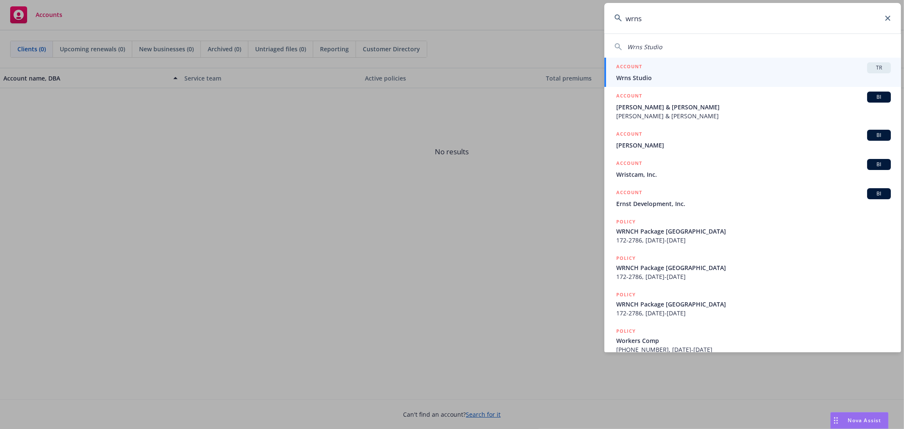
type input "wrns"
click at [691, 69] on div "ACCOUNT TR" at bounding box center [753, 67] width 275 height 11
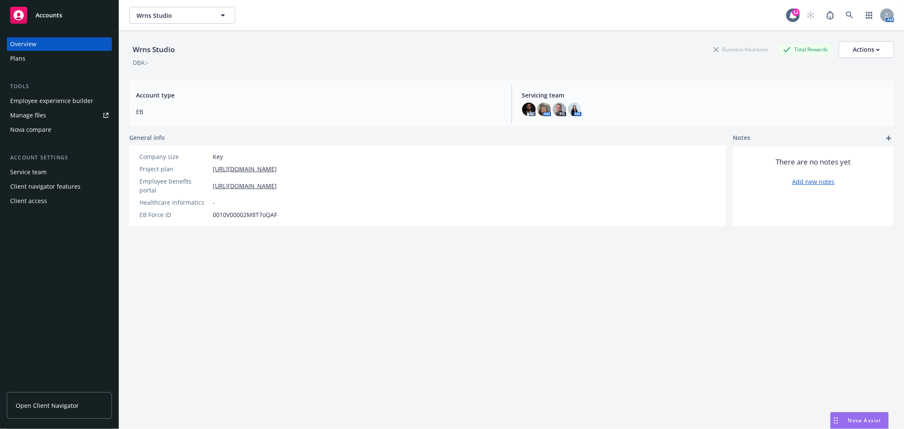
click at [19, 58] on div "Plans" at bounding box center [17, 59] width 15 height 14
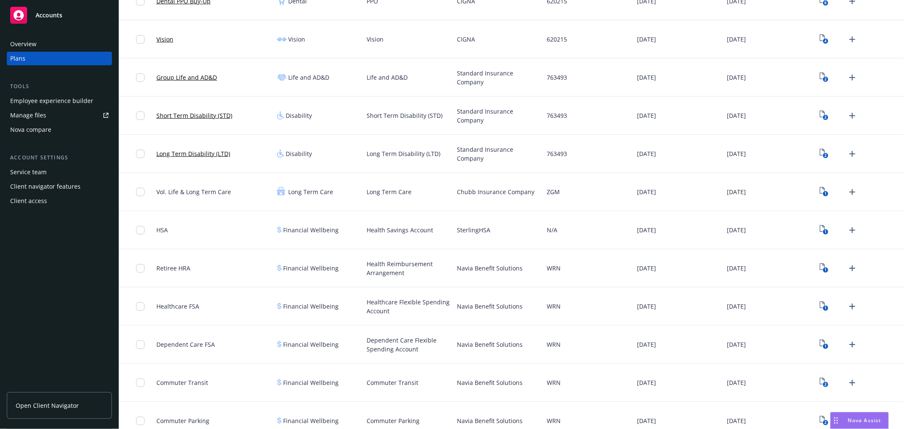
scroll to position [417, 0]
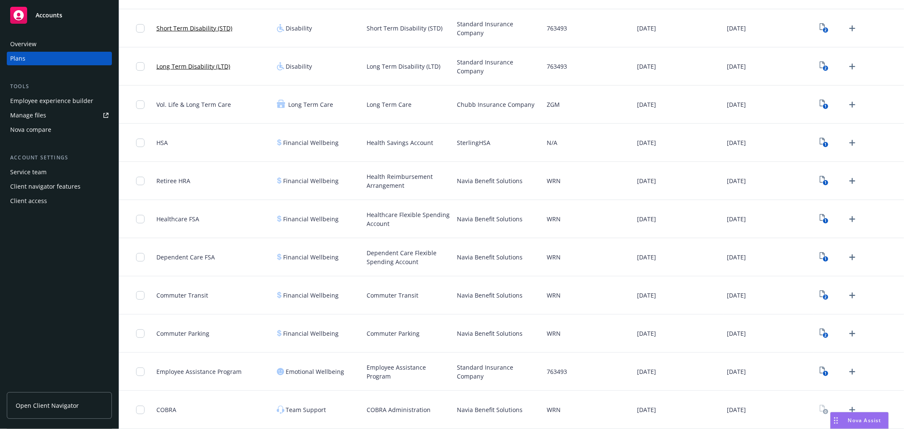
click at [214, 371] on span "Employee Assistance Program" at bounding box center [198, 371] width 85 height 9
click at [137, 371] on input "checkbox" at bounding box center [140, 372] width 8 height 8
click at [139, 370] on input "checkbox" at bounding box center [140, 372] width 8 height 8
click at [60, 95] on div "Employee experience builder" at bounding box center [51, 101] width 83 height 14
click at [825, 372] on text "1" at bounding box center [826, 374] width 2 height 6
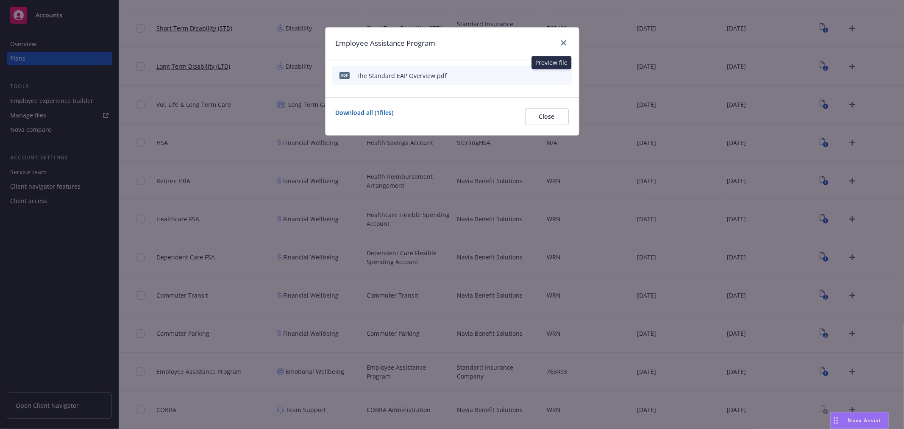
click at [553, 72] on icon "preview file" at bounding box center [551, 75] width 8 height 6
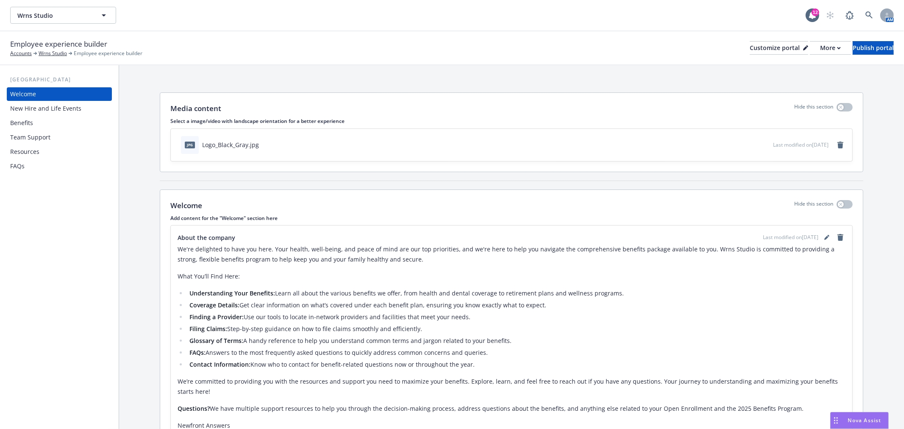
scroll to position [152, 0]
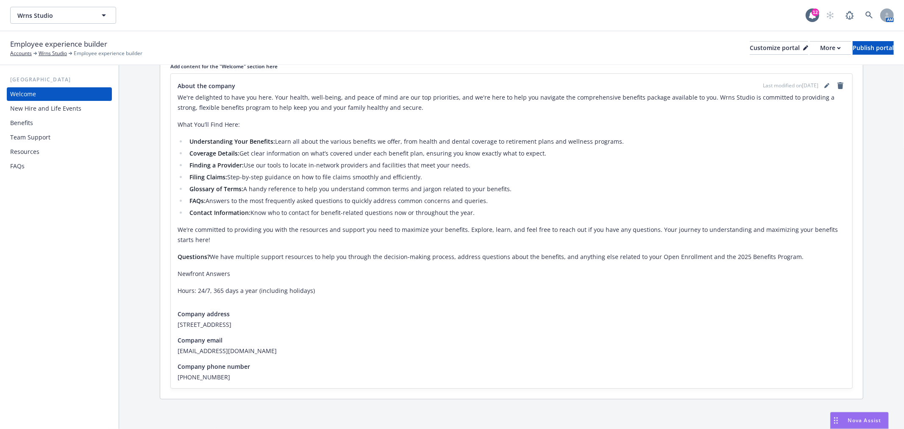
click at [31, 108] on div "New Hire and Life Events" at bounding box center [45, 109] width 71 height 14
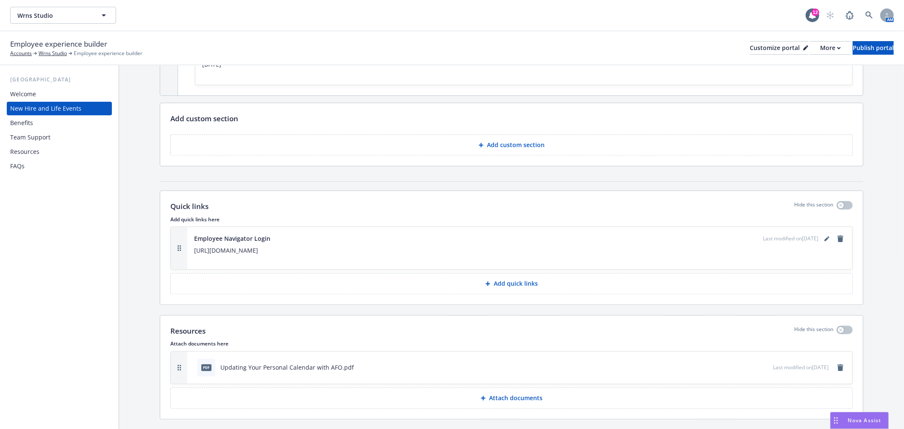
scroll to position [1815, 0]
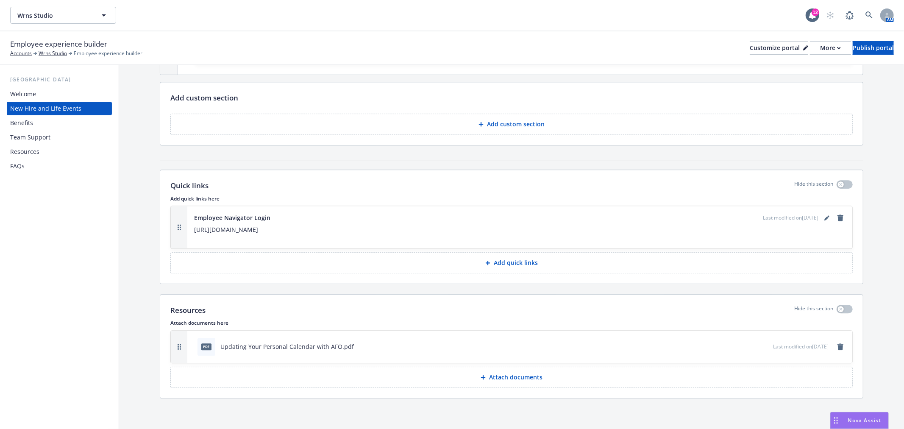
click at [39, 122] on div "Benefits" at bounding box center [59, 123] width 98 height 14
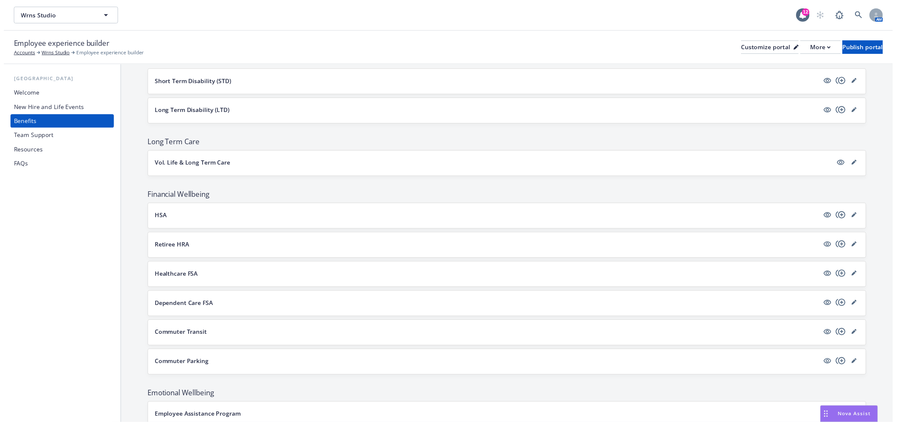
scroll to position [486, 0]
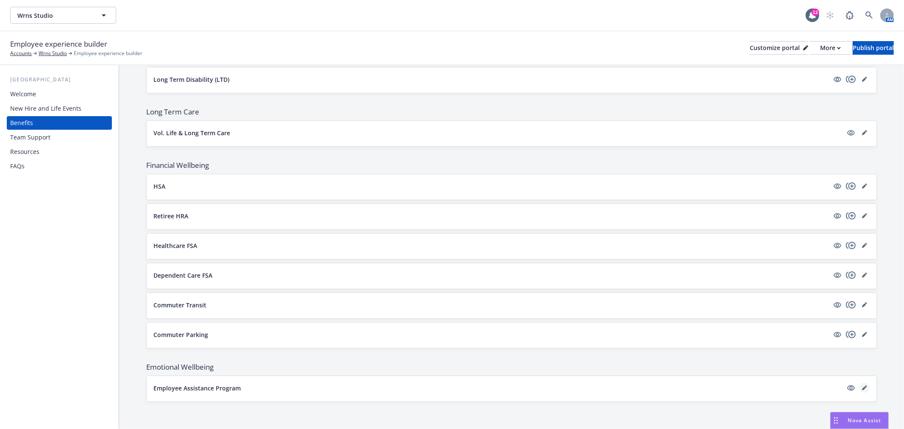
click at [862, 388] on icon "editPencil" at bounding box center [864, 388] width 4 height 4
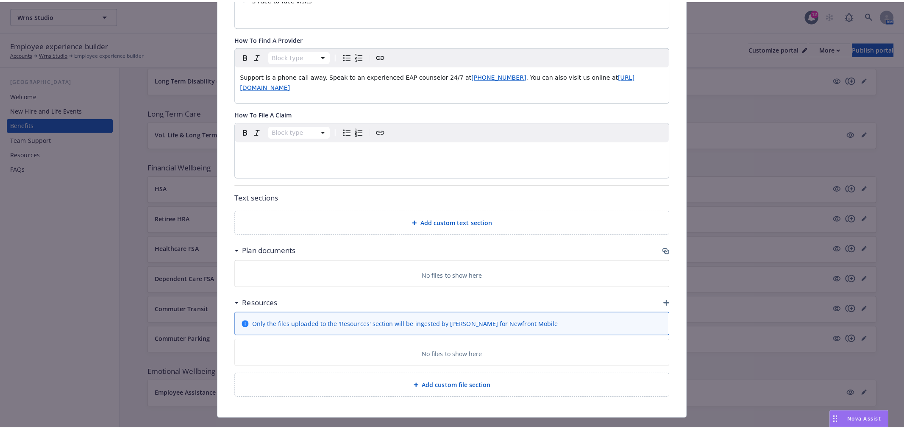
scroll to position [392, 0]
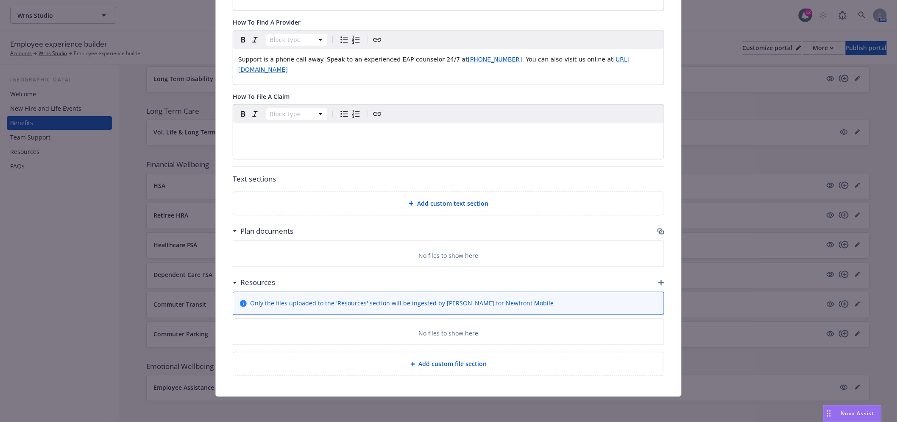
click at [659, 231] on icon "button" at bounding box center [661, 232] width 5 height 4
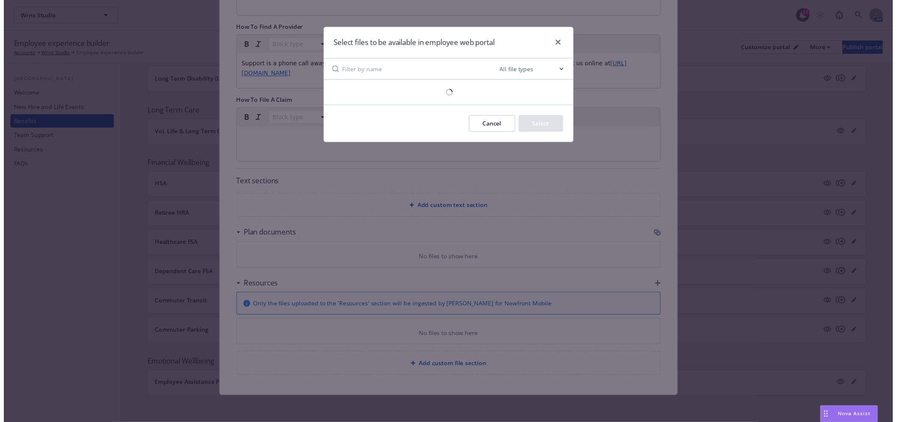
scroll to position [387, 0]
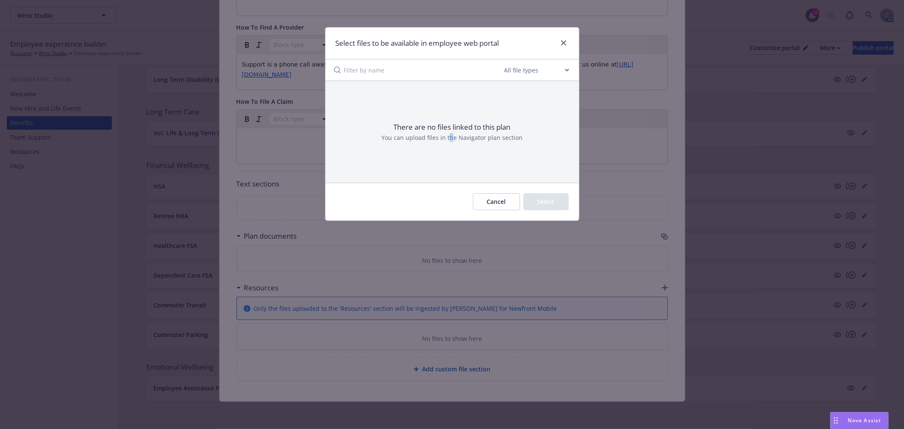
click at [451, 151] on div "There are no files linked to this plan You can upload files in the Navigator pl…" at bounding box center [453, 131] width 254 height 101
click at [444, 114] on div "There are no files linked to this plan You can upload files in the Navigator pl…" at bounding box center [453, 131] width 254 height 101
click at [565, 65] on select "All file types Agreements Allocations Annual Service Cycle - Financial snapshot…" at bounding box center [537, 69] width 68 height 17
select select "Plan Document"
click at [503, 61] on select "All file types Agreements Allocations Annual Service Cycle - Financial snapshot…" at bounding box center [537, 69] width 68 height 17
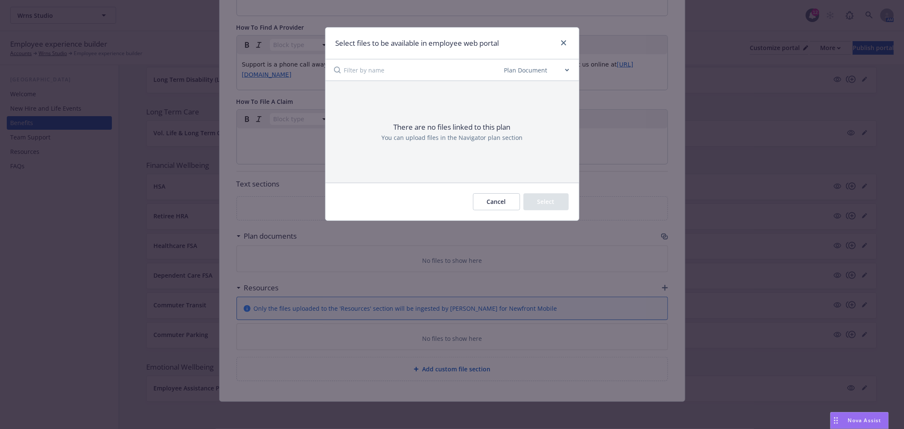
click at [359, 69] on input at bounding box center [423, 69] width 159 height 21
type input "2"
click at [502, 198] on button "Cancel" at bounding box center [496, 201] width 47 height 17
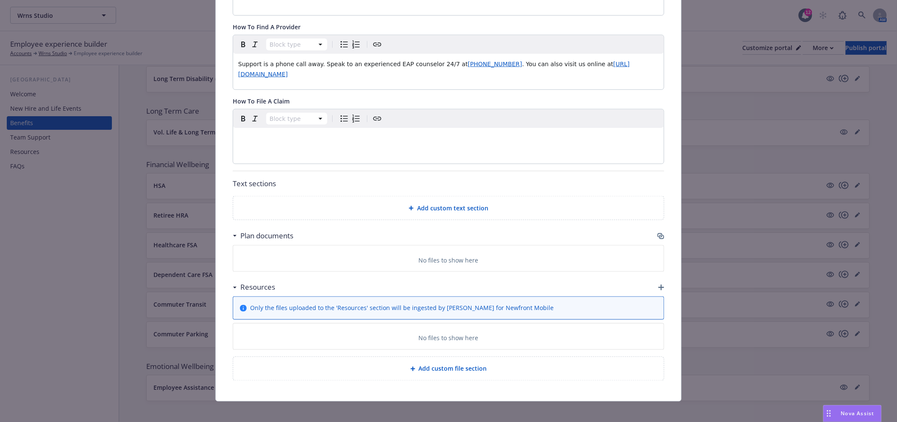
scroll to position [170, 0]
